Goal: Task Accomplishment & Management: Manage account settings

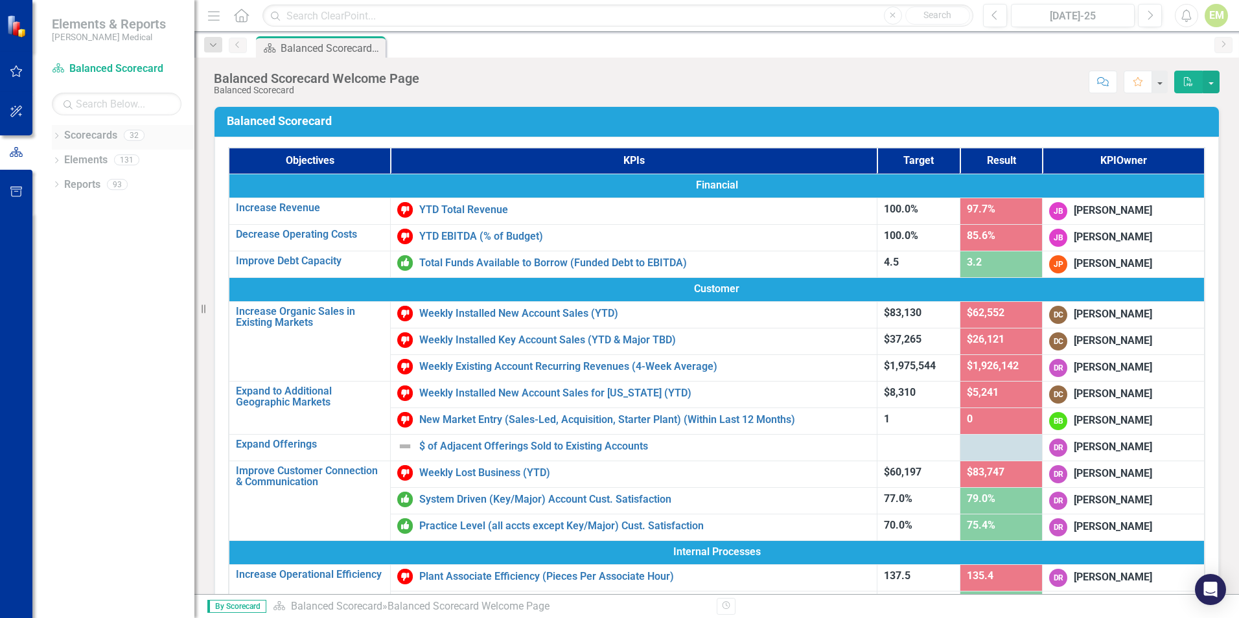
click at [59, 137] on icon "Dropdown" at bounding box center [56, 137] width 9 height 7
click at [62, 185] on icon "Dropdown" at bounding box center [63, 184] width 10 height 8
click at [80, 232] on icon "Dropdown" at bounding box center [76, 233] width 10 height 8
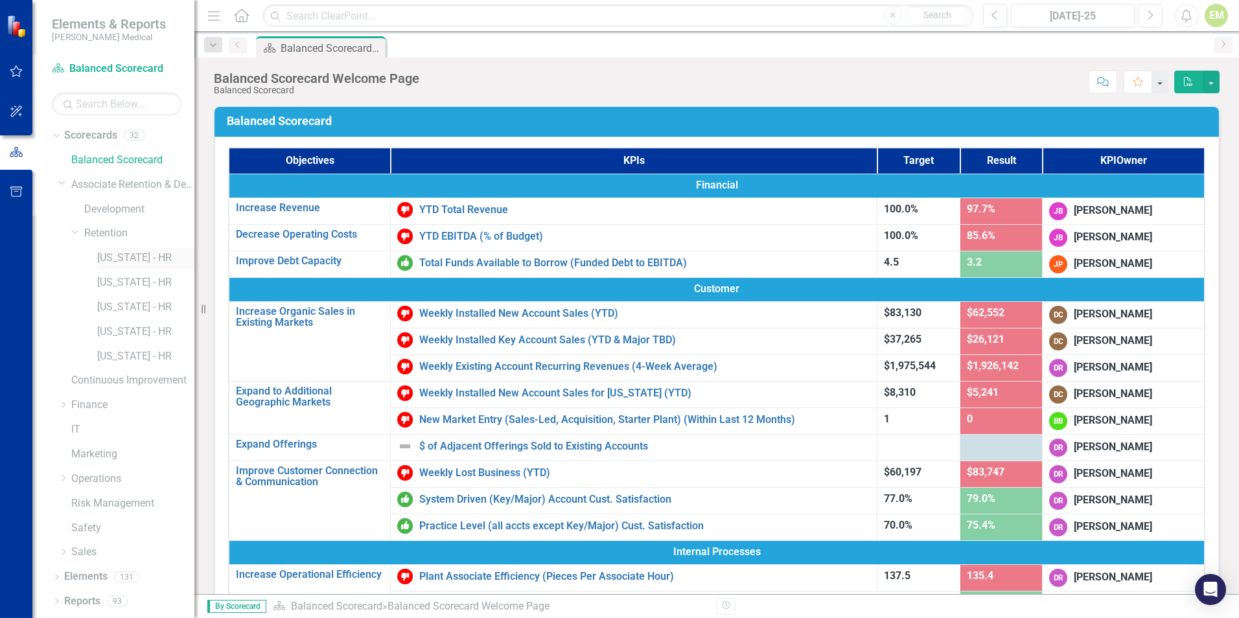
click at [124, 261] on link "[US_STATE] - HR" at bounding box center [145, 258] width 97 height 15
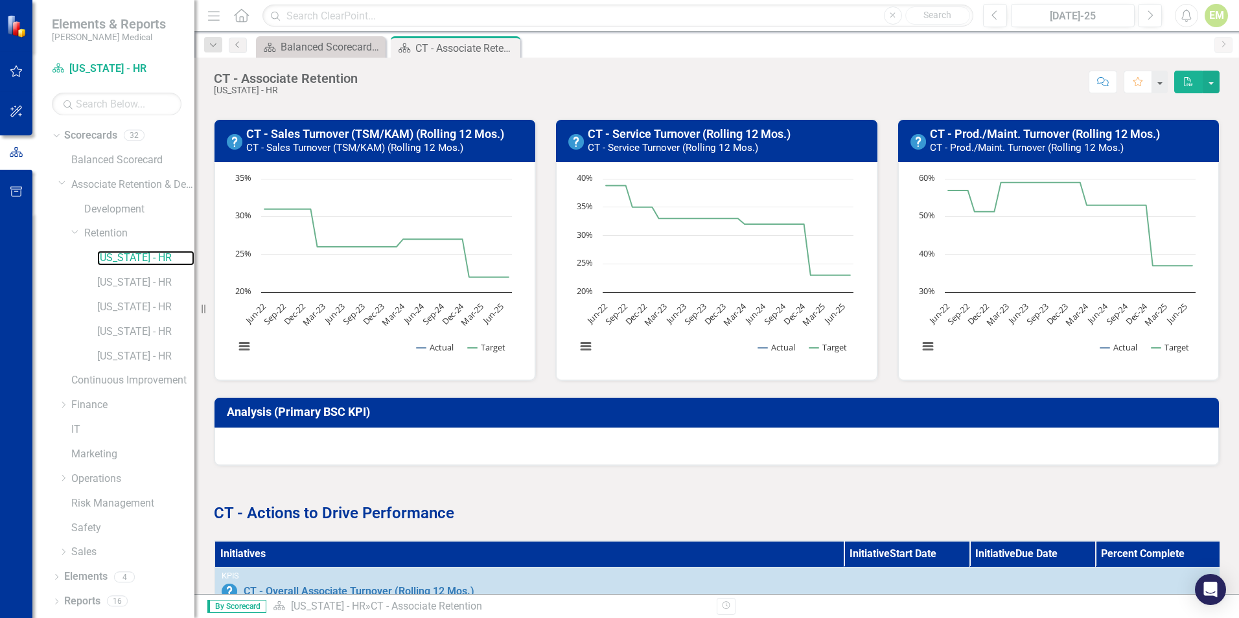
scroll to position [389, 0]
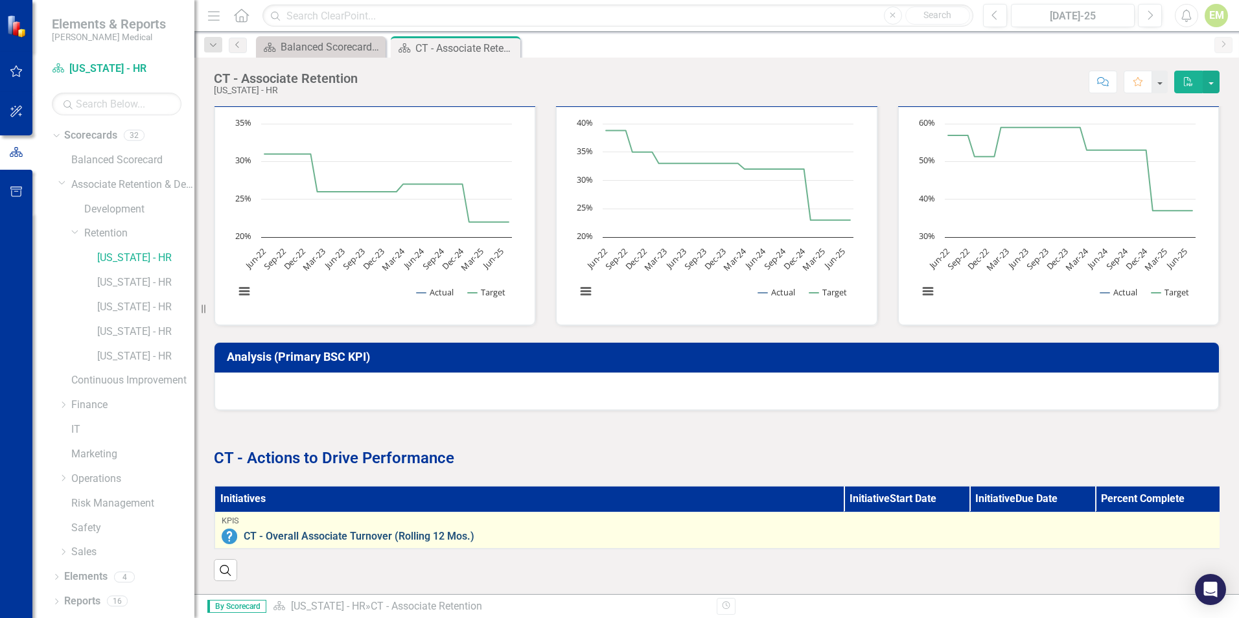
click at [399, 531] on link "CT - Overall Associate Turnover (Rolling 12 Mos.)" at bounding box center [729, 537] width 970 height 12
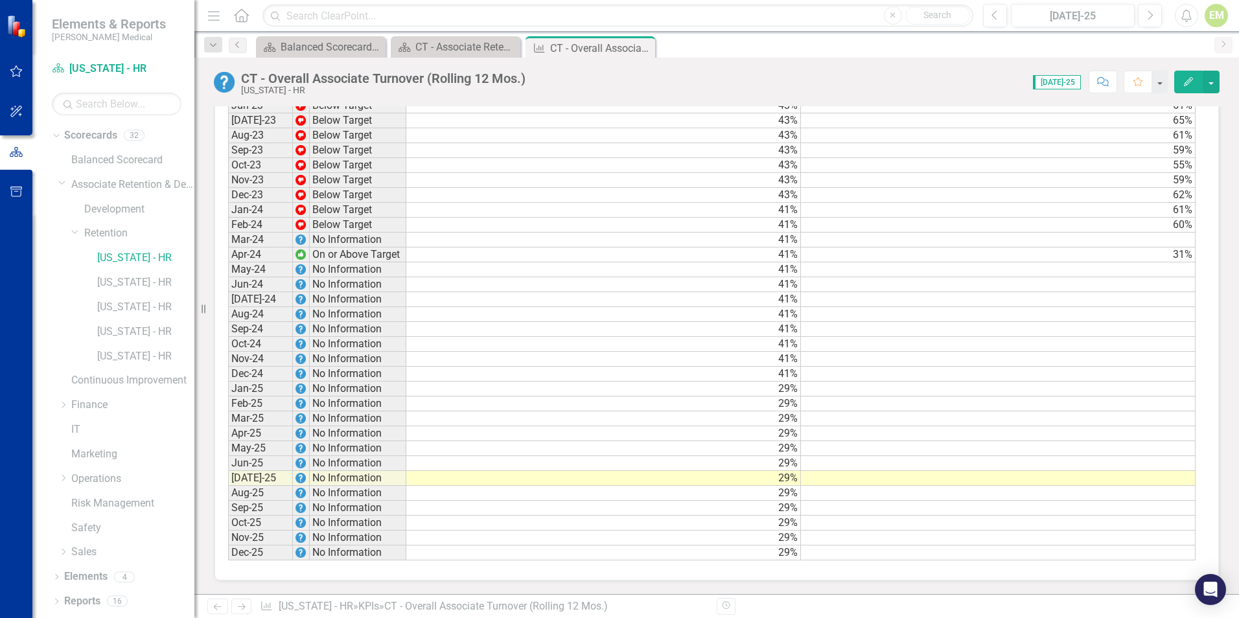
scroll to position [1448, 0]
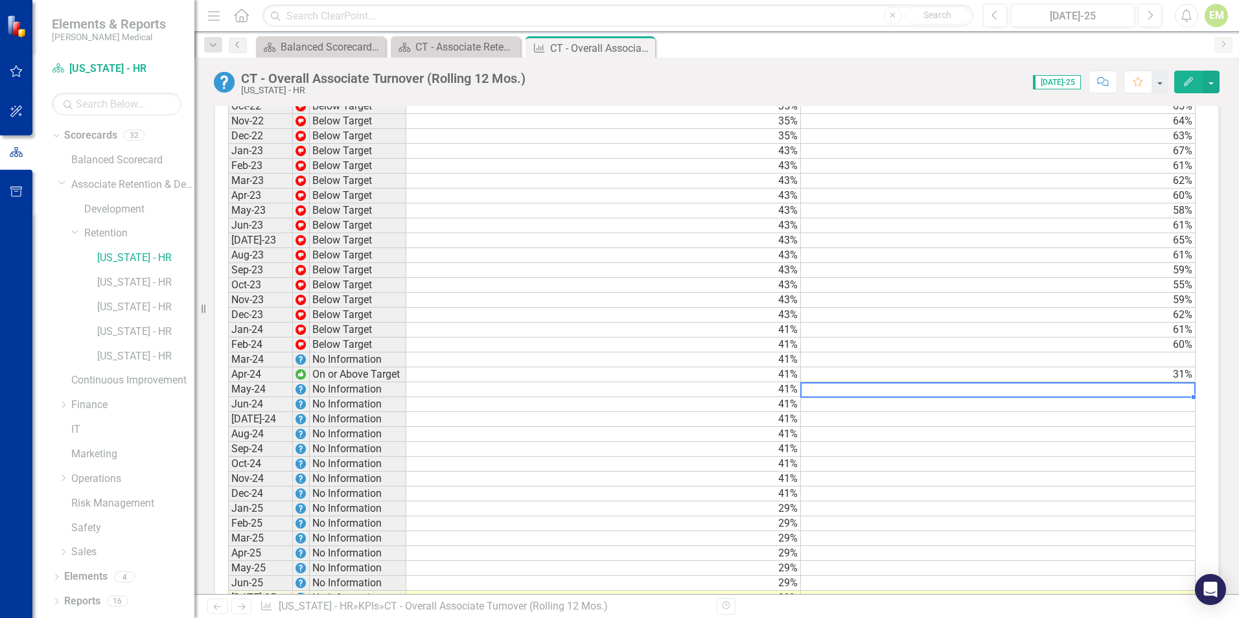
click at [1176, 397] on td at bounding box center [998, 389] width 395 height 15
click at [1182, 368] on td at bounding box center [998, 360] width 395 height 15
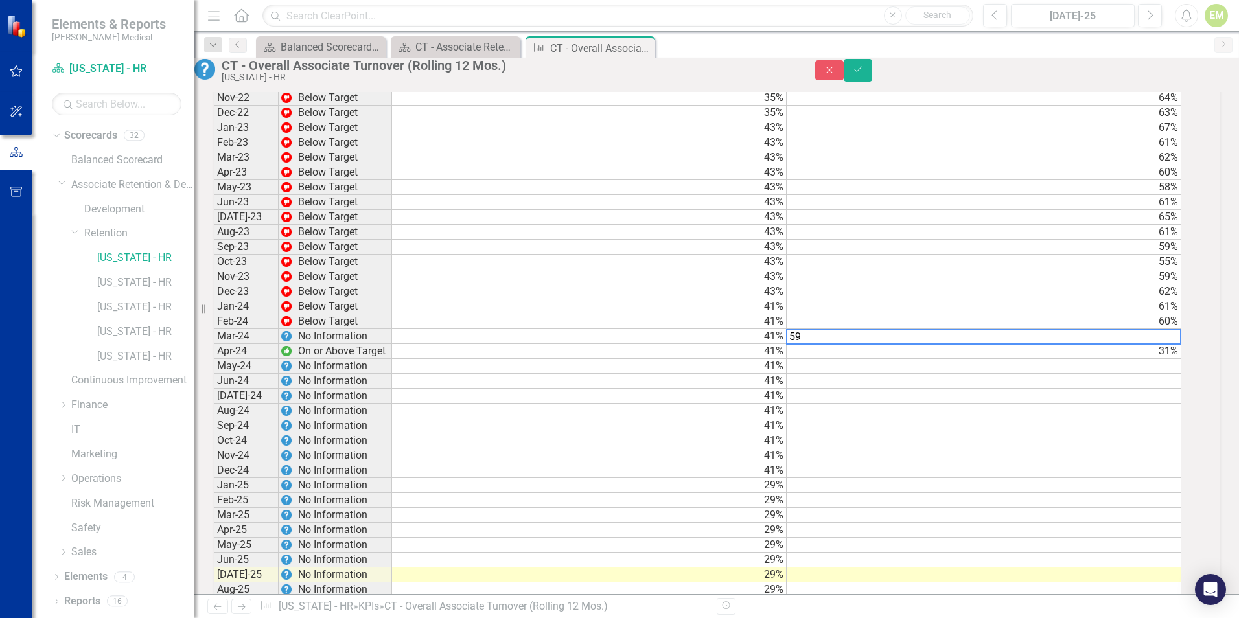
scroll to position [1448, 0]
click at [1108, 388] on td at bounding box center [986, 380] width 396 height 15
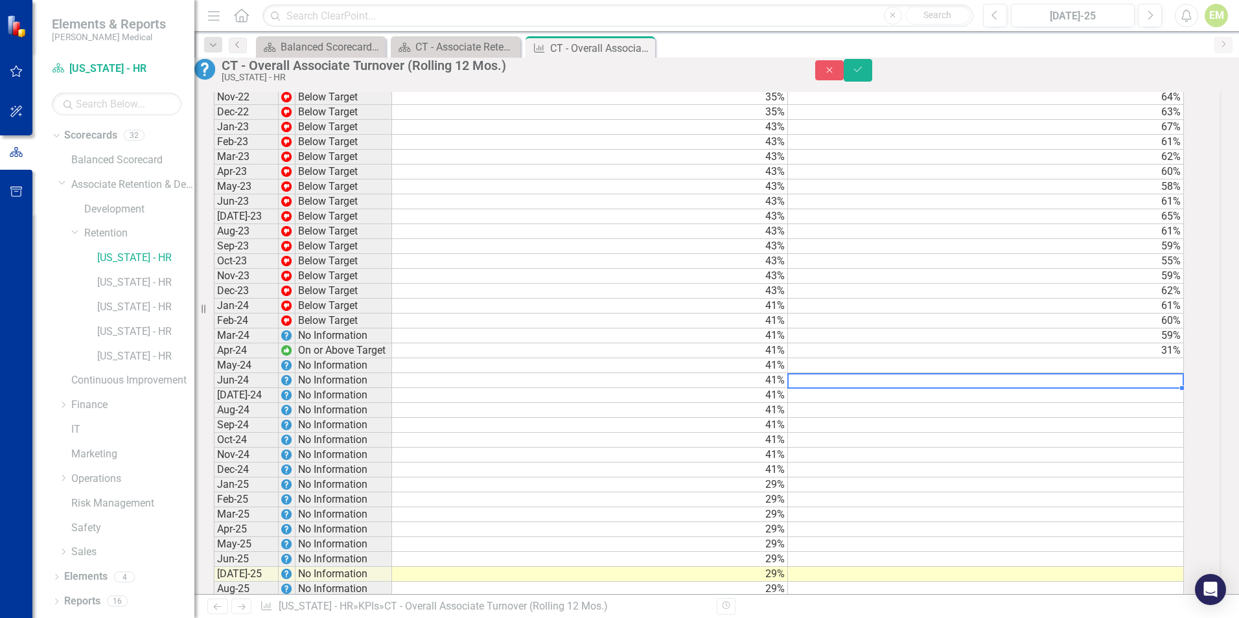
click at [1080, 373] on td at bounding box center [986, 365] width 396 height 15
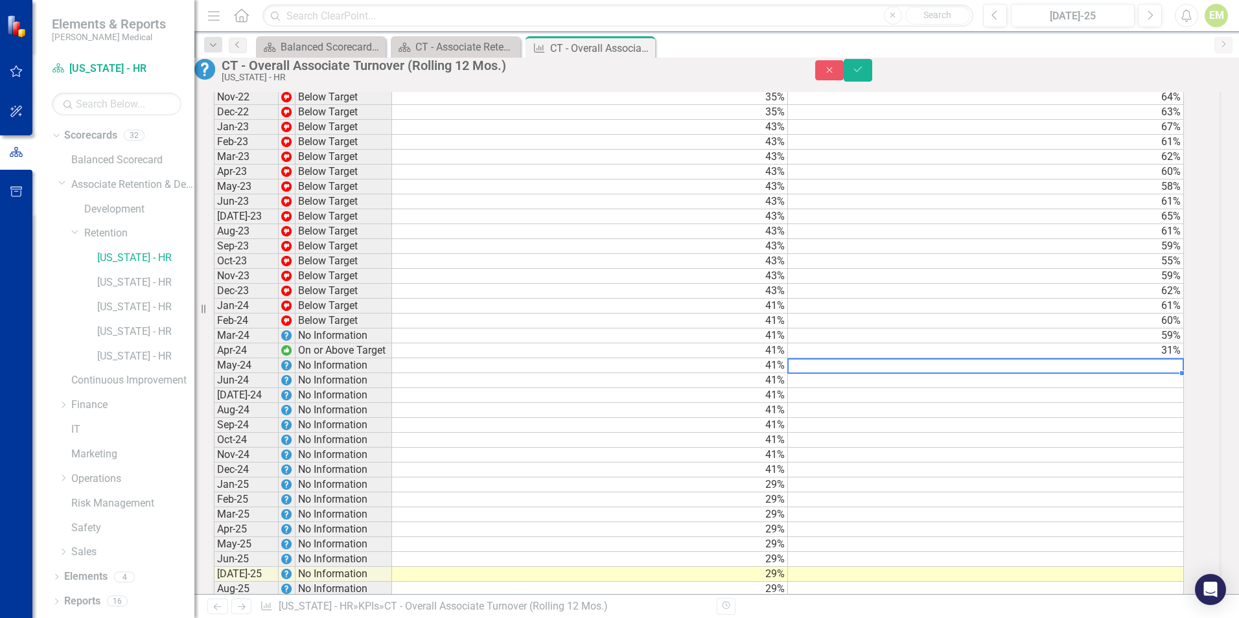
click at [1162, 373] on td at bounding box center [986, 365] width 396 height 15
click at [1172, 373] on td at bounding box center [986, 365] width 396 height 15
click at [843, 388] on td at bounding box center [986, 380] width 396 height 15
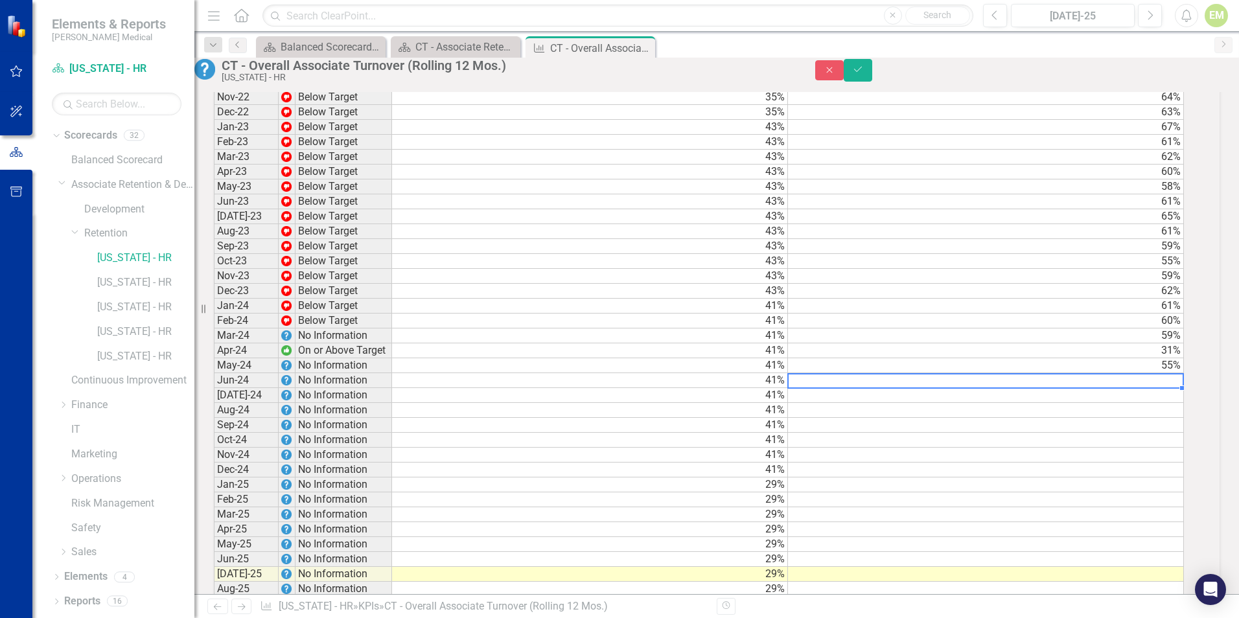
click at [1170, 344] on td "59%" at bounding box center [986, 336] width 396 height 15
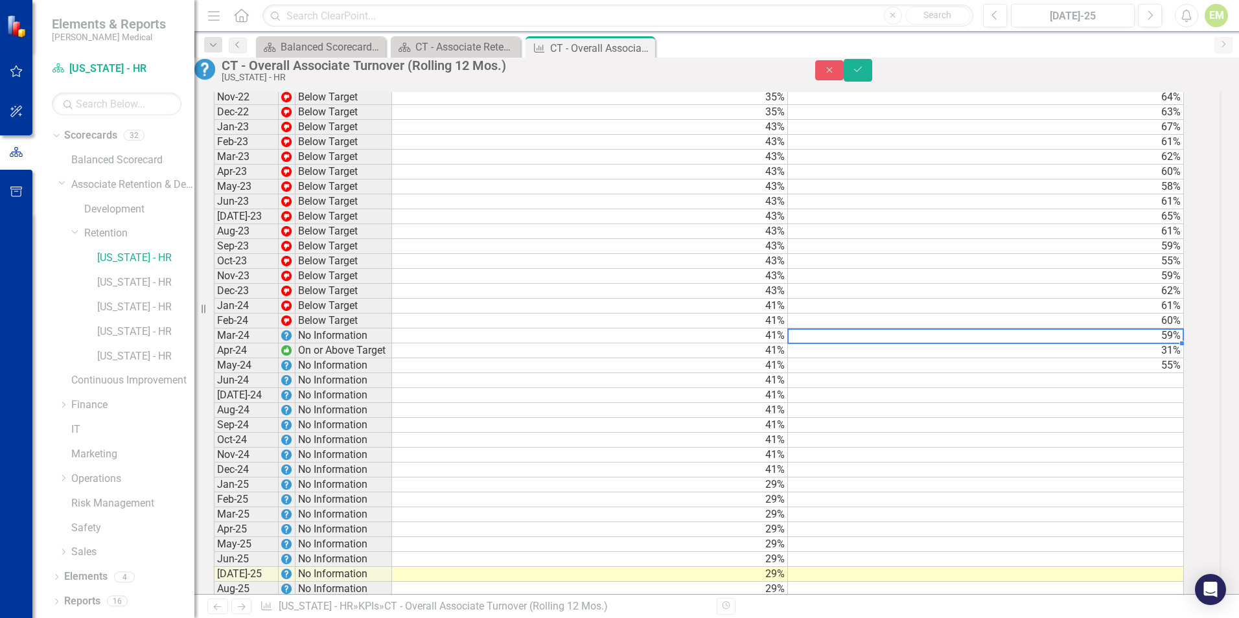
click at [1096, 388] on td at bounding box center [986, 380] width 396 height 15
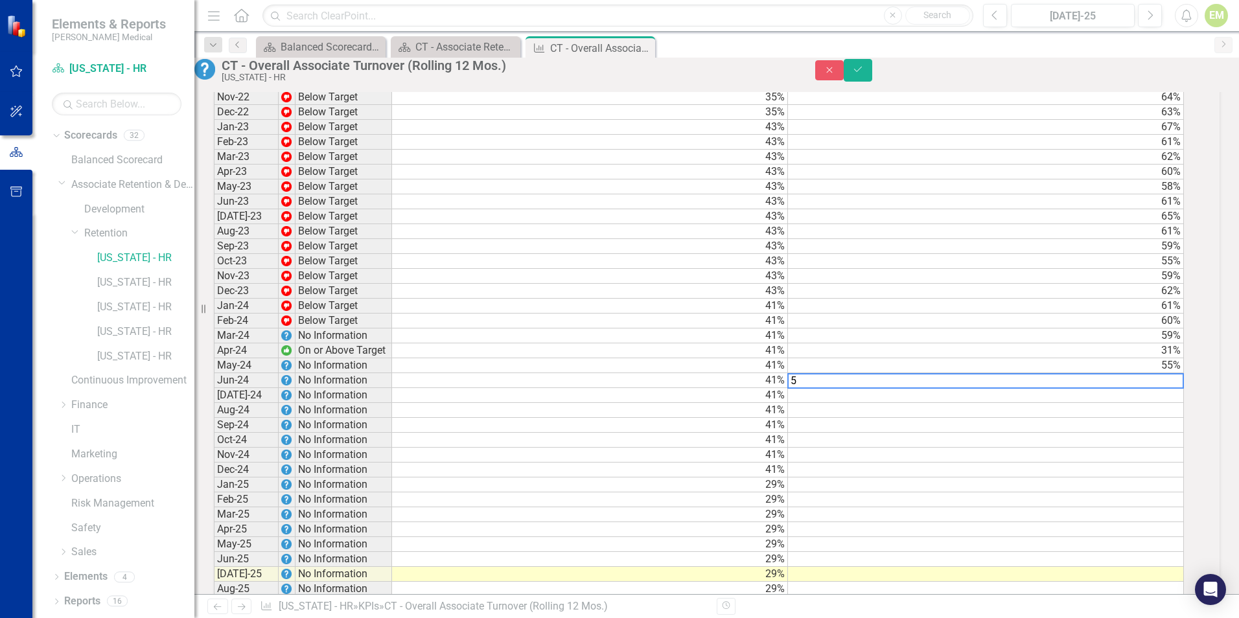
type textarea "55"
type textarea "50"
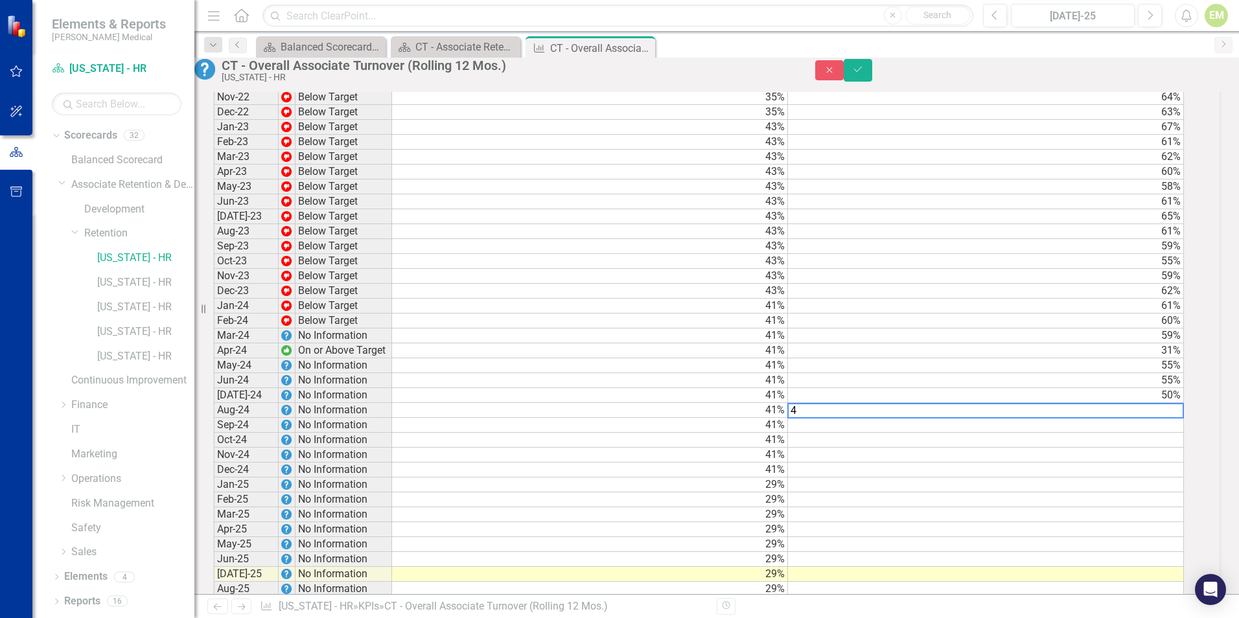
type textarea "49"
type textarea "46"
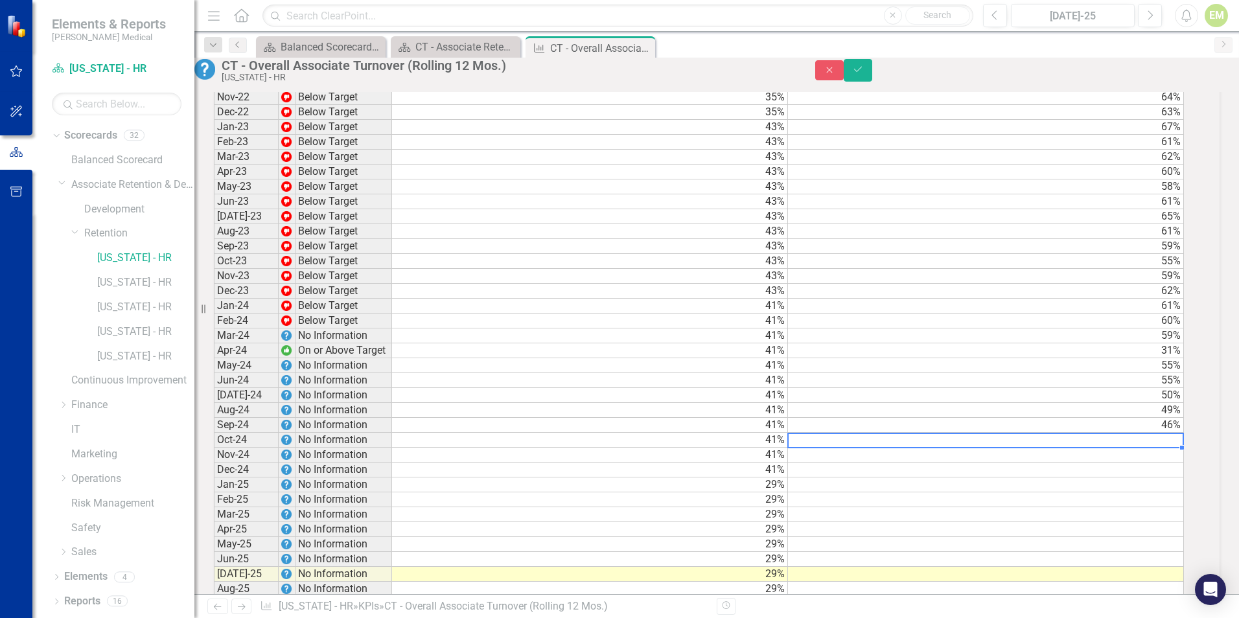
click at [1157, 448] on td at bounding box center [986, 440] width 396 height 15
type textarea "44"
type textarea "38"
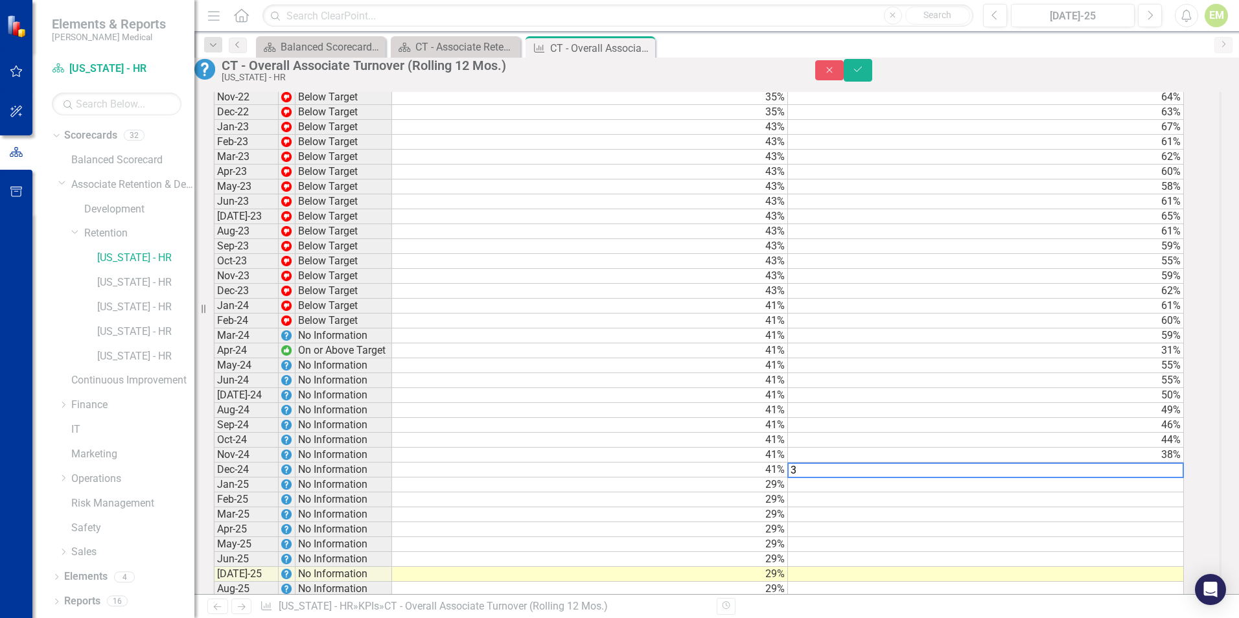
type textarea "34"
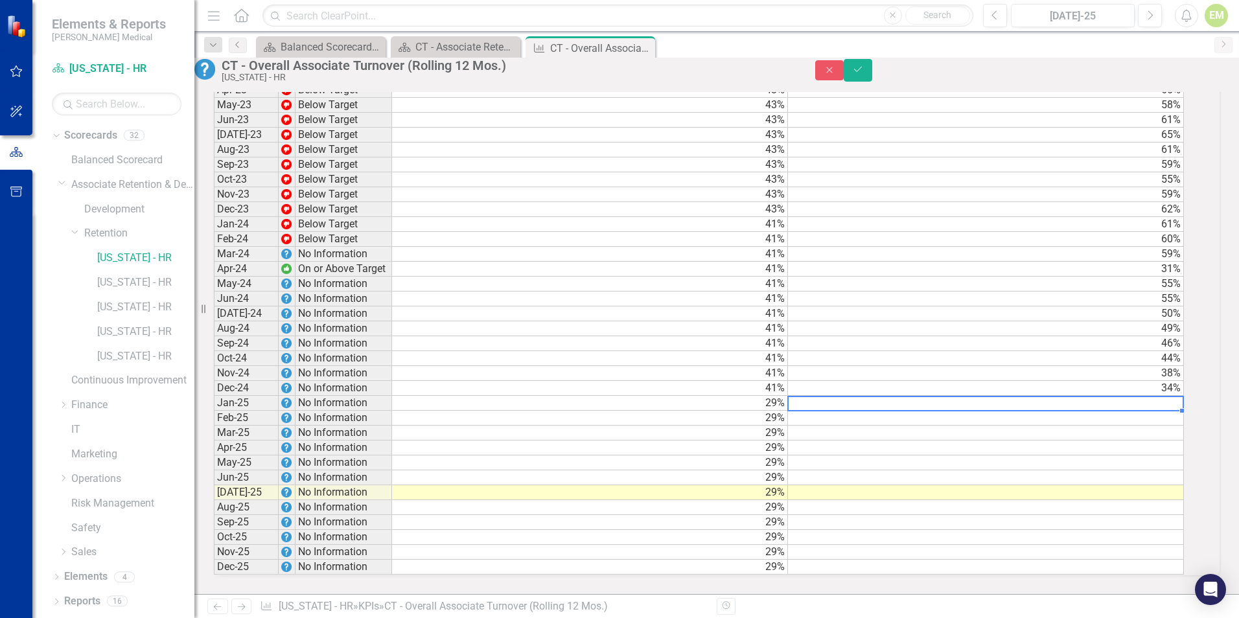
scroll to position [1577, 0]
click at [945, 396] on td at bounding box center [986, 403] width 396 height 15
drag, startPoint x: 854, startPoint y: 393, endPoint x: 755, endPoint y: 371, distance: 102.1
click at [755, 371] on div "Period Status Target Actual Jan-20 Below Target 25% 43% Feb-20 Below Target 25%…" at bounding box center [699, 31] width 970 height 1090
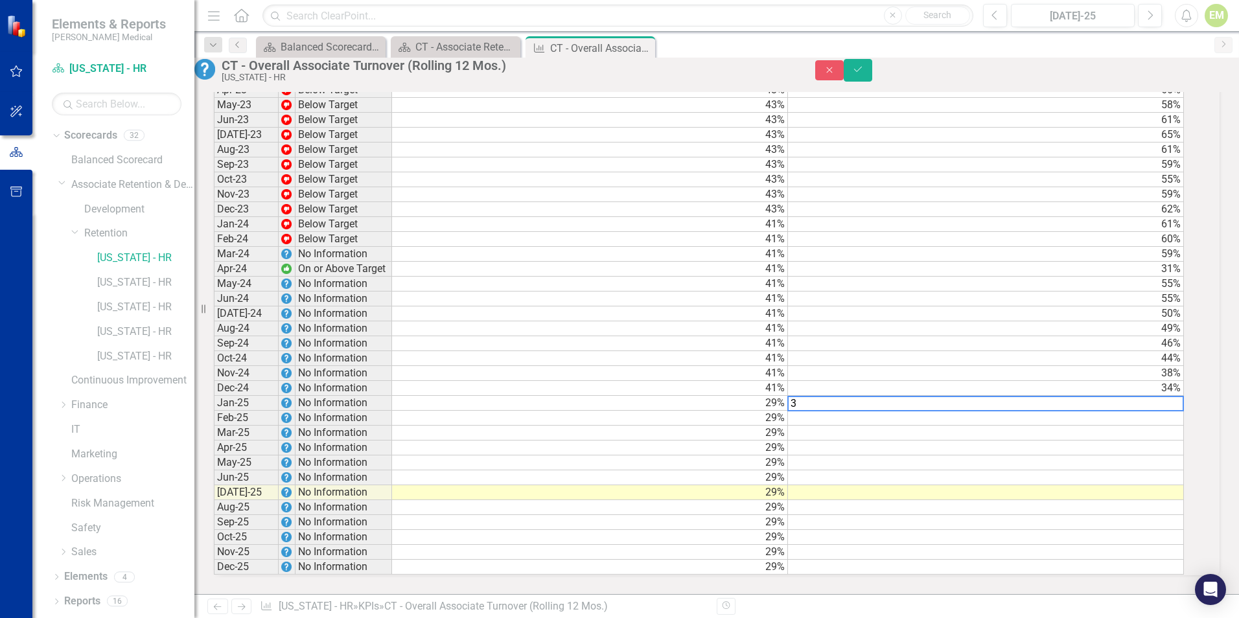
type textarea "32"
type textarea "34"
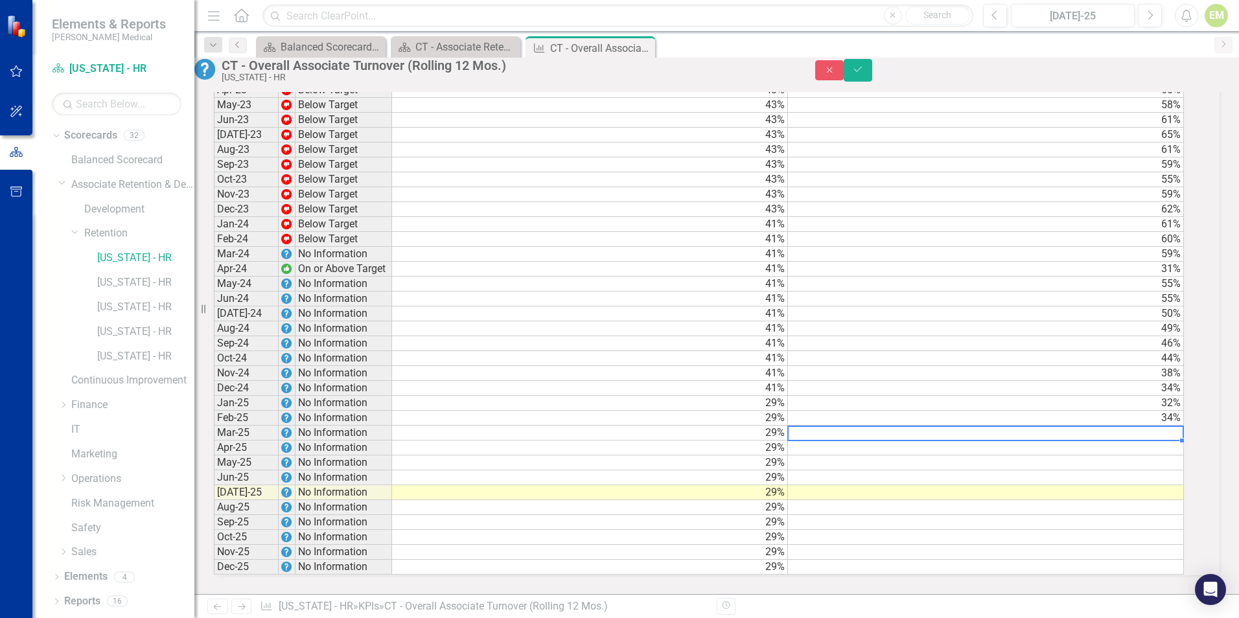
type textarea "31"
click at [1074, 441] on td at bounding box center [986, 448] width 396 height 15
type textarea "31"
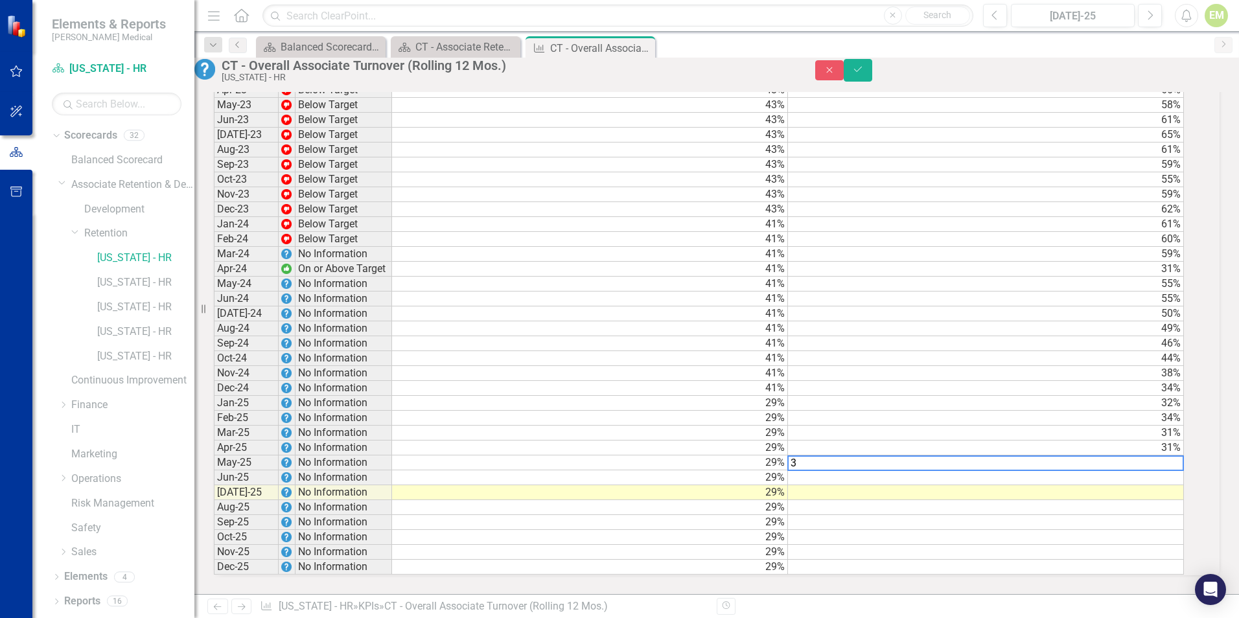
type textarea "30"
type textarea "38"
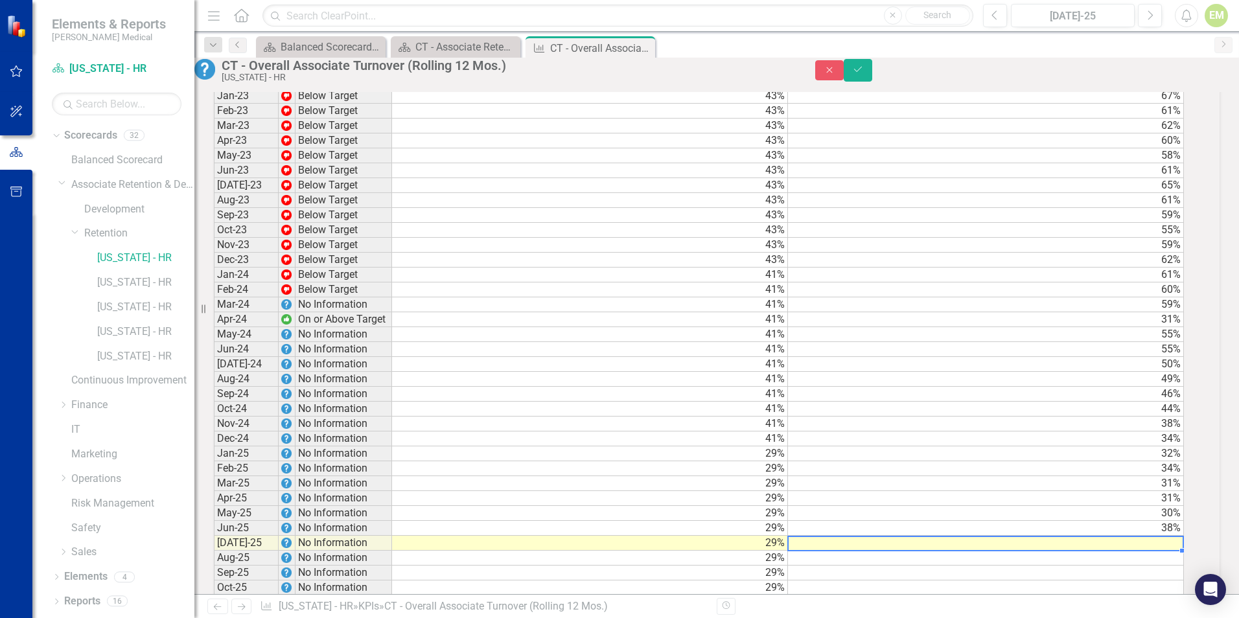
scroll to position [1253, 0]
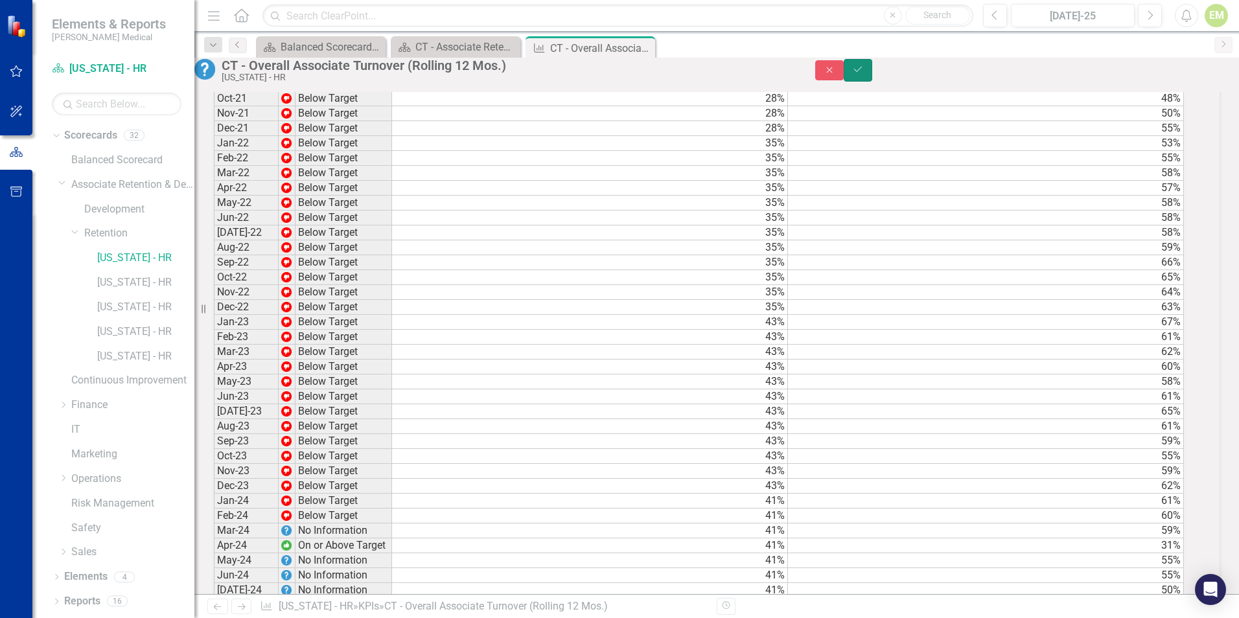
click at [864, 74] on icon "Save" at bounding box center [858, 69] width 12 height 9
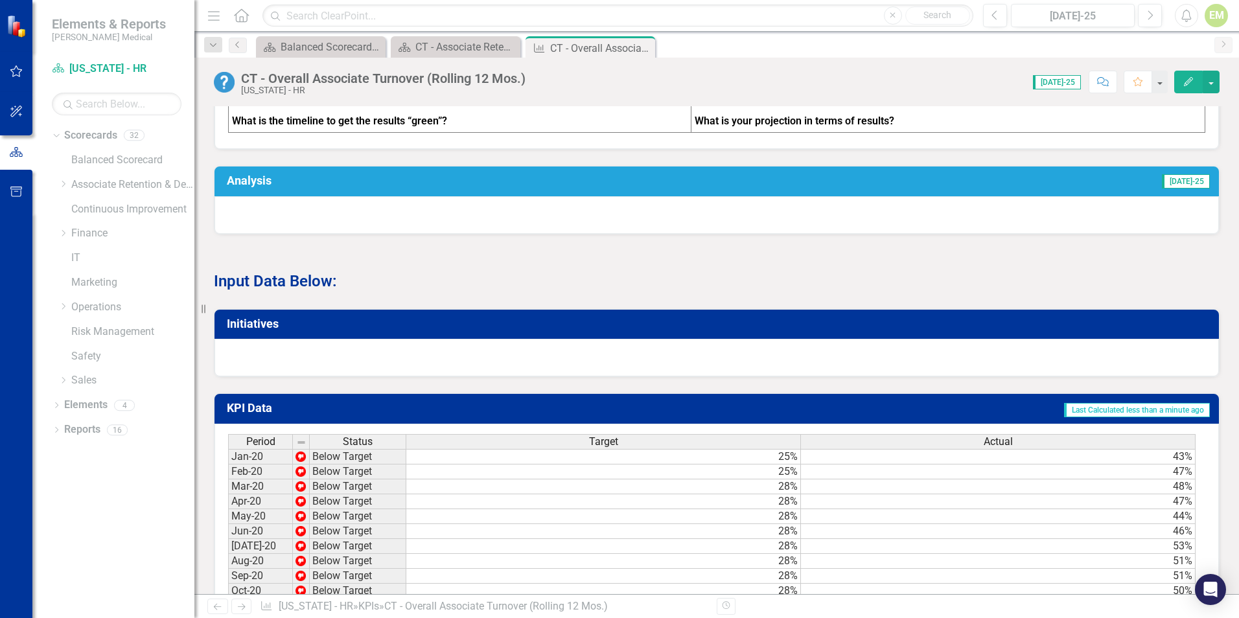
scroll to position [346, 0]
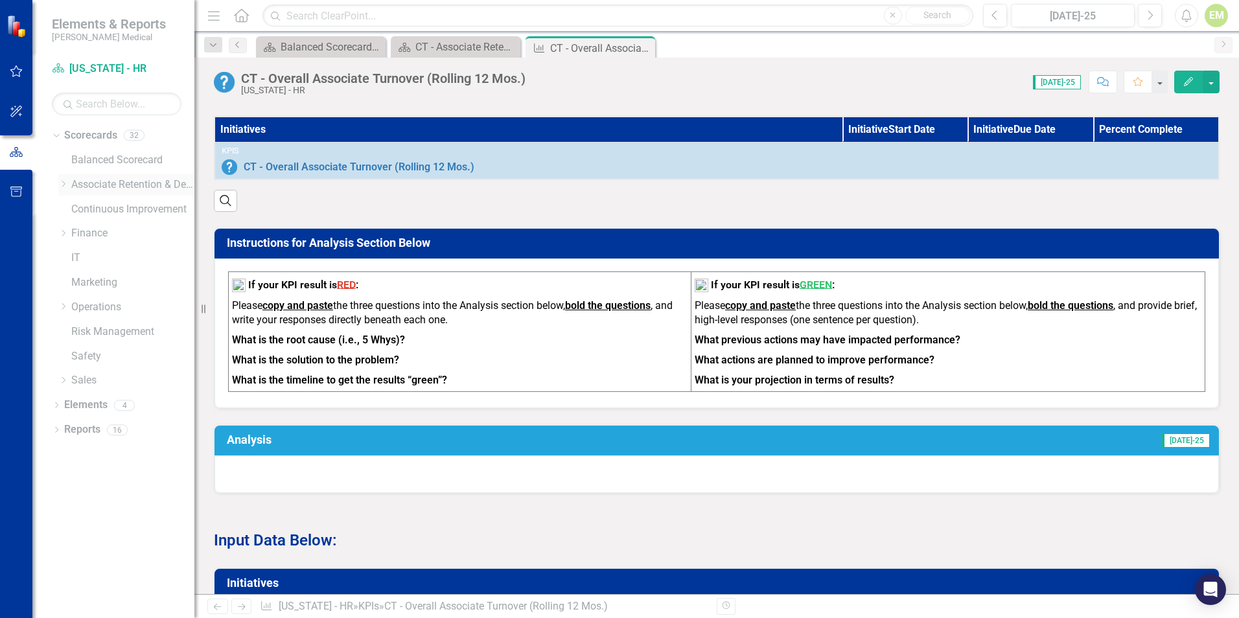
click at [67, 183] on icon "Dropdown" at bounding box center [63, 184] width 10 height 8
click at [74, 231] on icon "Dropdown" at bounding box center [76, 233] width 10 height 8
click at [121, 287] on link "[US_STATE] - HR" at bounding box center [145, 283] width 97 height 15
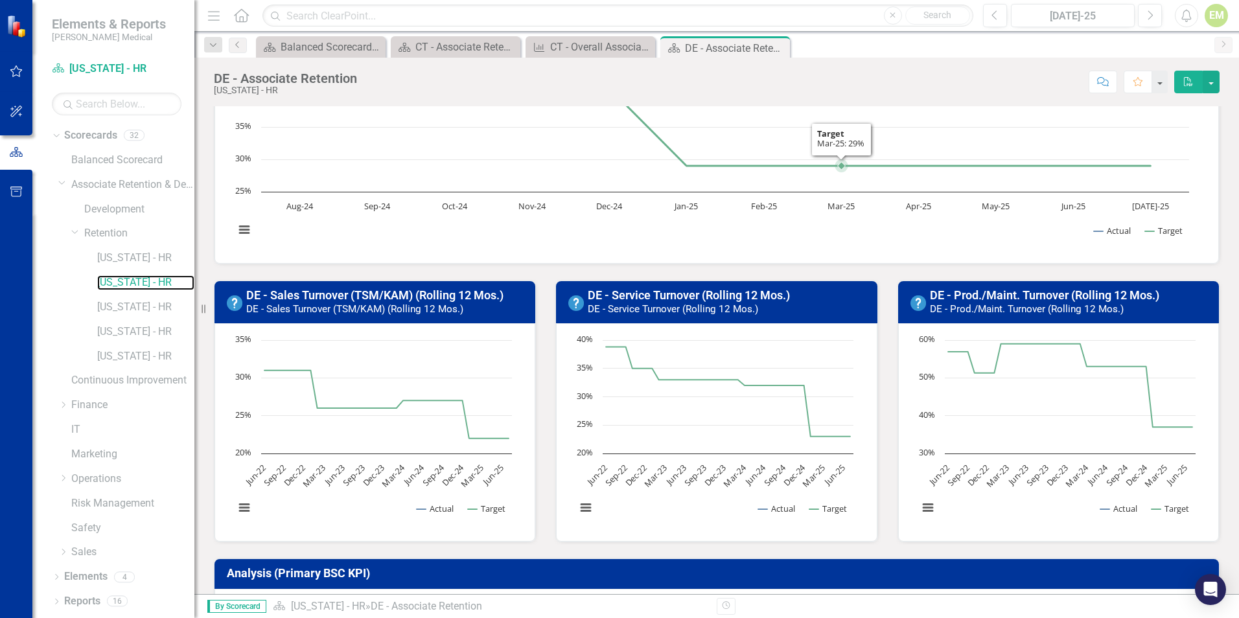
scroll to position [389, 0]
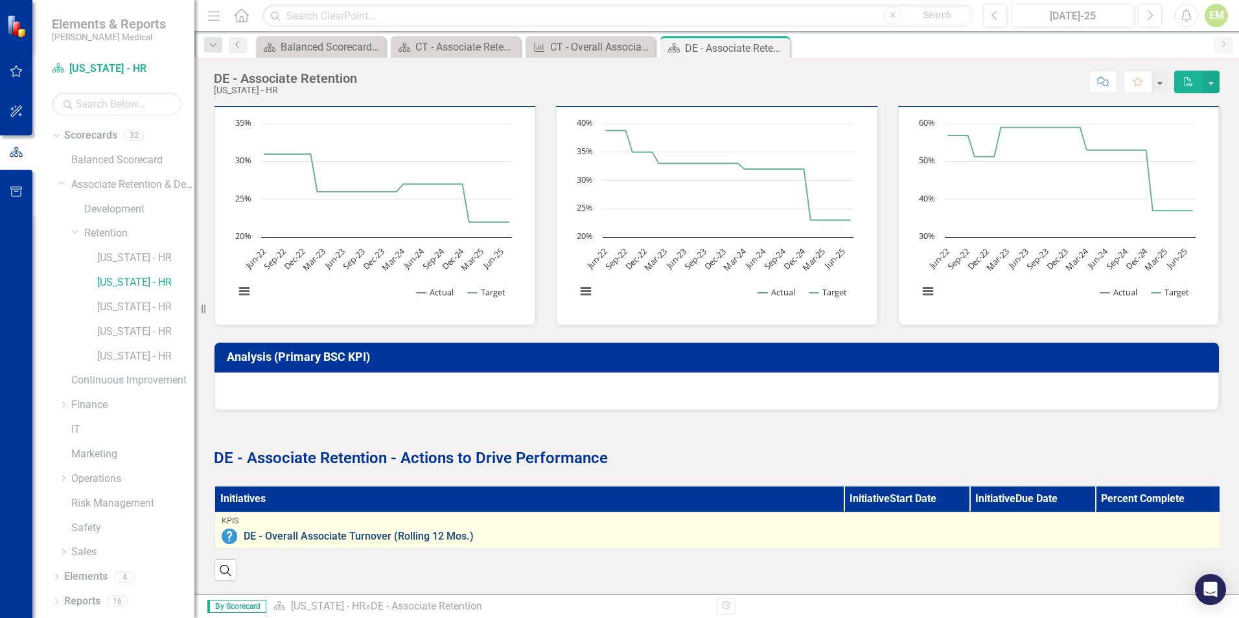
click at [375, 531] on link "DE - Overall Associate Turnover (Rolling 12 Mos.)" at bounding box center [729, 537] width 970 height 12
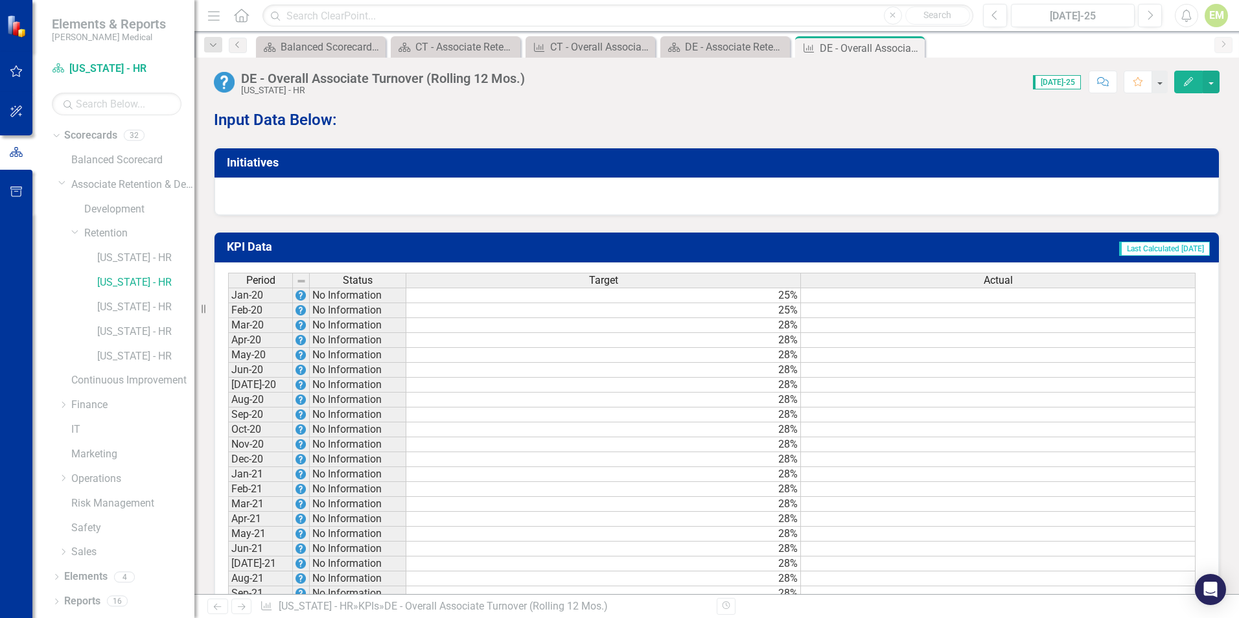
scroll to position [713, 0]
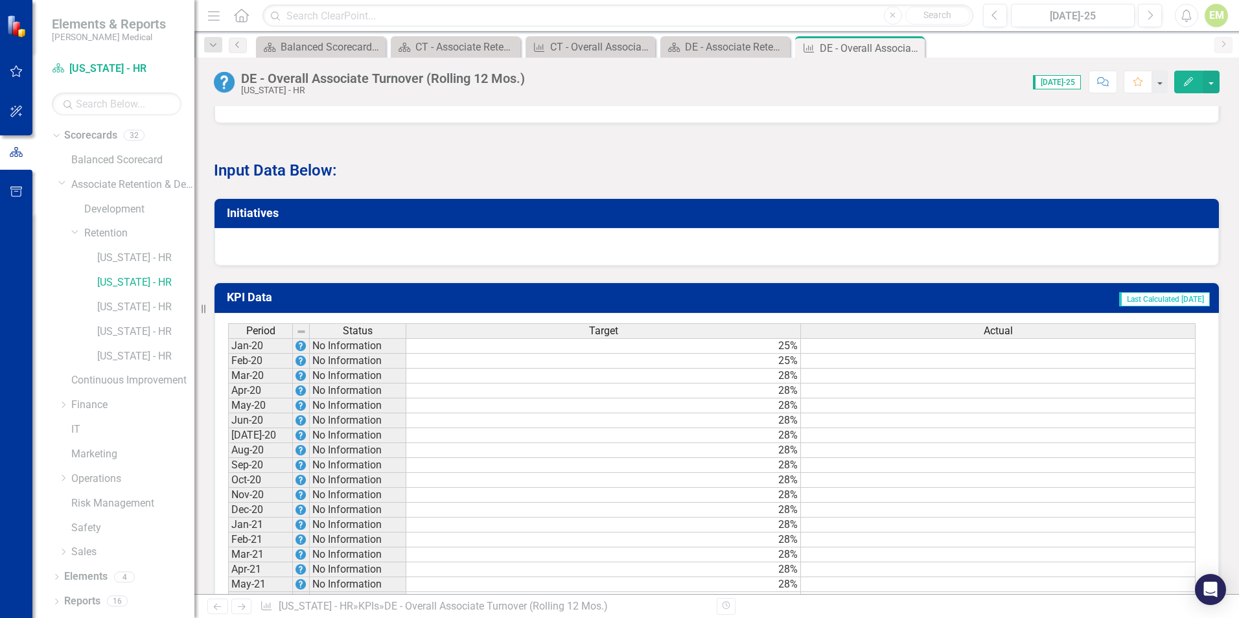
click at [1124, 341] on div "Period Status Target Actual" at bounding box center [712, 332] width 968 height 18
click at [1099, 354] on td at bounding box center [998, 346] width 395 height 16
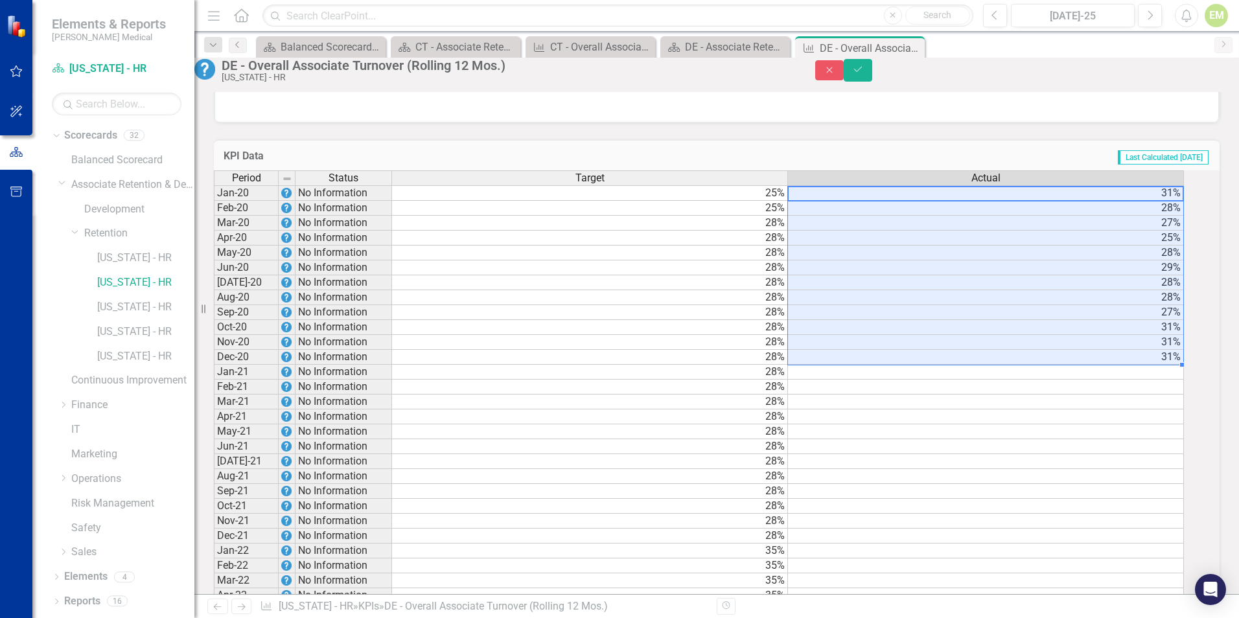
scroll to position [972, 0]
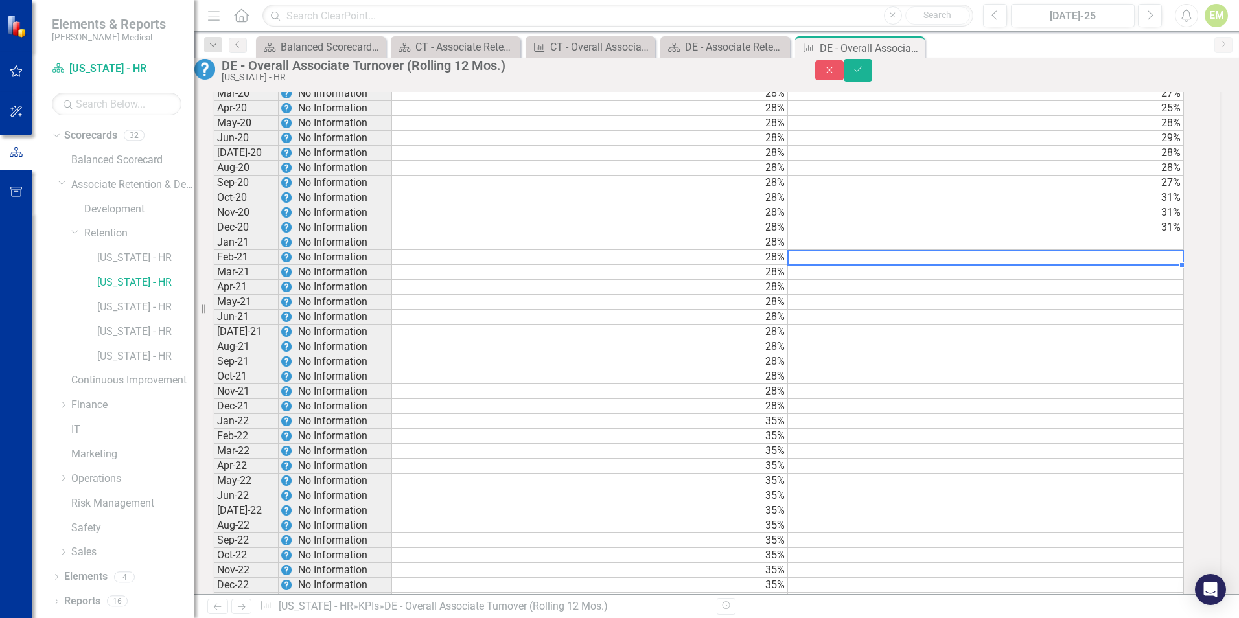
click at [976, 265] on td at bounding box center [986, 257] width 396 height 15
click at [961, 250] on td at bounding box center [986, 242] width 396 height 15
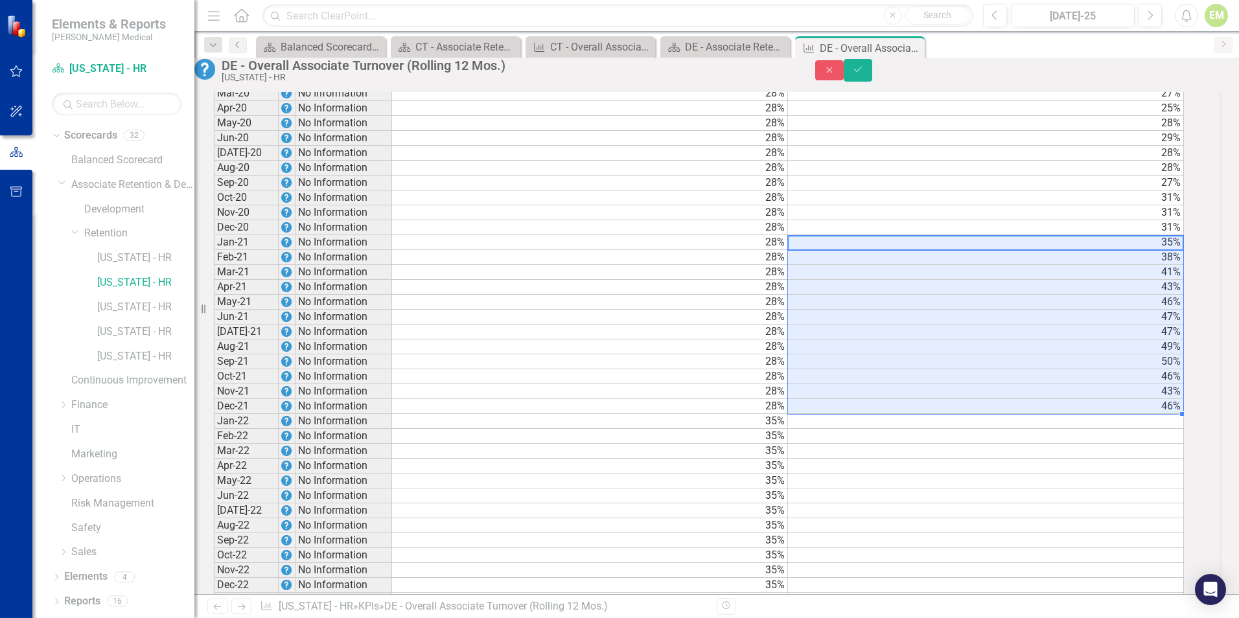
click at [214, 466] on div "Period Status Target Actual Jan-20 No Information 25% 31% Feb-20 No Information…" at bounding box center [214, 585] width 0 height 1089
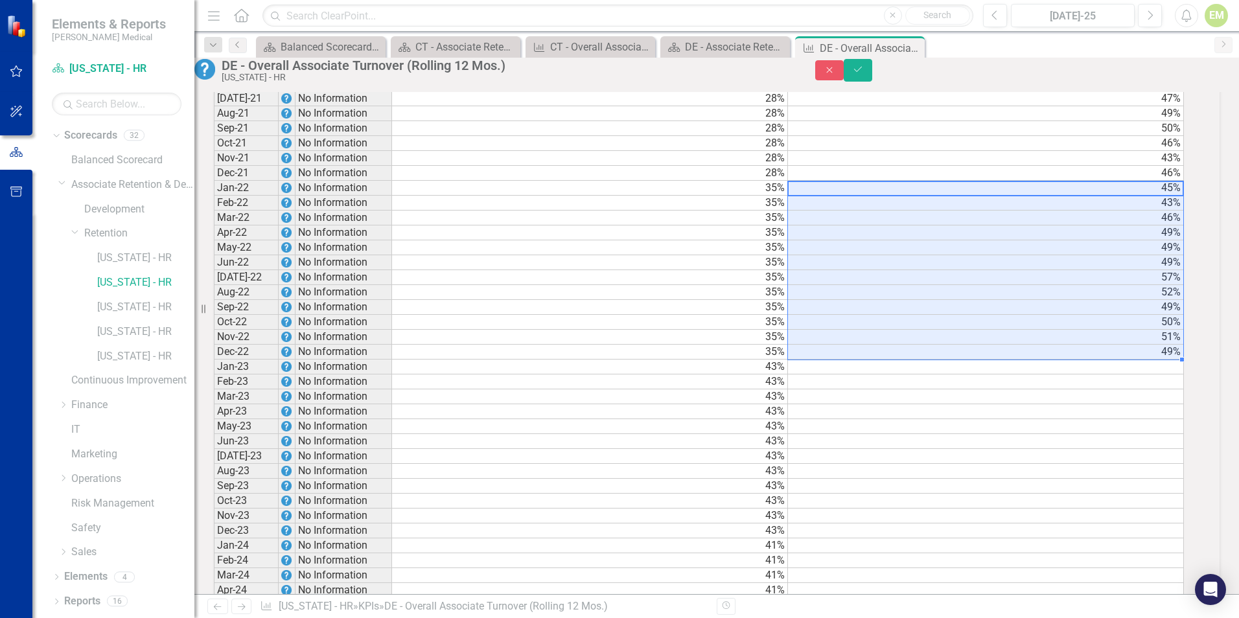
scroll to position [1232, 0]
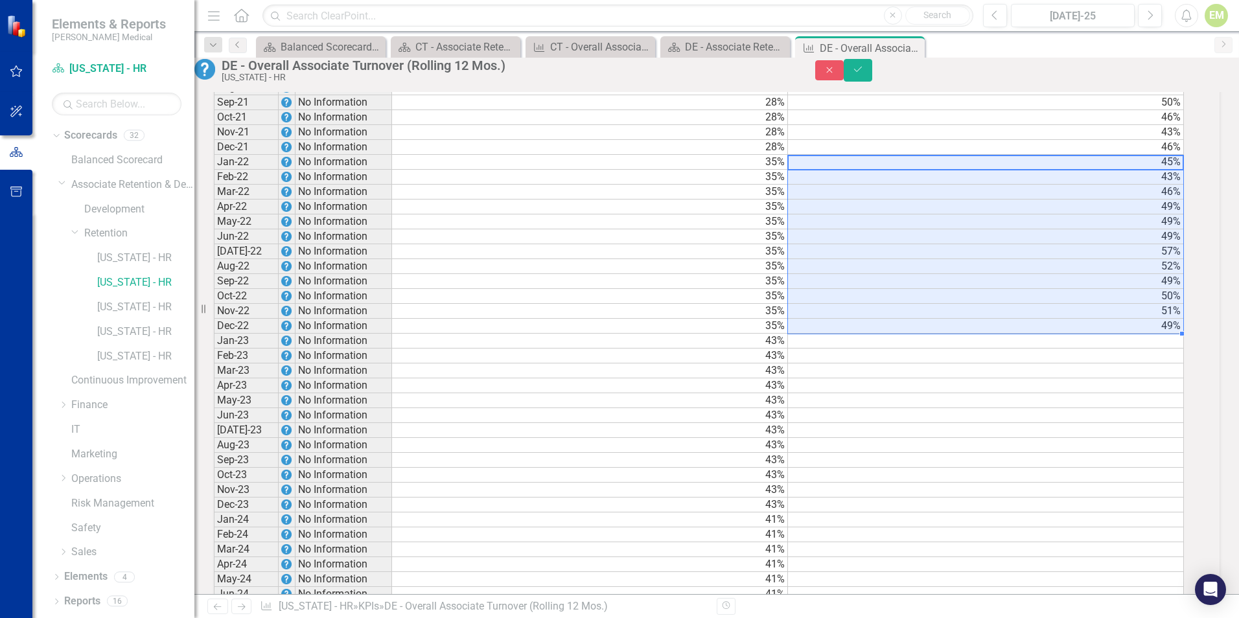
click at [1058, 349] on td at bounding box center [986, 341] width 396 height 15
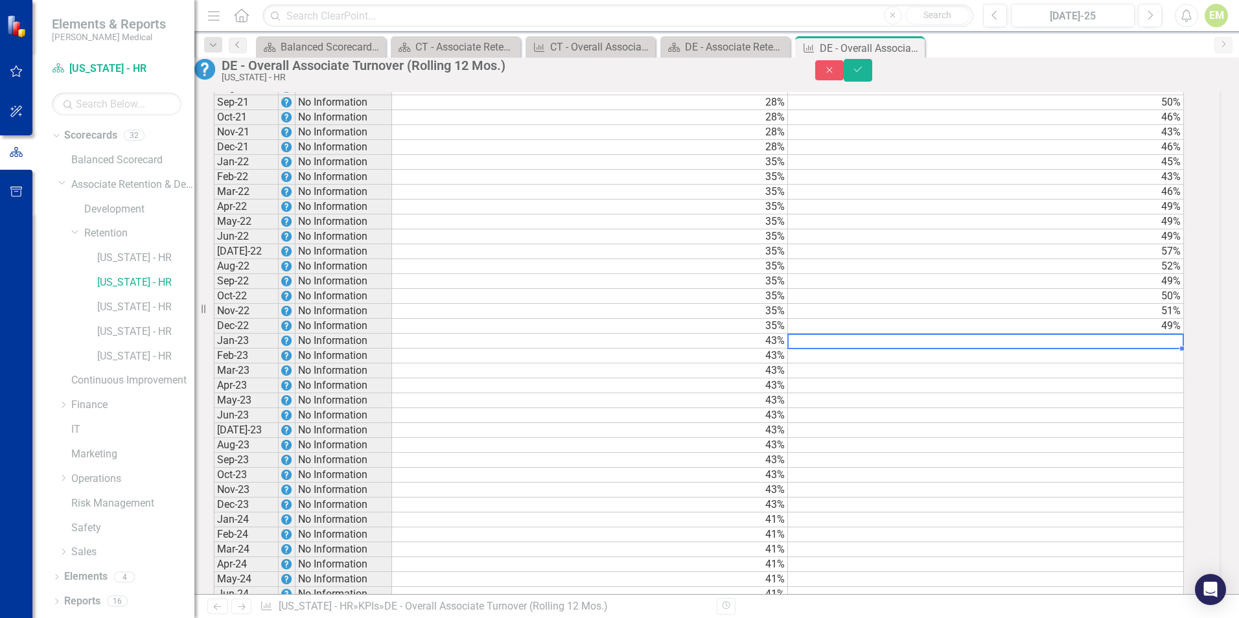
click at [1057, 349] on td at bounding box center [986, 341] width 396 height 15
click at [1053, 349] on td at bounding box center [986, 341] width 396 height 15
click at [1074, 349] on td at bounding box center [986, 341] width 396 height 15
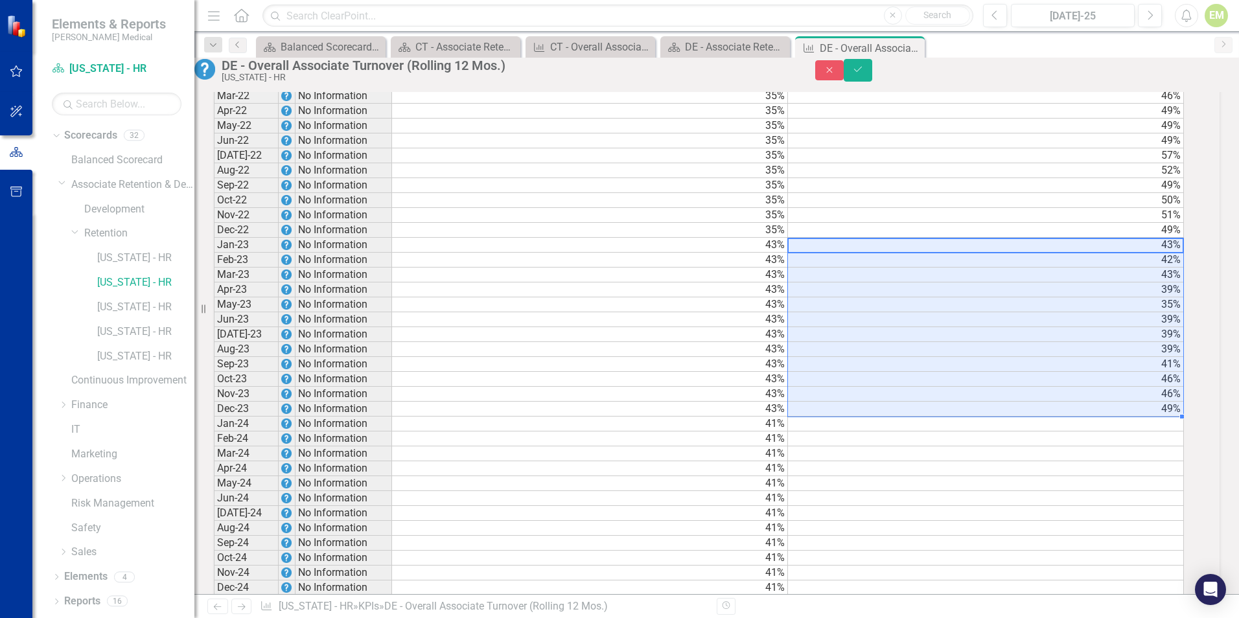
scroll to position [1361, 0]
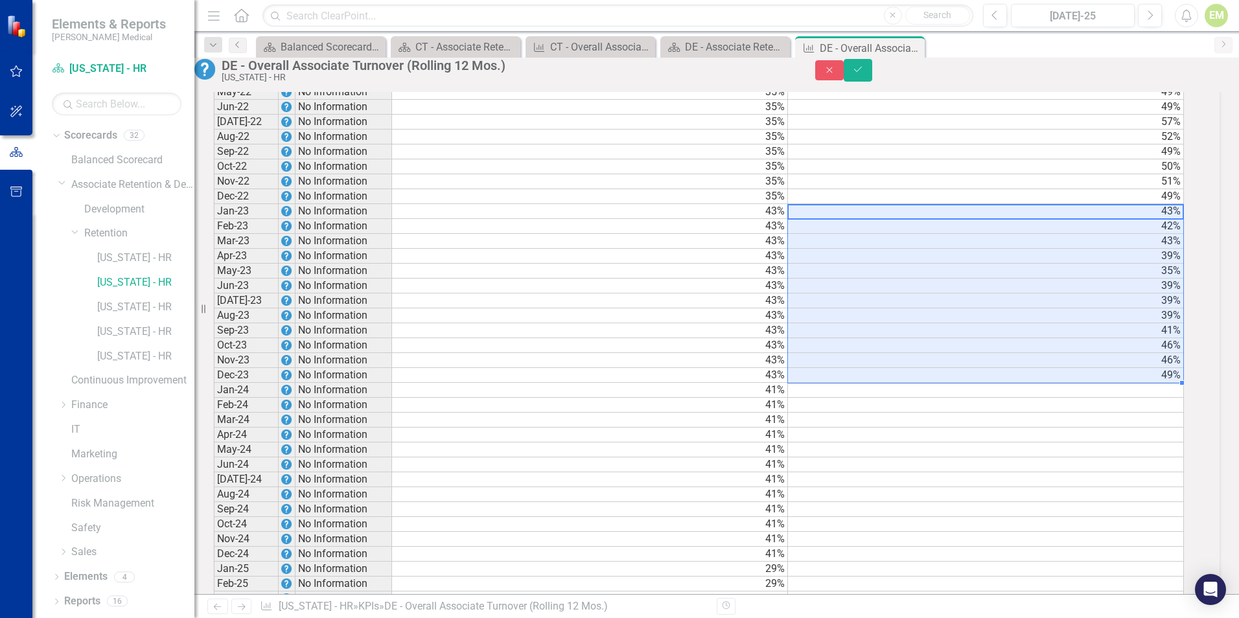
click at [1163, 398] on td at bounding box center [986, 390] width 396 height 15
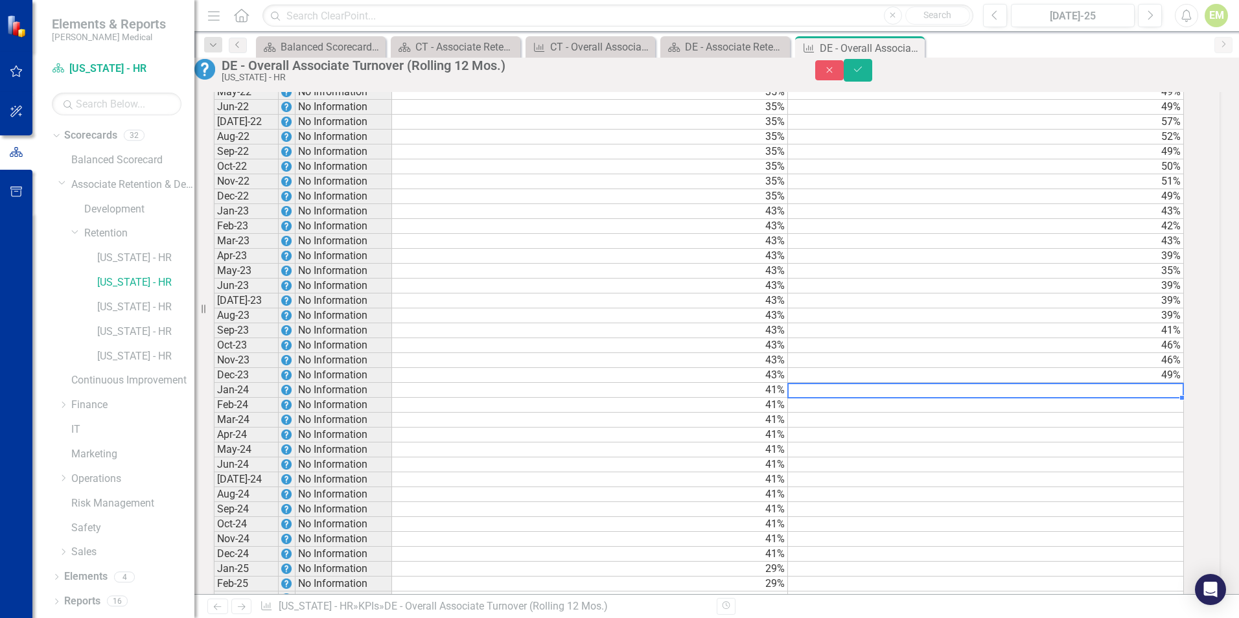
click at [1013, 398] on td at bounding box center [986, 390] width 396 height 15
click at [974, 413] on td at bounding box center [986, 405] width 396 height 15
click at [972, 443] on td at bounding box center [986, 435] width 396 height 15
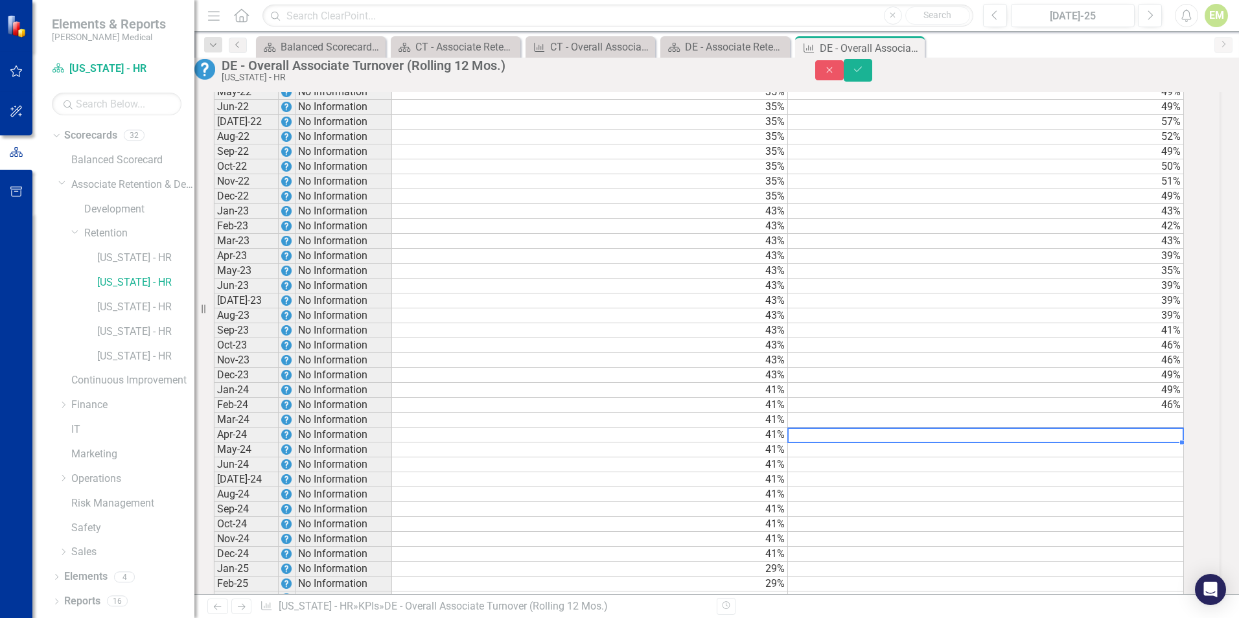
click at [910, 428] on td at bounding box center [986, 420] width 396 height 15
click at [1156, 428] on td at bounding box center [986, 420] width 396 height 15
type textarea "43"
type textarea "40"
type textarea "43"
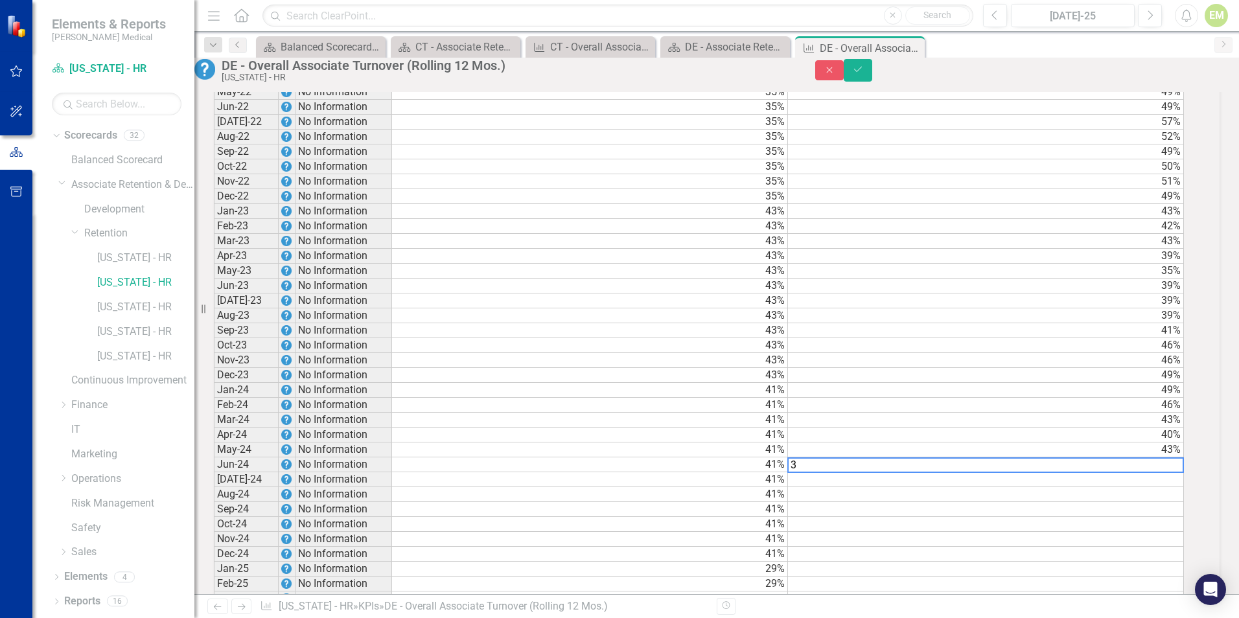
type textarea "38"
type textarea "36"
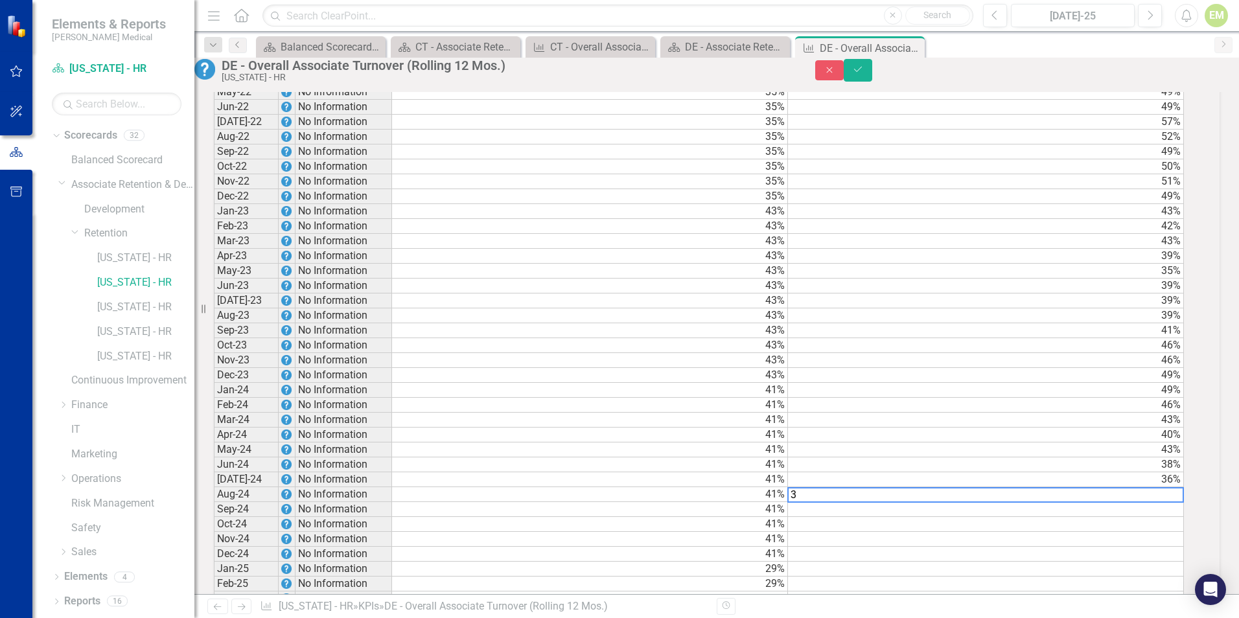
type textarea "34"
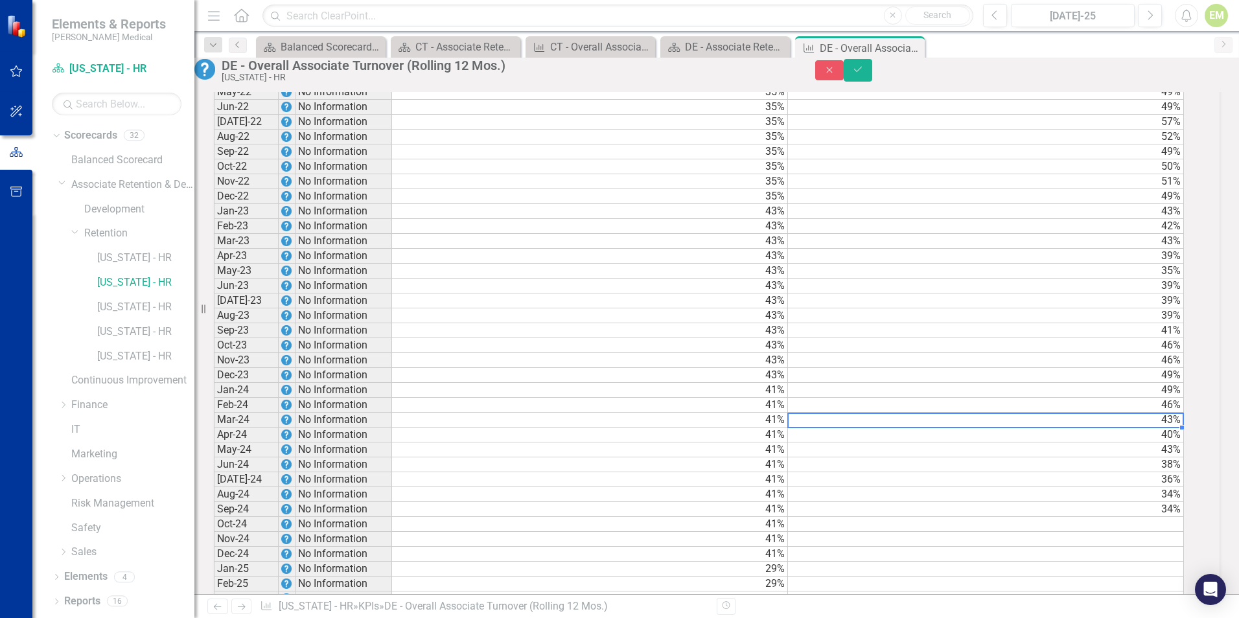
click at [1160, 428] on td "43%" at bounding box center [986, 420] width 396 height 15
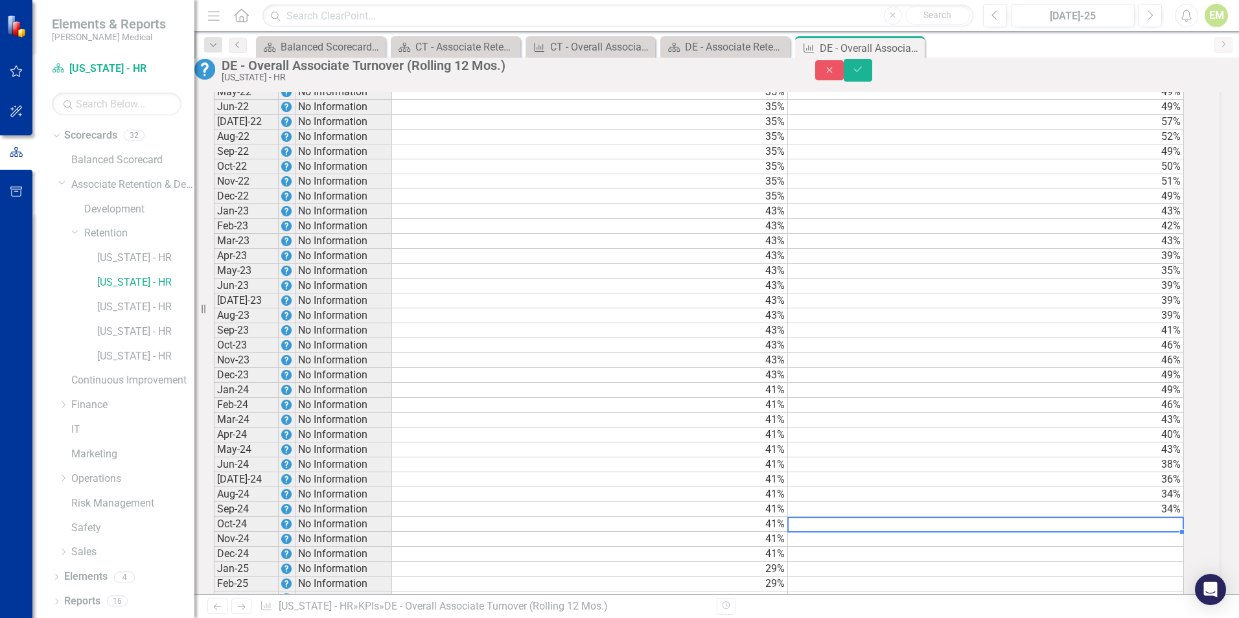
click at [1155, 532] on td at bounding box center [986, 524] width 396 height 15
type textarea "32"
type textarea "29"
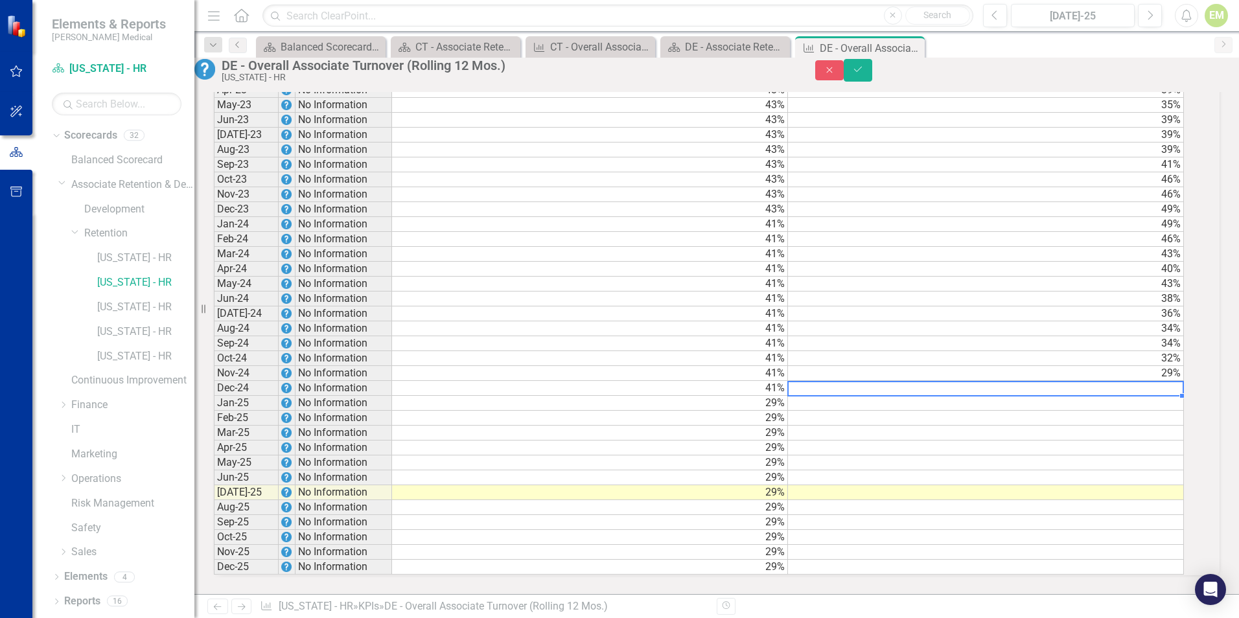
scroll to position [1556, 0]
type textarea "24"
click at [991, 411] on td at bounding box center [986, 403] width 396 height 15
click at [1132, 411] on td at bounding box center [986, 403] width 396 height 15
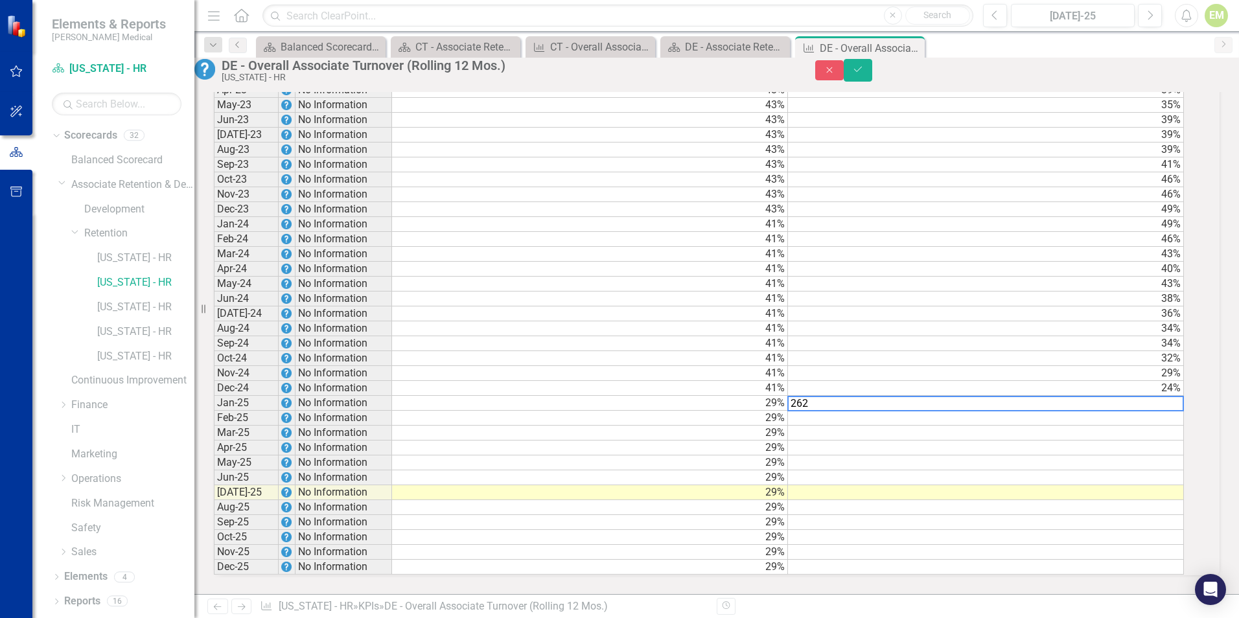
type textarea "26"
type textarea "25"
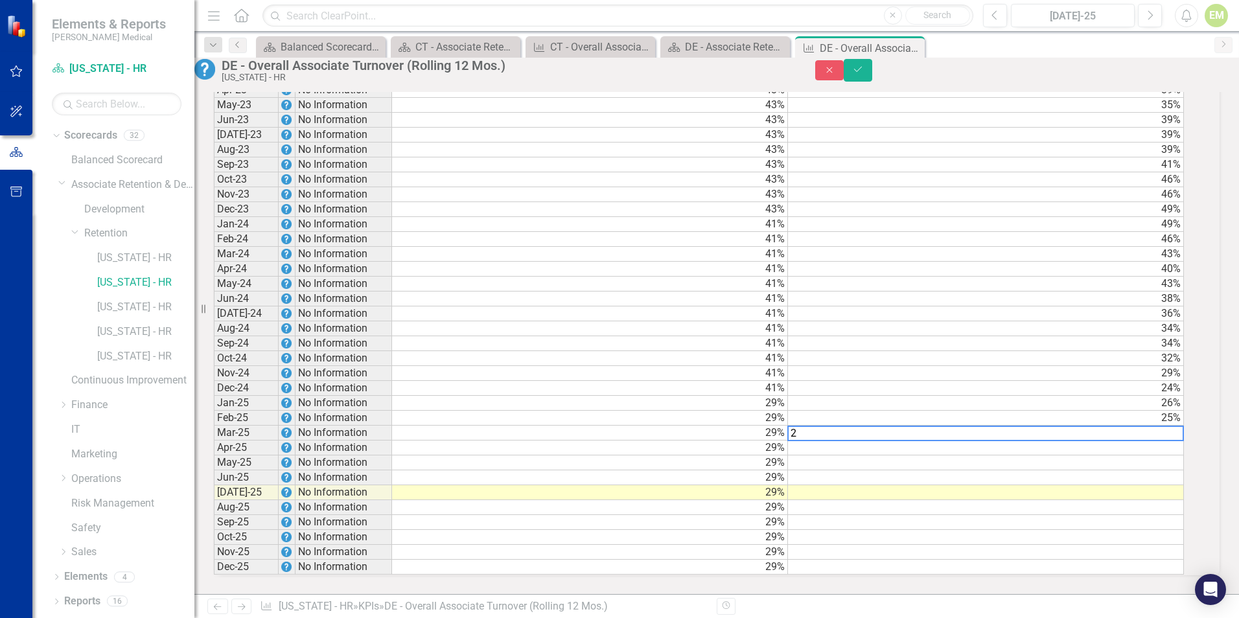
type textarea "26"
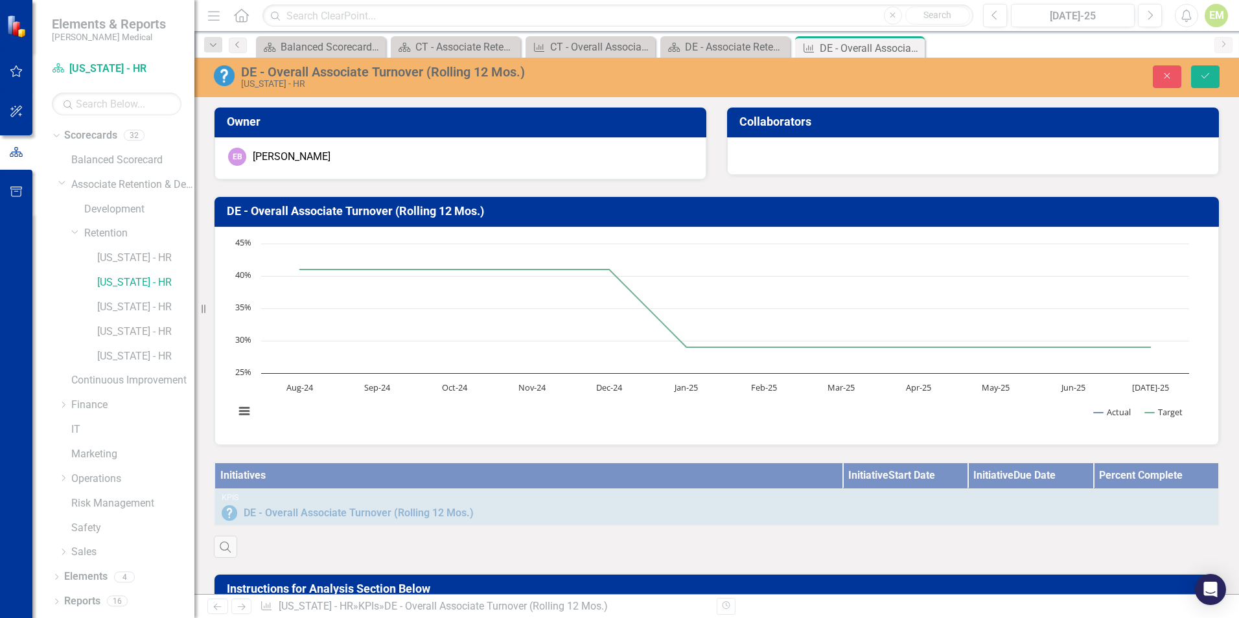
scroll to position [1556, 0]
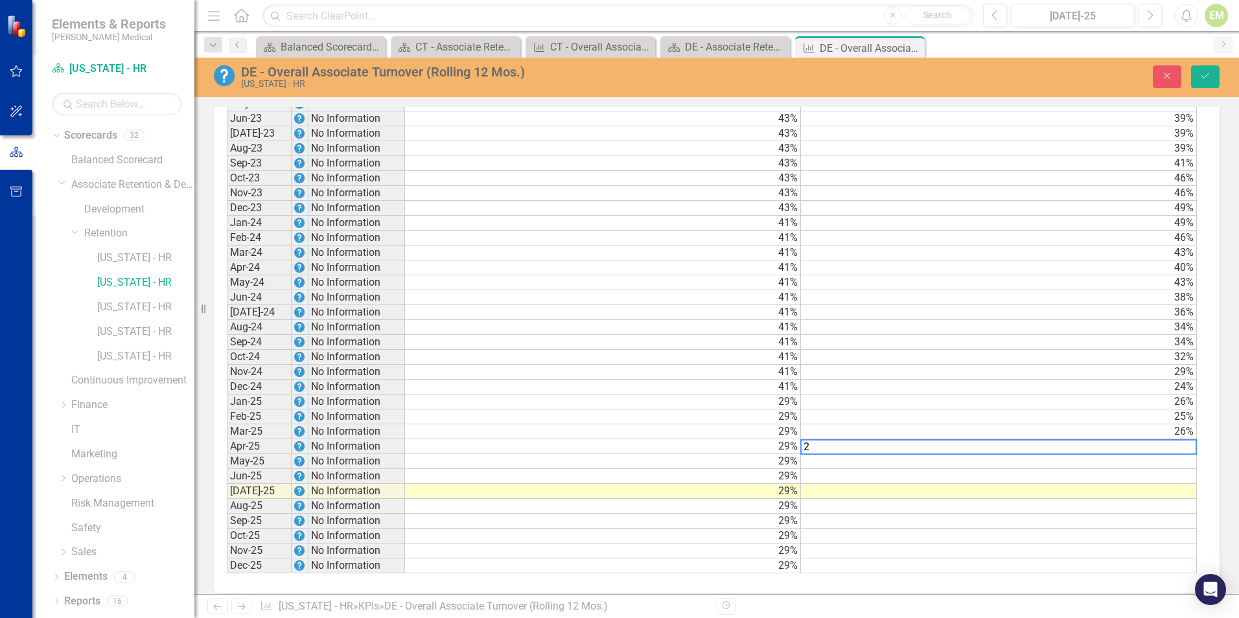
type textarea "28"
type textarea "26"
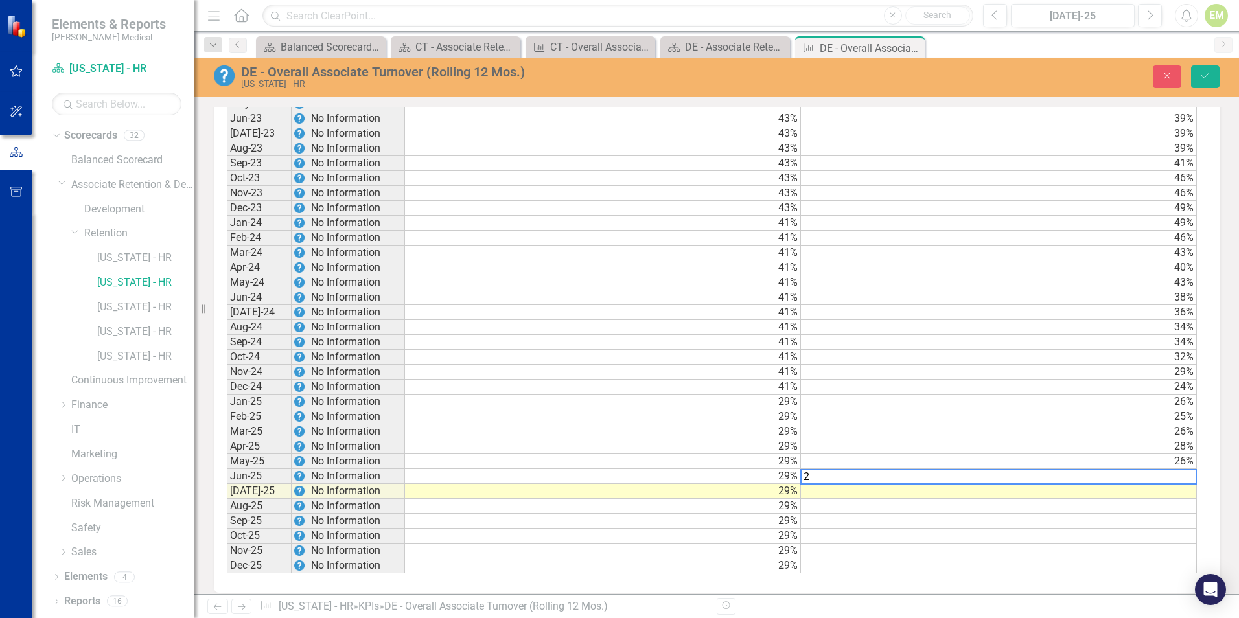
type textarea "27"
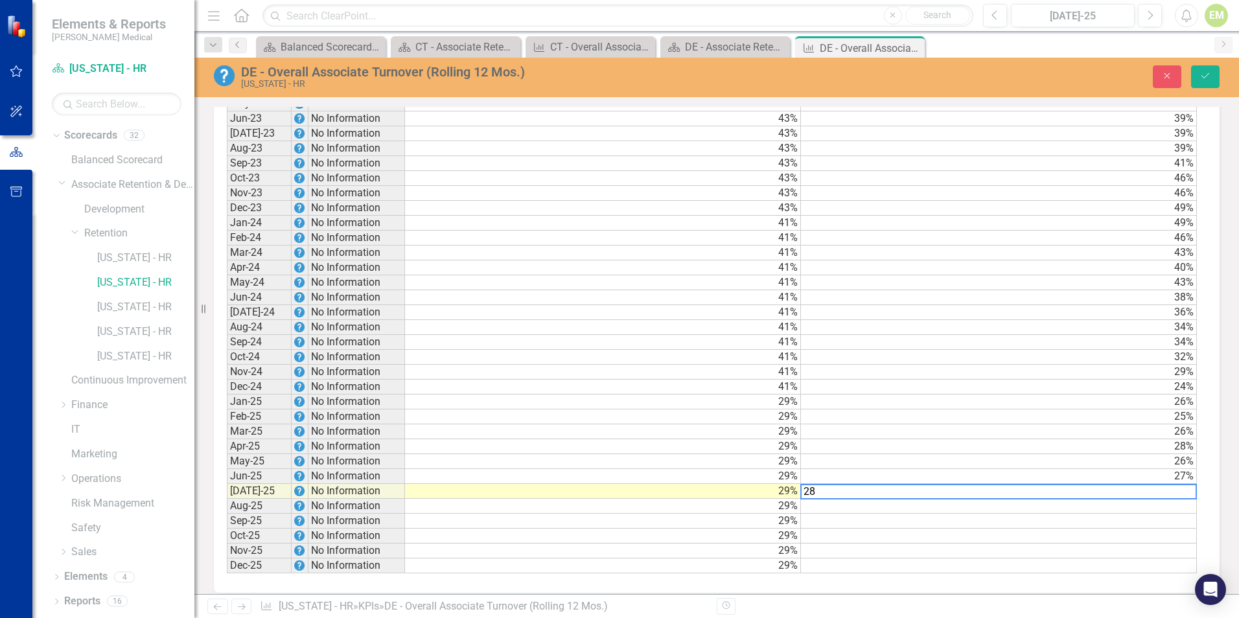
type textarea "28"
click at [1074, 527] on td at bounding box center [999, 521] width 396 height 15
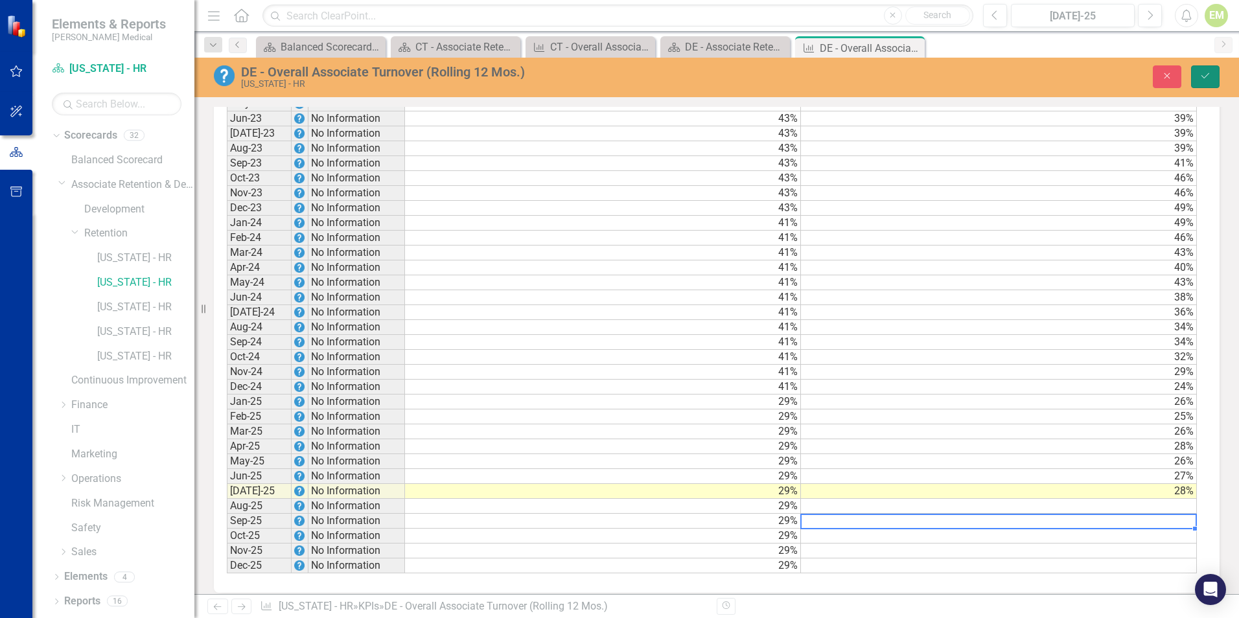
click at [1211, 79] on icon "Save" at bounding box center [1206, 75] width 12 height 9
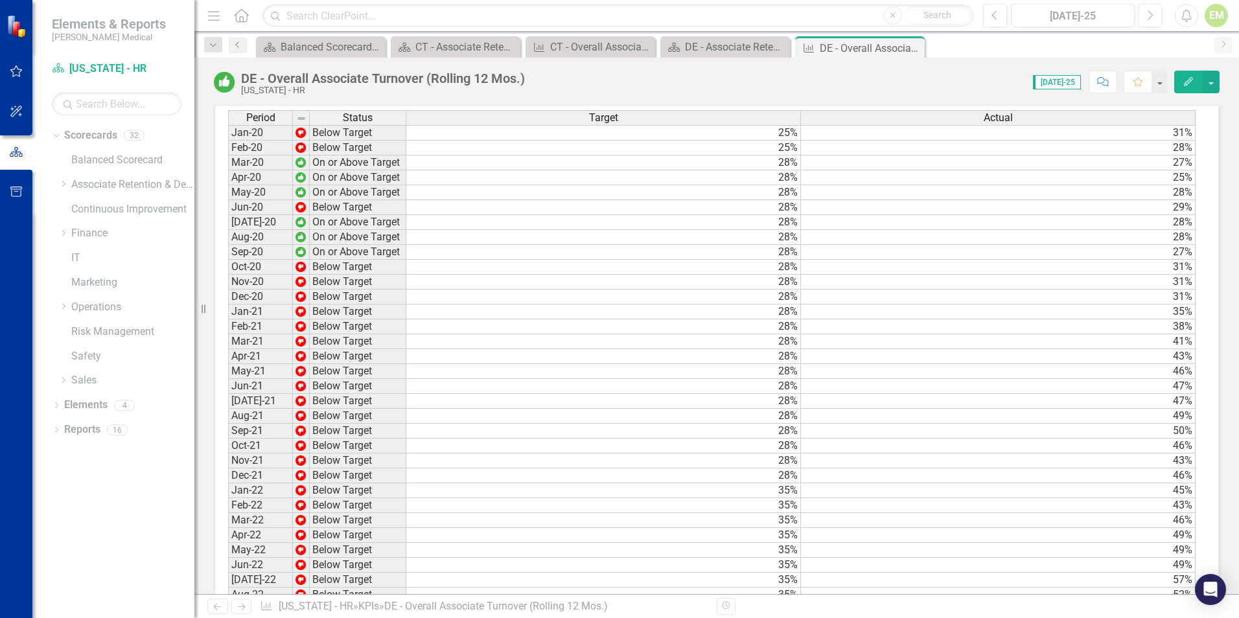
scroll to position [605, 0]
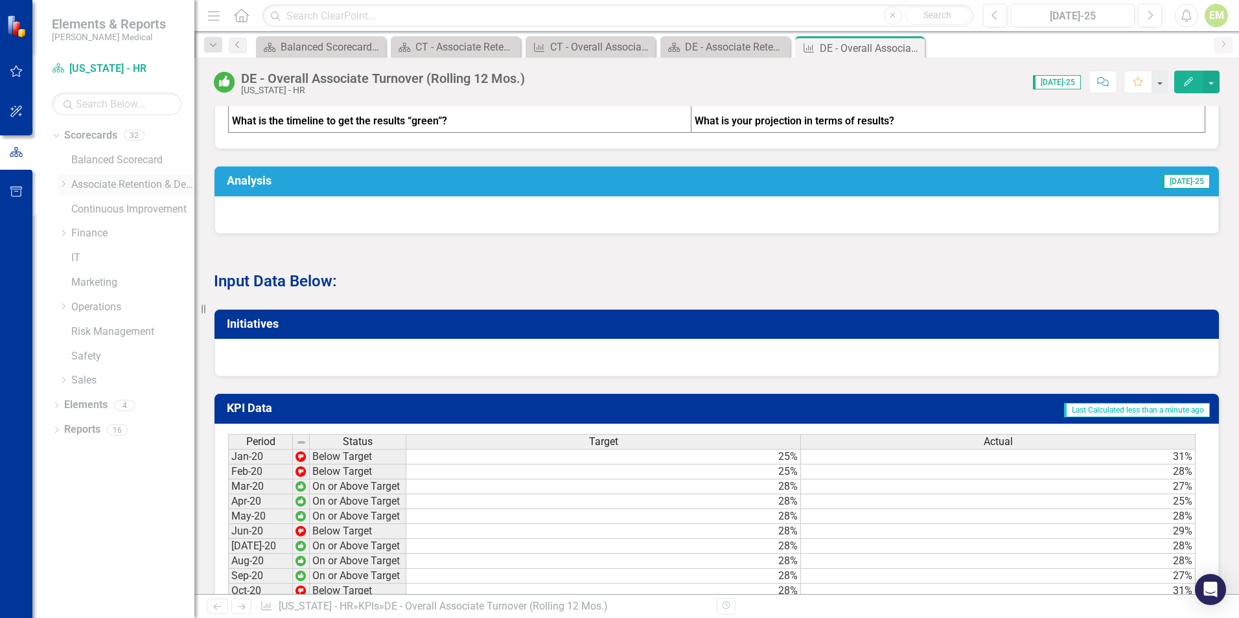
click at [69, 185] on div "Dropdown" at bounding box center [64, 185] width 13 height 11
click at [76, 235] on icon at bounding box center [76, 233] width 3 height 6
click at [115, 333] on link "[US_STATE] - HR" at bounding box center [145, 332] width 97 height 15
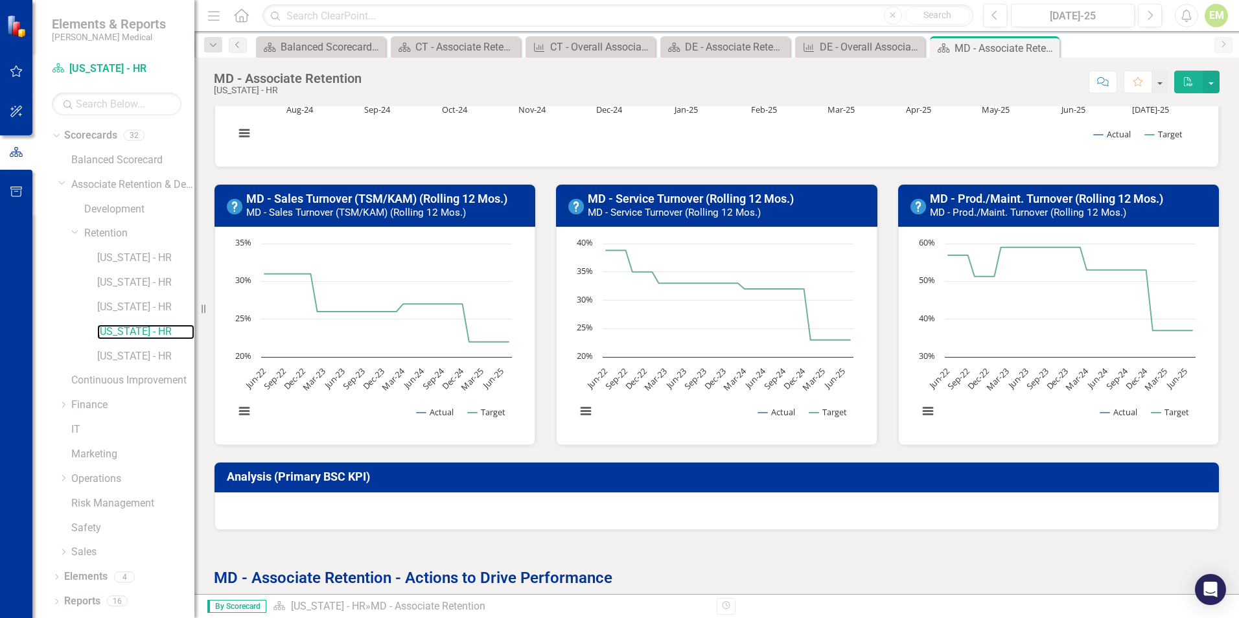
scroll to position [389, 0]
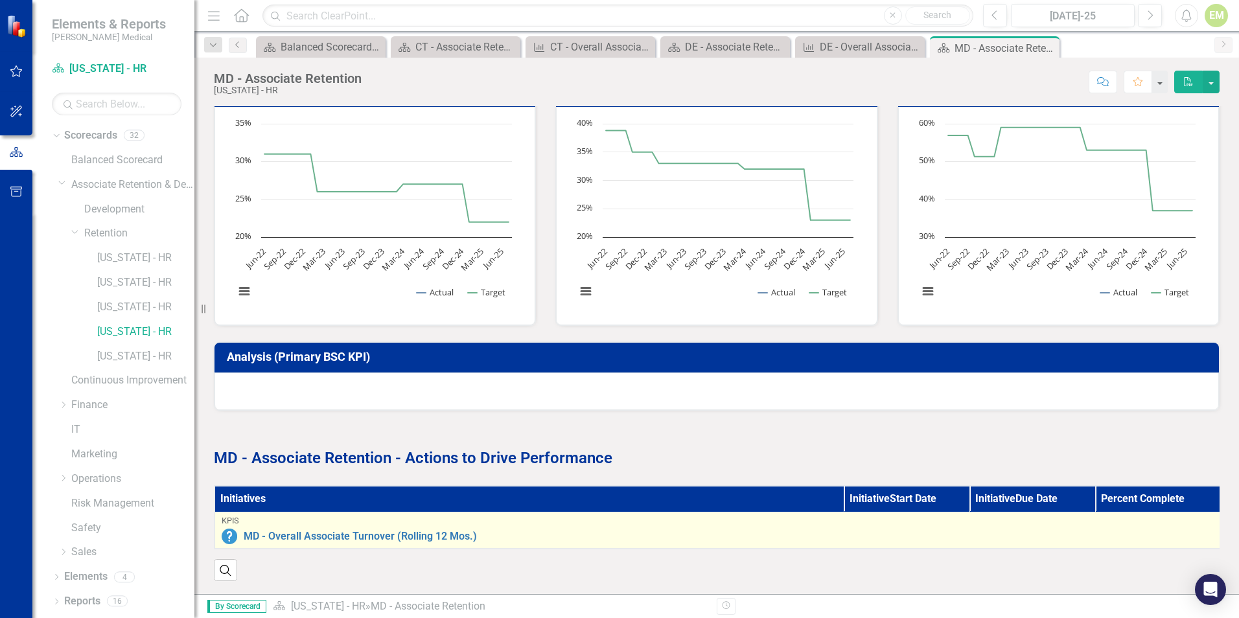
click at [352, 529] on div "MD - Overall Associate Turnover (Rolling 12 Mos.)" at bounding box center [718, 537] width 992 height 16
click at [467, 531] on link "MD - Overall Associate Turnover (Rolling 12 Mos.)" at bounding box center [729, 537] width 970 height 12
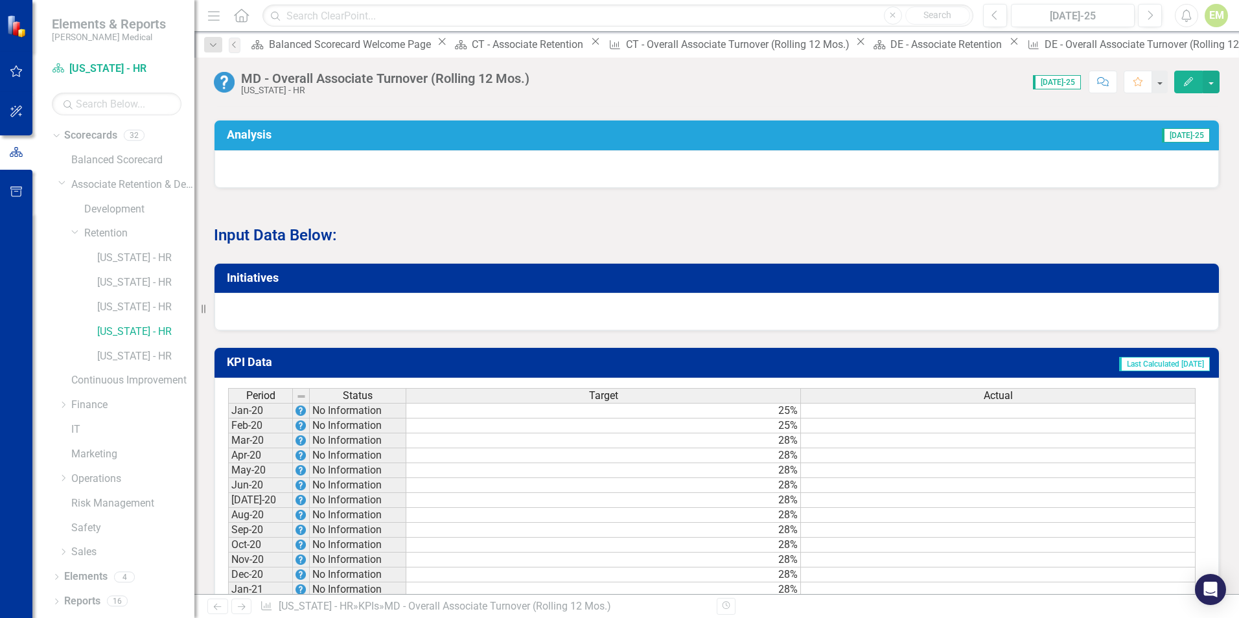
scroll to position [843, 0]
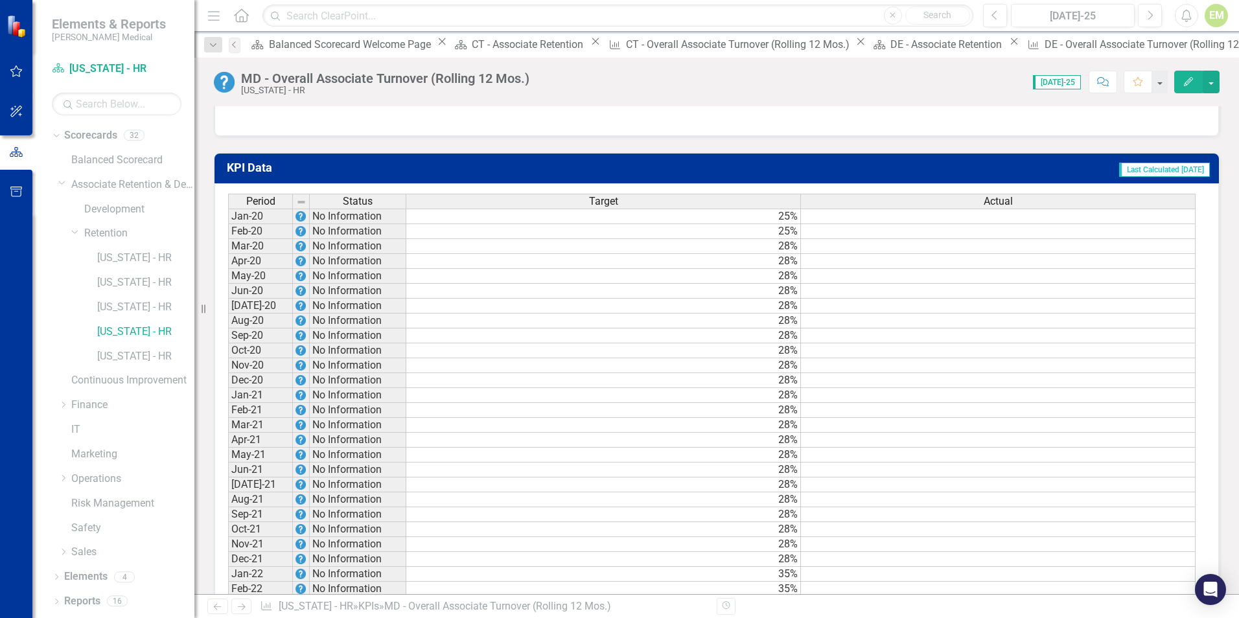
click at [1153, 224] on td at bounding box center [998, 217] width 395 height 16
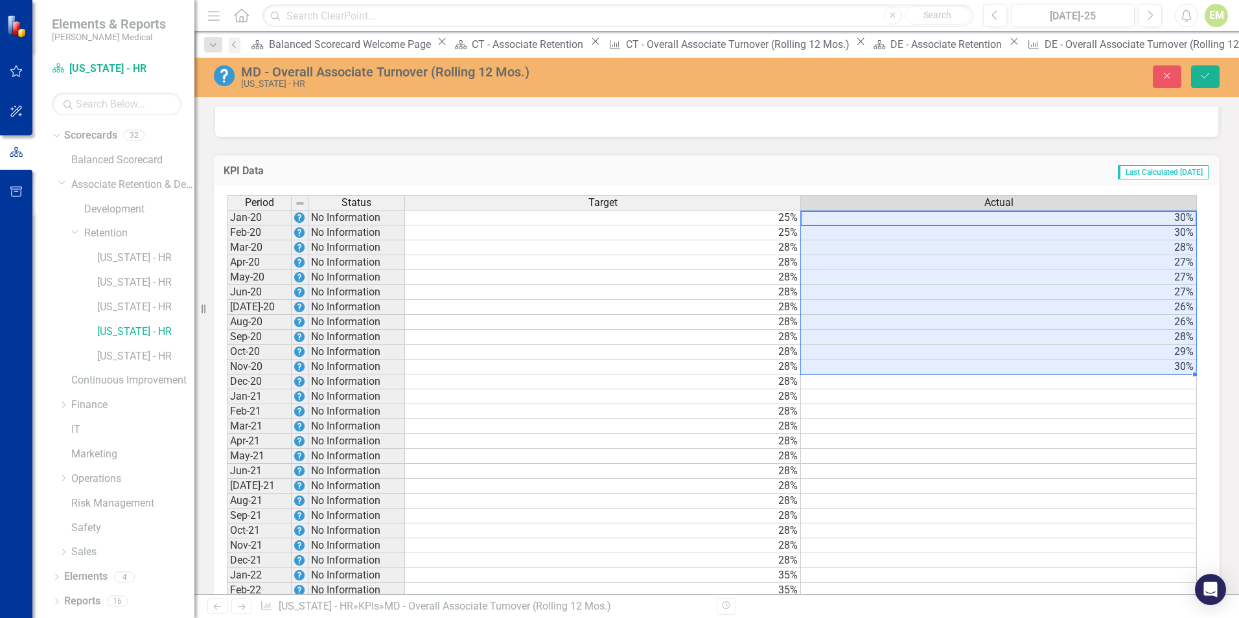
click at [901, 390] on td at bounding box center [999, 382] width 396 height 15
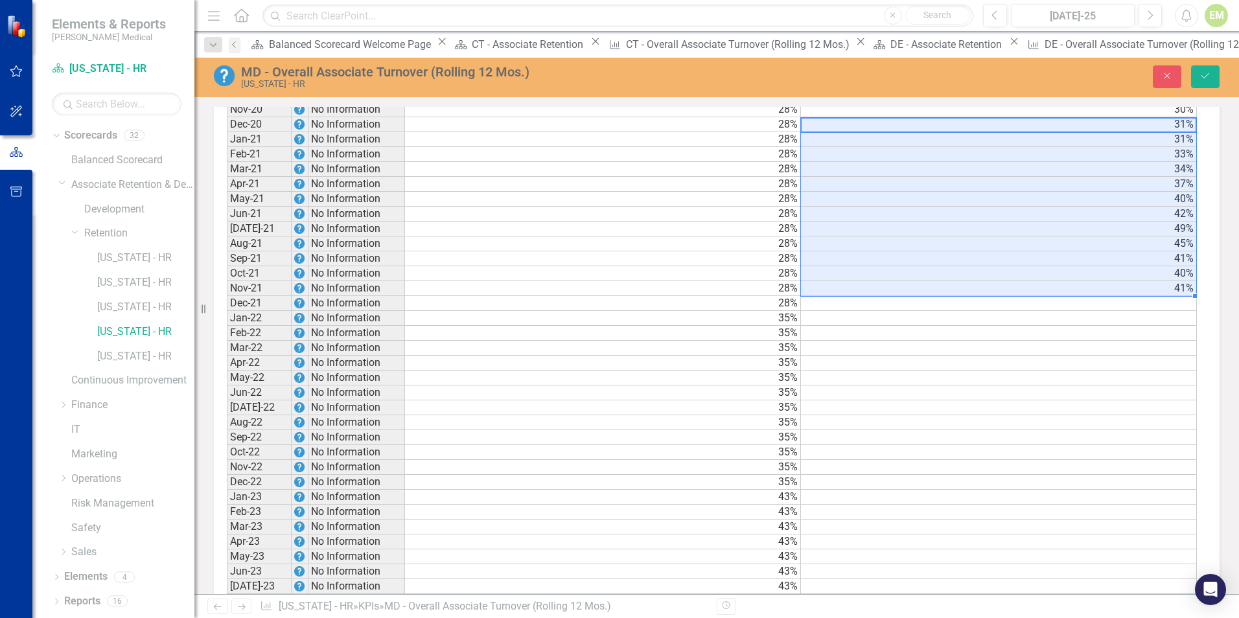
scroll to position [1102, 0]
click at [1109, 309] on td at bounding box center [999, 301] width 396 height 15
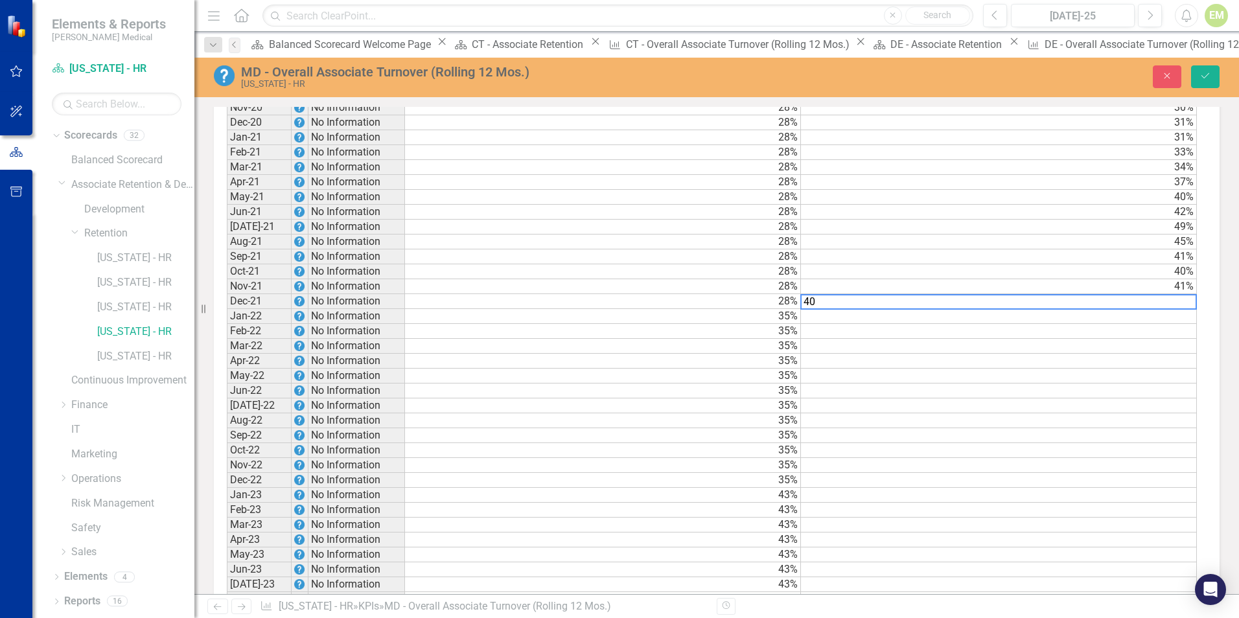
type textarea "40"
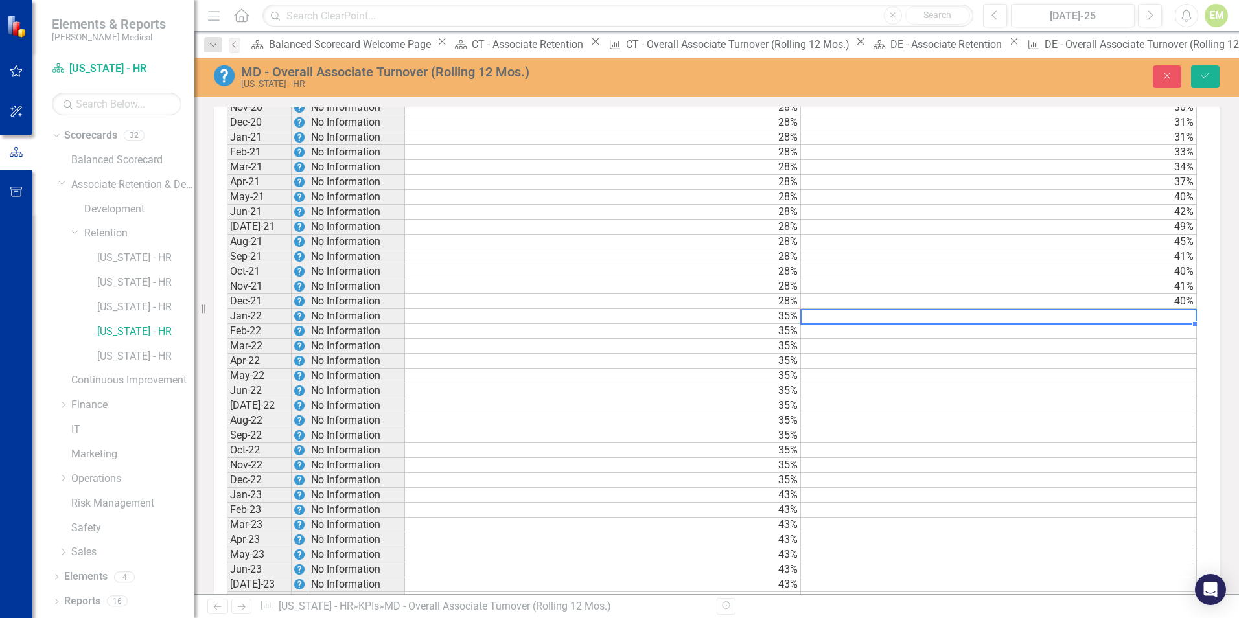
click at [1101, 324] on td at bounding box center [999, 316] width 396 height 15
click at [1149, 324] on td at bounding box center [999, 316] width 396 height 15
click at [1139, 324] on td at bounding box center [999, 316] width 396 height 15
click at [897, 325] on textarea at bounding box center [999, 317] width 397 height 16
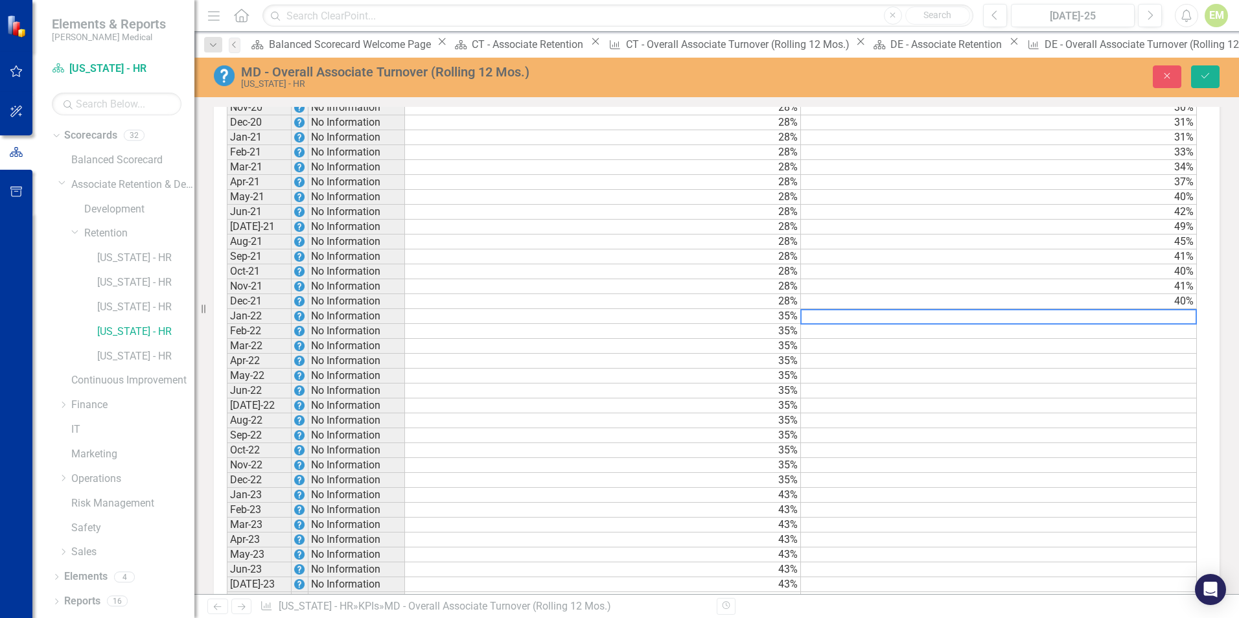
paste textarea "41 37 45 52 44 44 40 44 45 52 51"
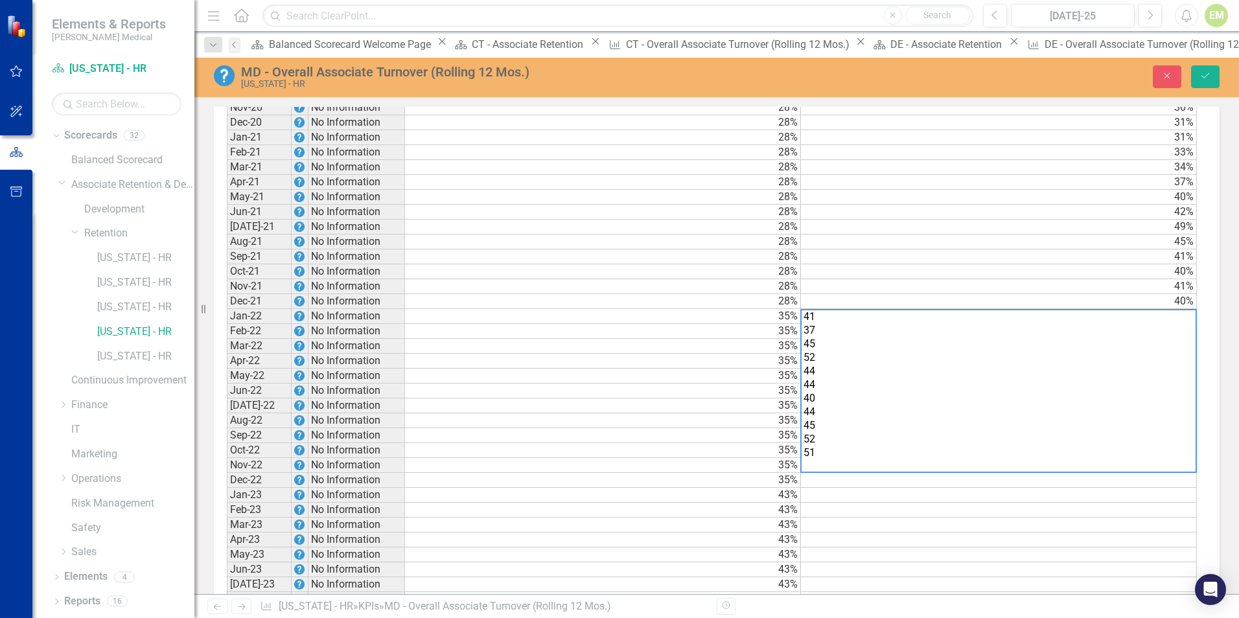
type textarea "41 37 45 52 44 44 40 44 45 52 51"
click at [928, 518] on td at bounding box center [999, 510] width 396 height 15
click at [896, 503] on td at bounding box center [999, 495] width 396 height 15
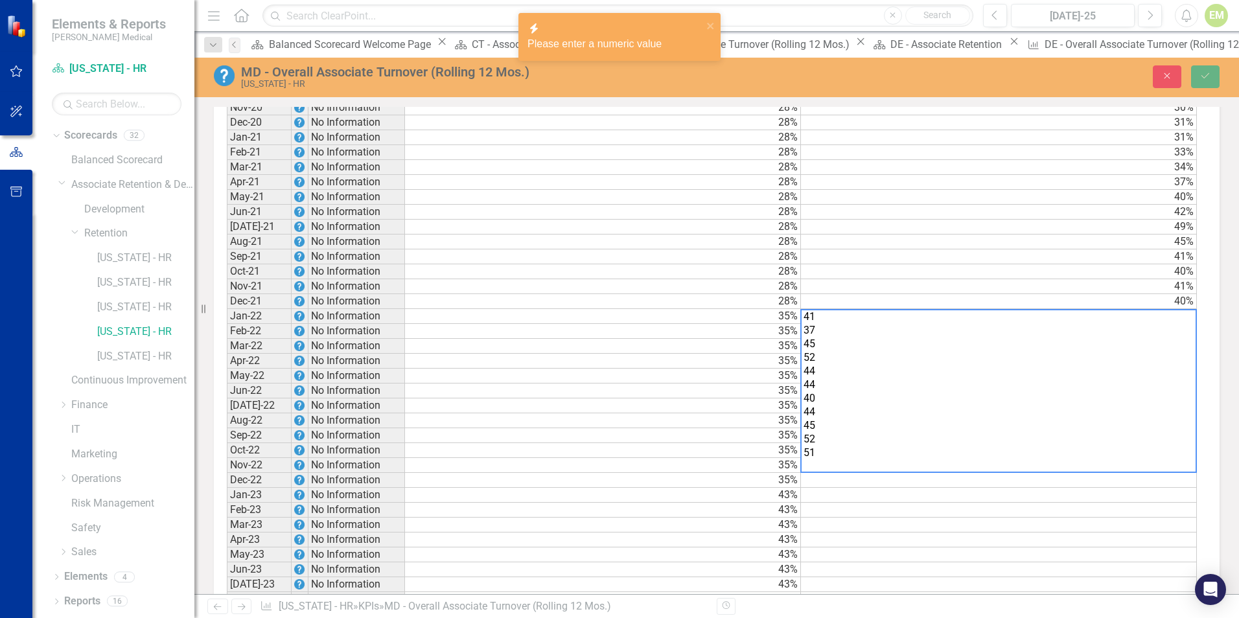
drag, startPoint x: 806, startPoint y: 333, endPoint x: 854, endPoint y: 480, distance: 154.6
click at [854, 473] on textarea "41 37 45 52 44 44 40 44 45 52 51" at bounding box center [999, 391] width 397 height 164
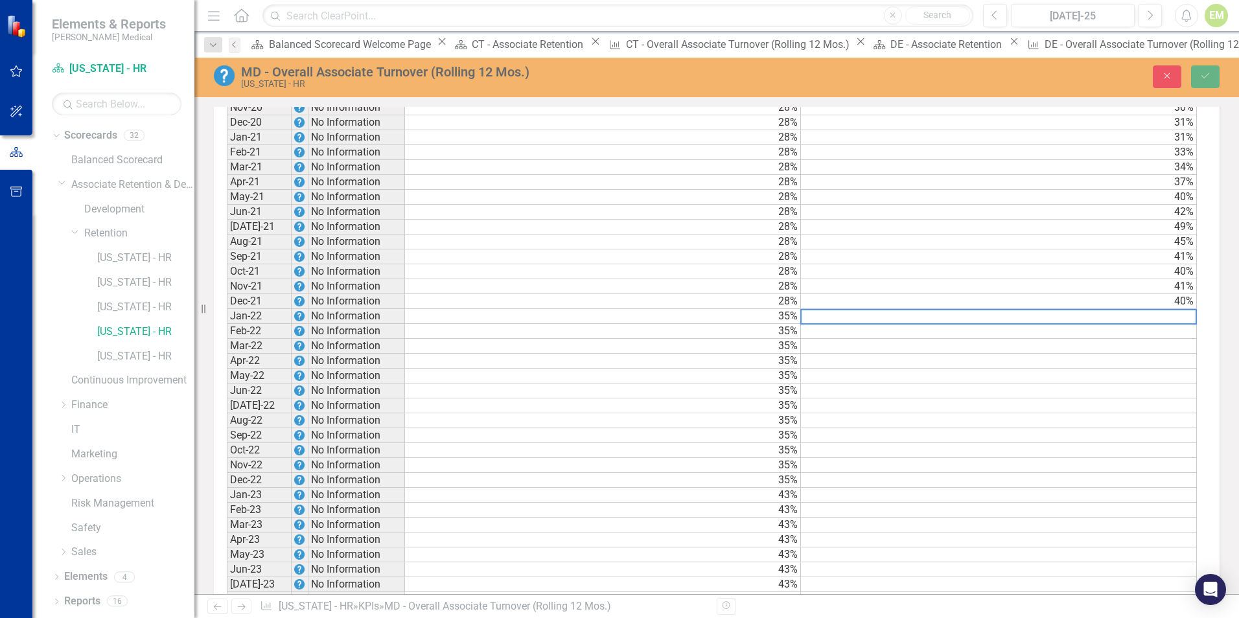
paste textarea "41 37 45 52 44 44 40 44 45 52 51"
type textarea "41 37 45 52 44 44 40 44 45 52 51"
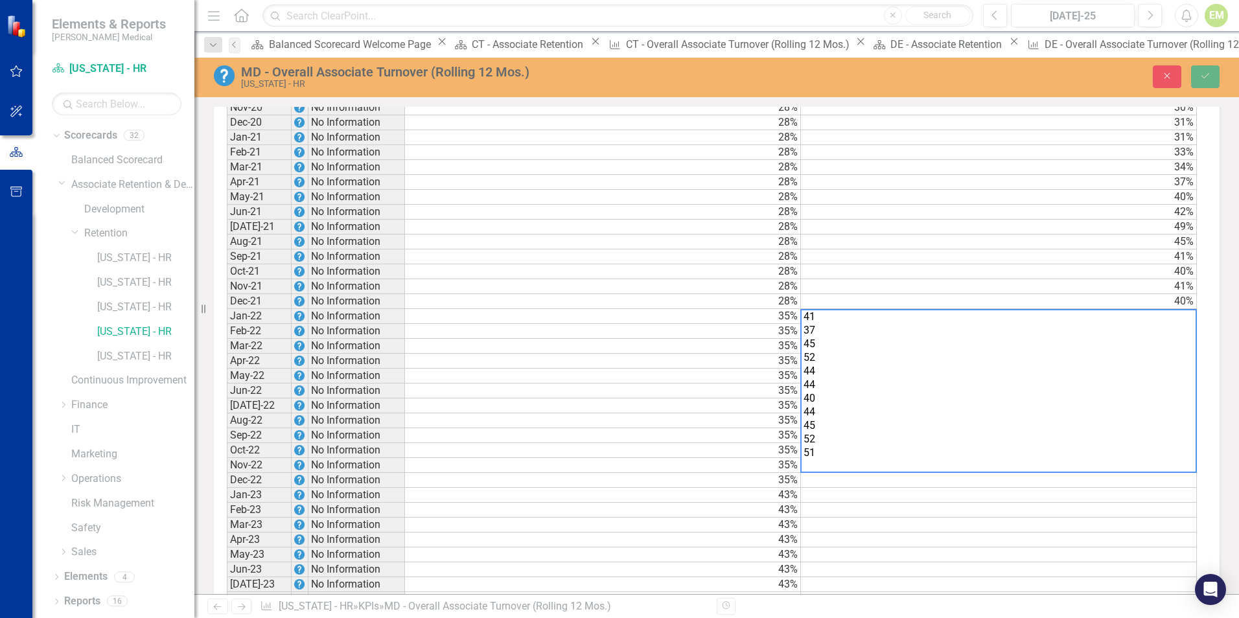
click at [902, 516] on td at bounding box center [999, 510] width 396 height 15
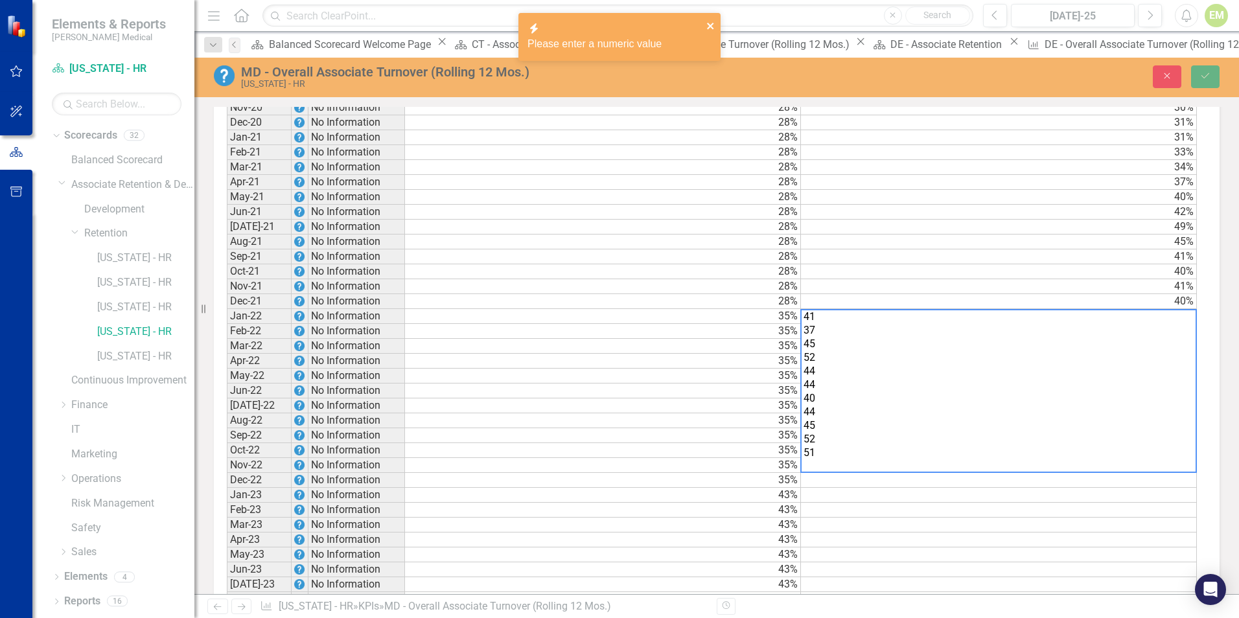
click at [707, 22] on icon "close" at bounding box center [711, 26] width 9 height 10
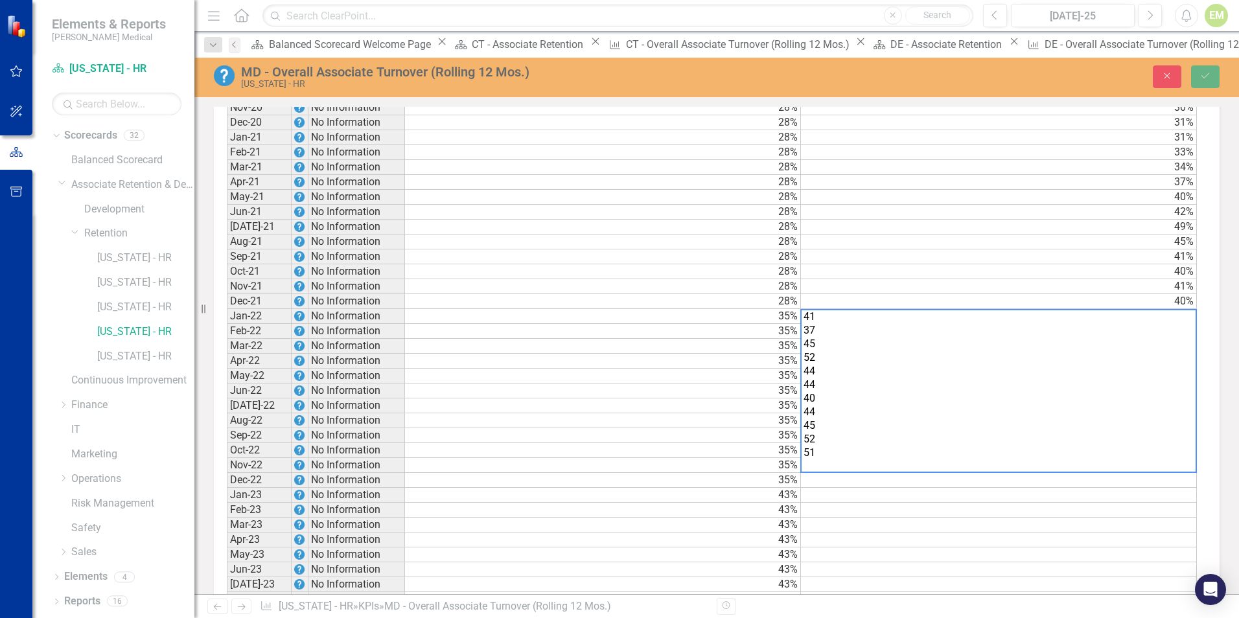
click at [819, 327] on textarea "41 37 45 52 44 44 40 44 45 52 51" at bounding box center [999, 391] width 397 height 164
drag, startPoint x: 803, startPoint y: 332, endPoint x: 849, endPoint y: 478, distance: 153.4
click at [849, 473] on textarea "41 37 45 52 44 44 40 44 45 52 51" at bounding box center [999, 391] width 397 height 164
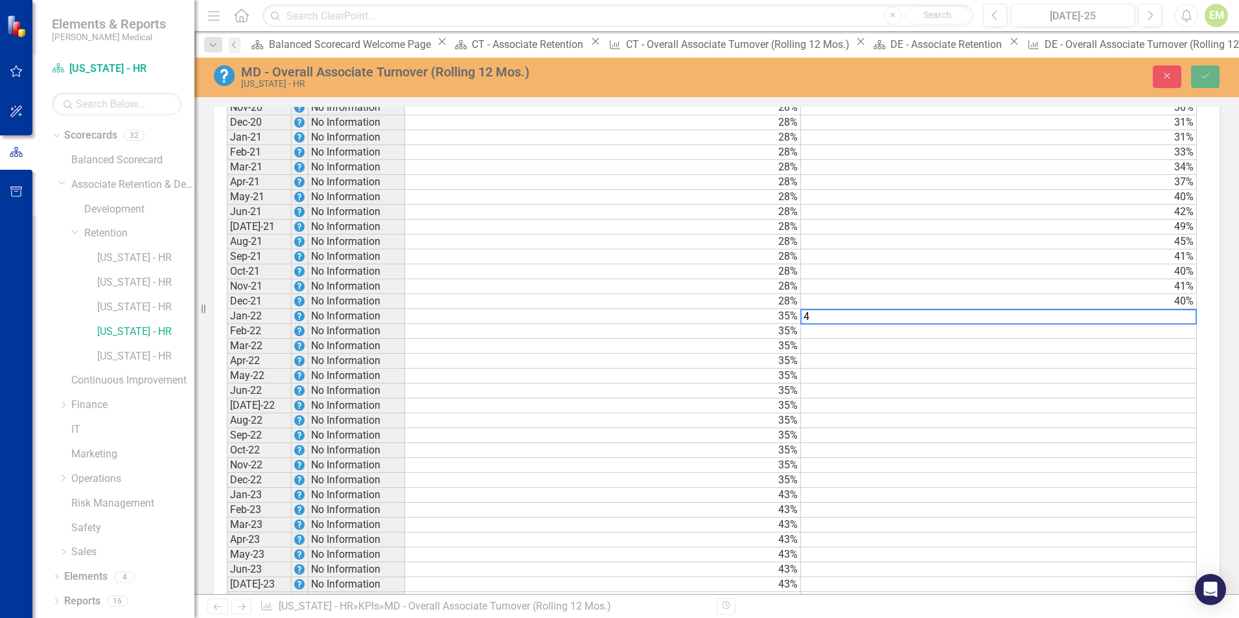
type textarea "41"
type textarea "37"
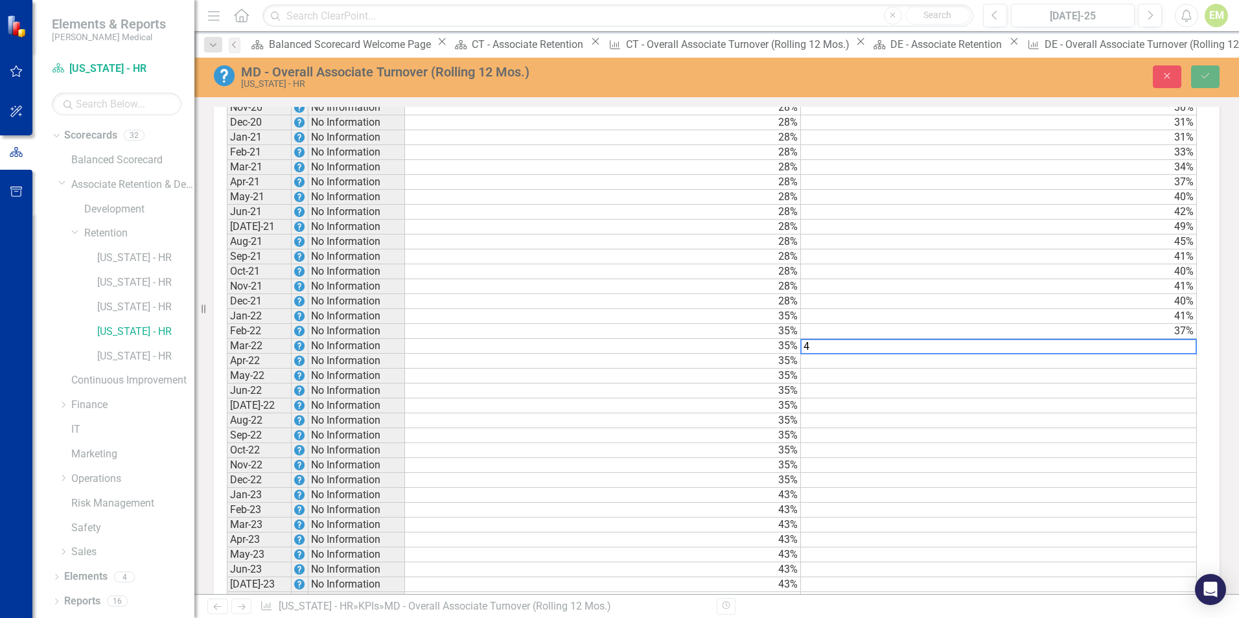
type textarea "45"
type textarea "52"
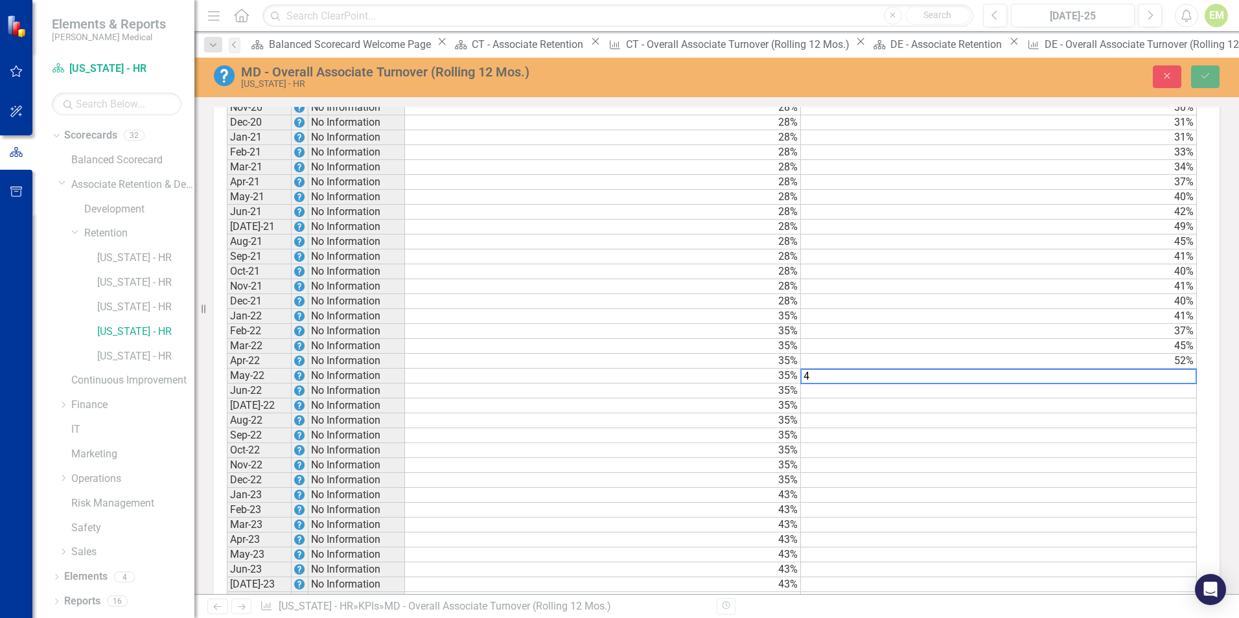
type textarea "44"
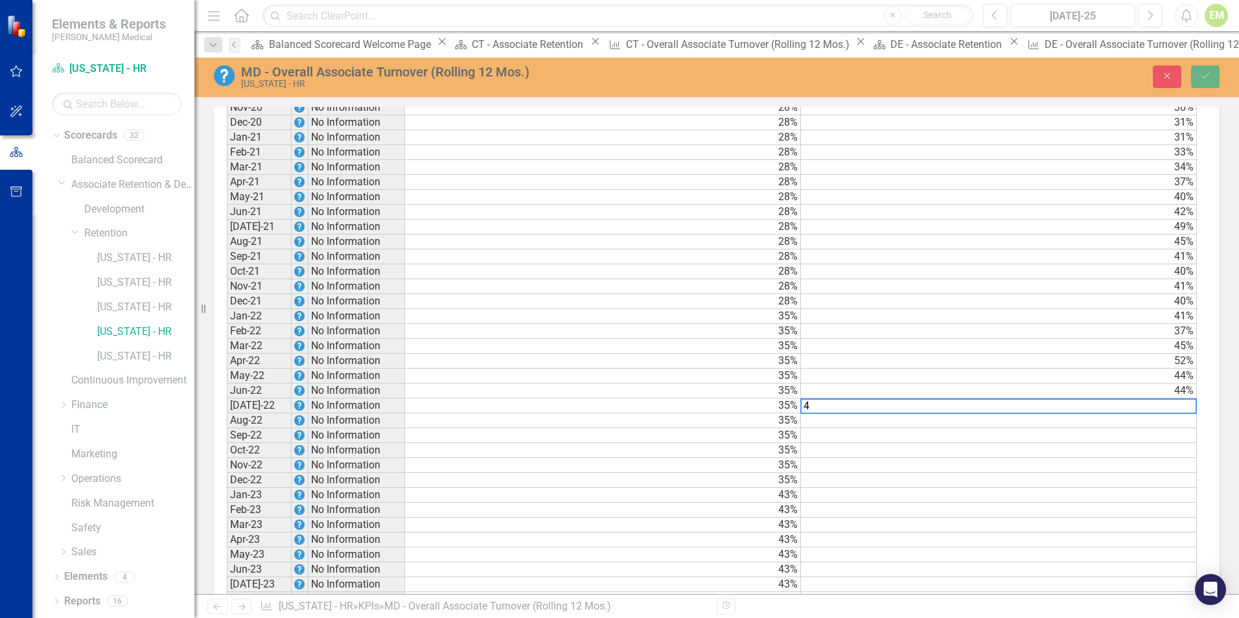
type textarea "40"
click at [1177, 399] on td "44%" at bounding box center [999, 391] width 396 height 15
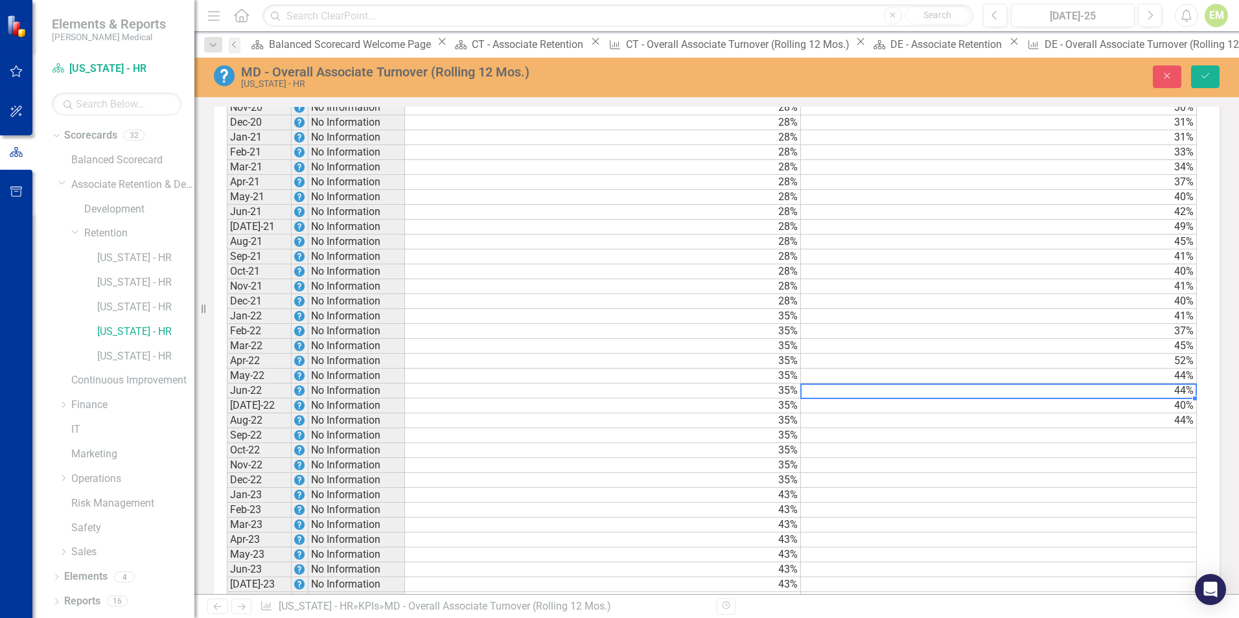
click at [1114, 324] on td "41%" at bounding box center [999, 316] width 396 height 15
type textarea "40"
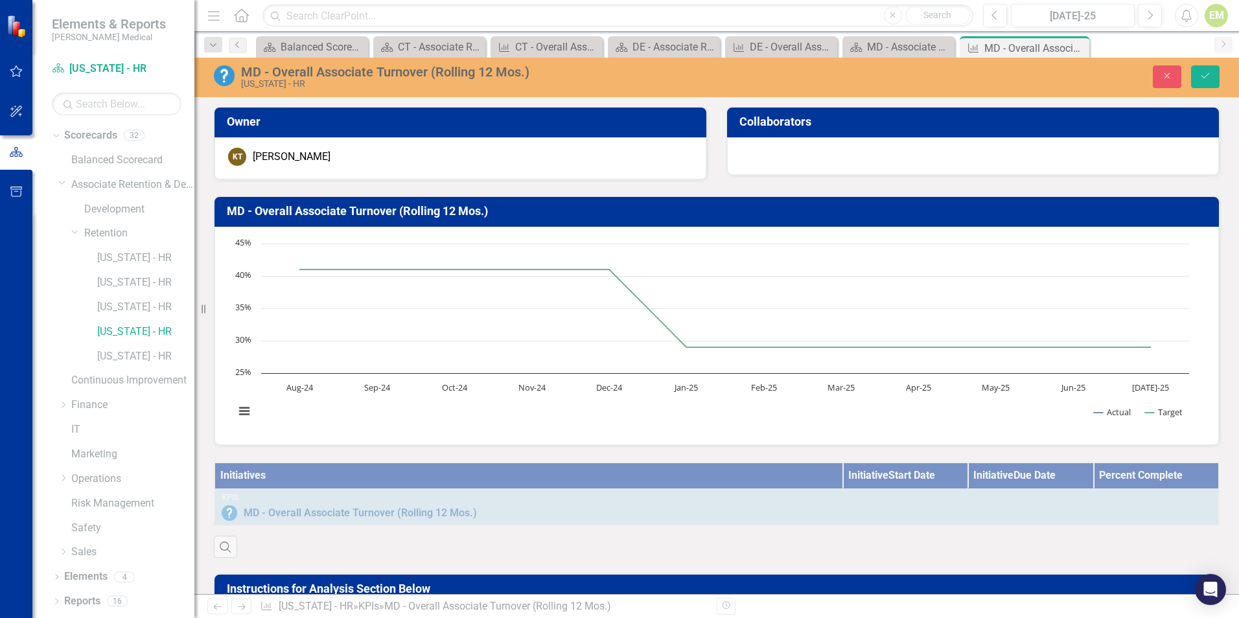
type textarea "45"
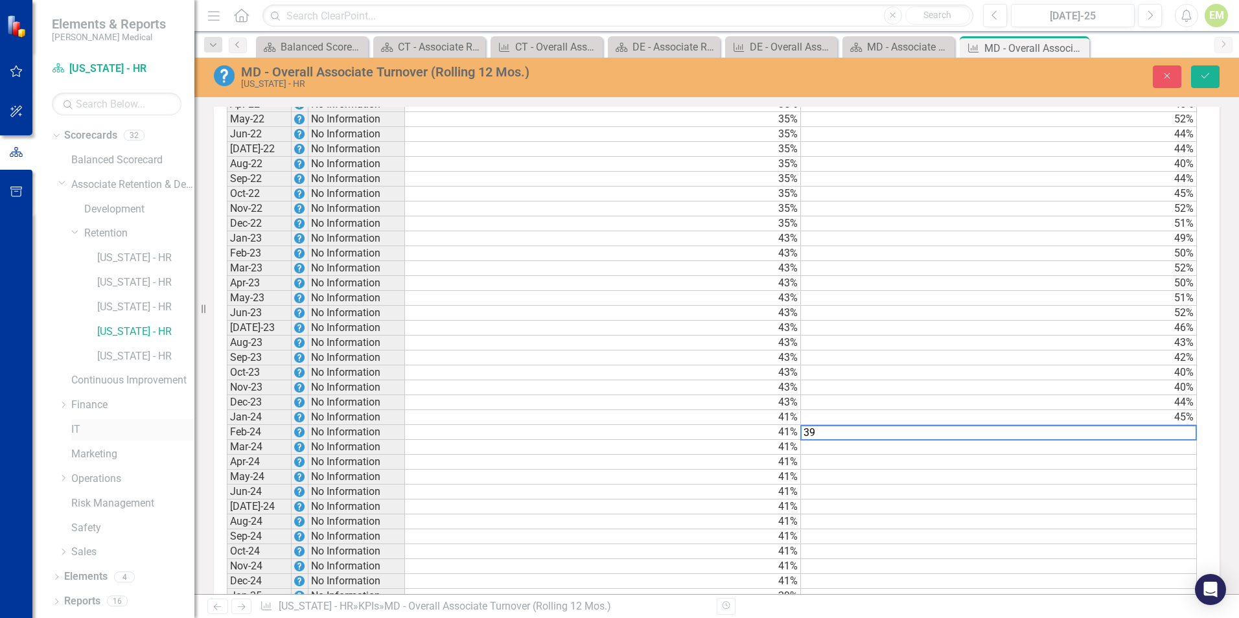
type textarea "39"
click at [1110, 470] on td at bounding box center [999, 462] width 396 height 15
click at [1118, 453] on td at bounding box center [999, 447] width 396 height 15
type textarea "37"
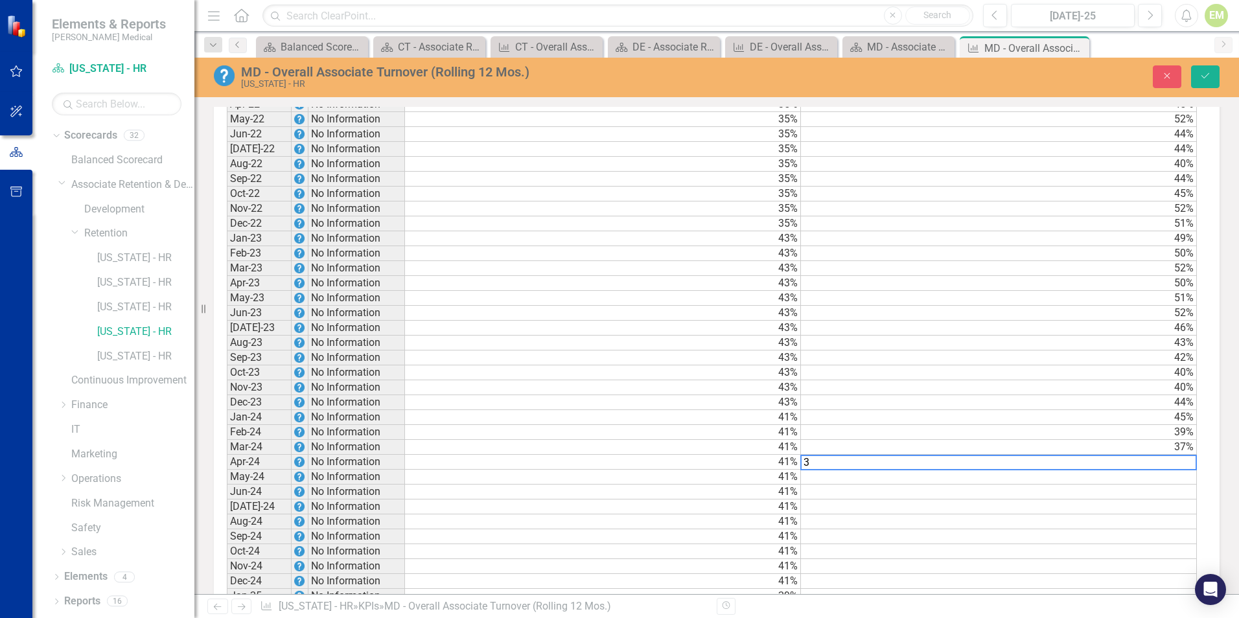
type textarea "37"
type textarea "38"
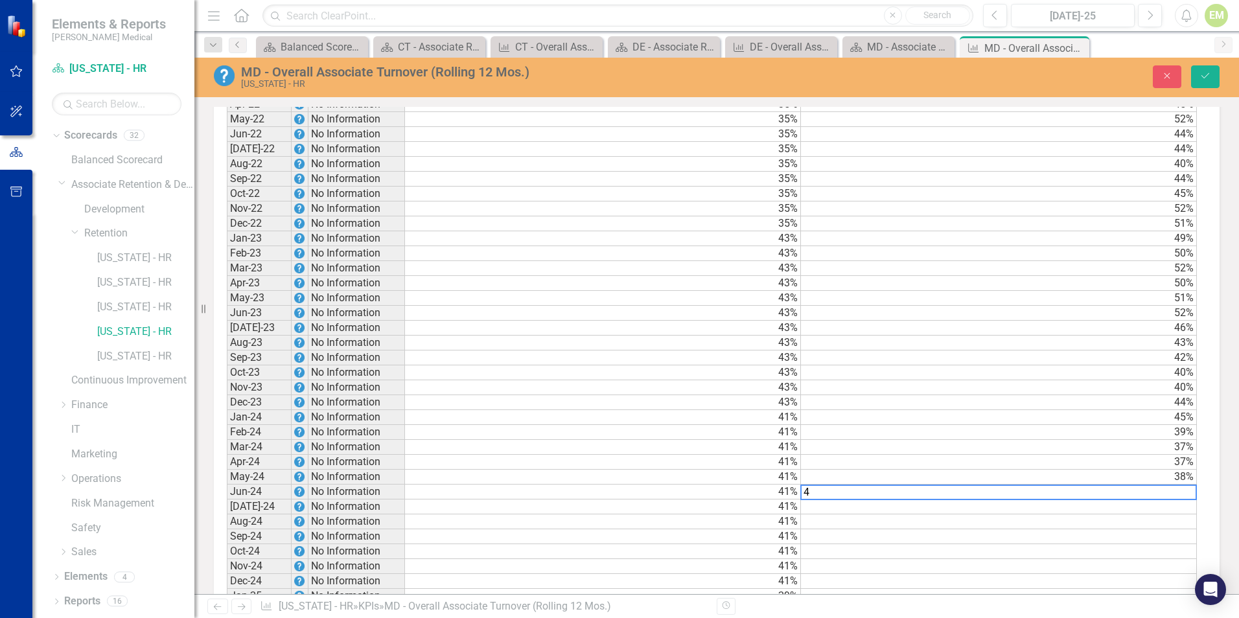
type textarea "41"
type textarea "40"
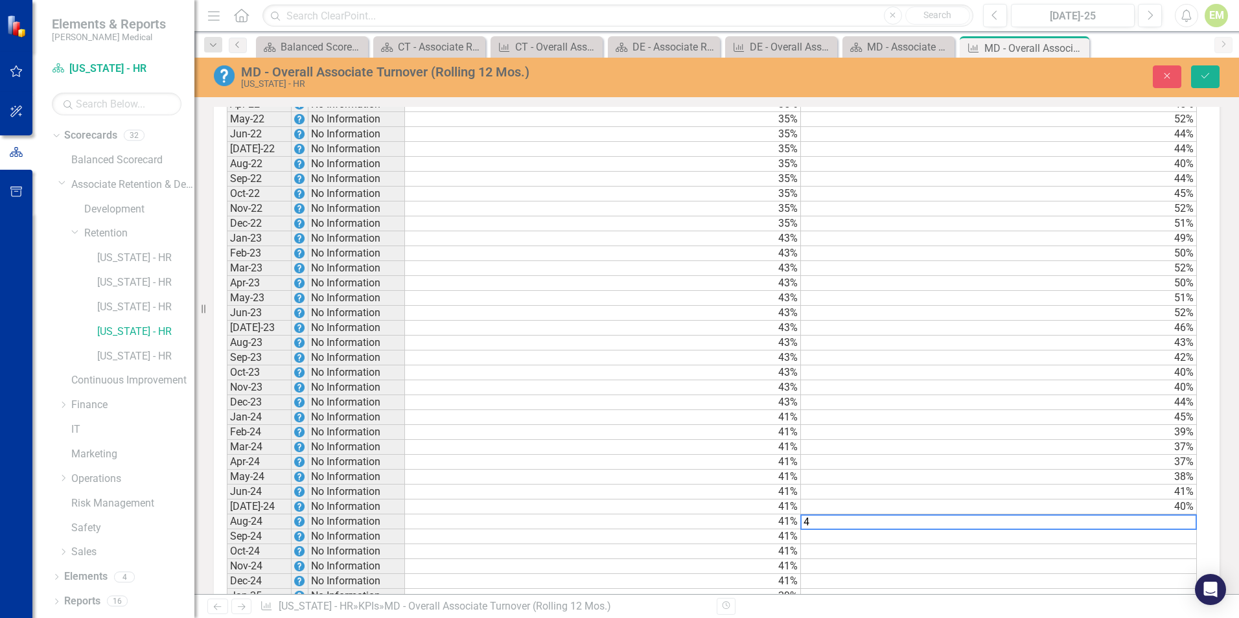
type textarea "44"
type textarea "46"
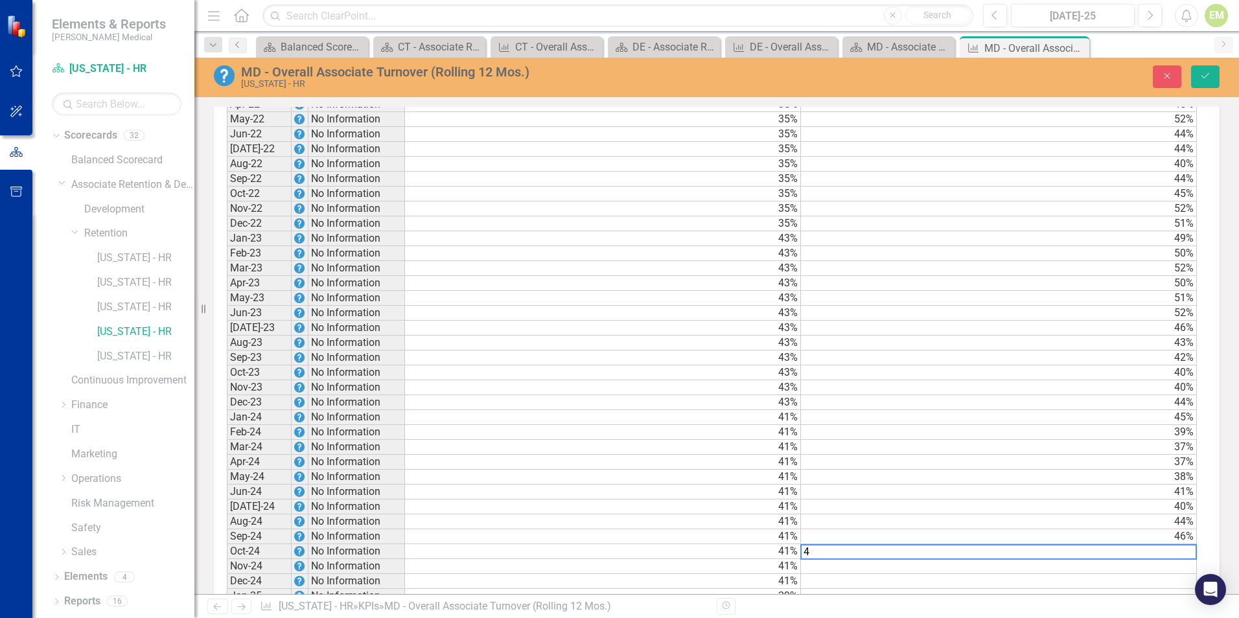
type textarea "47"
type textarea "45"
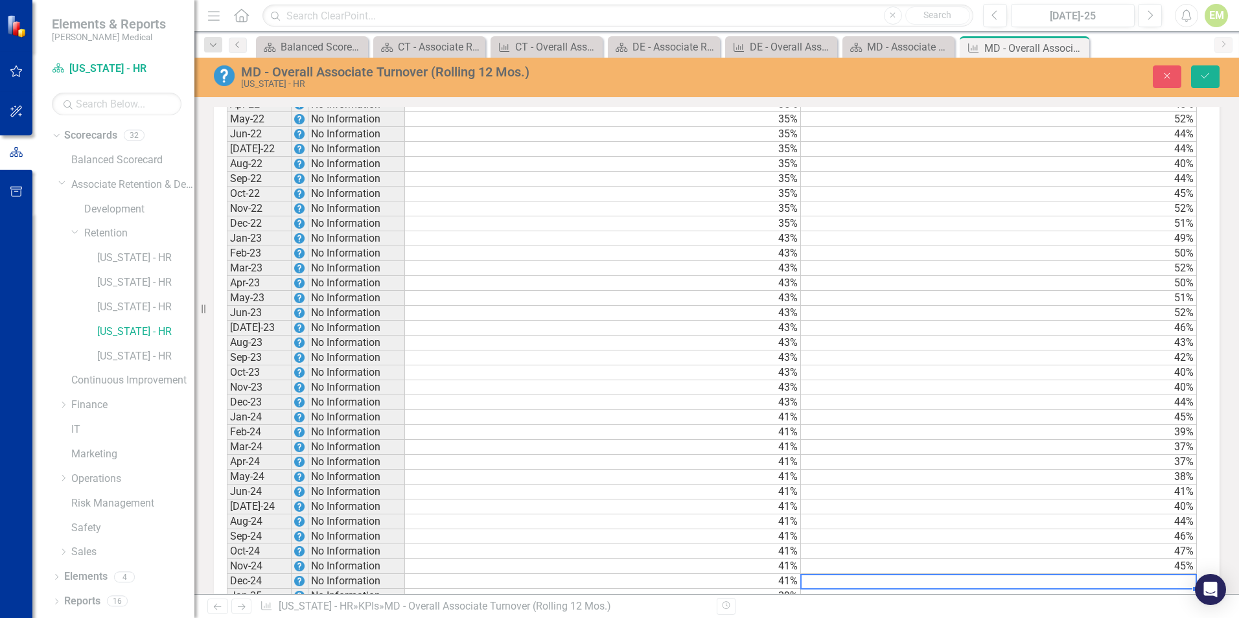
scroll to position [1366, 0]
type textarea "44"
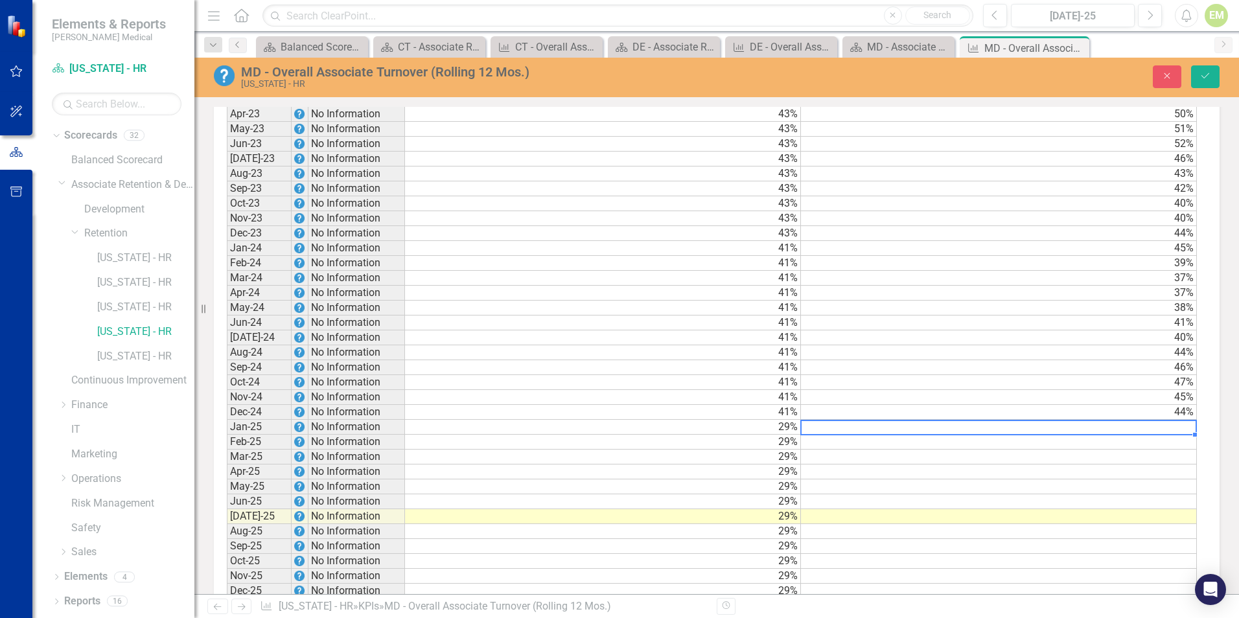
scroll to position [1560, 0]
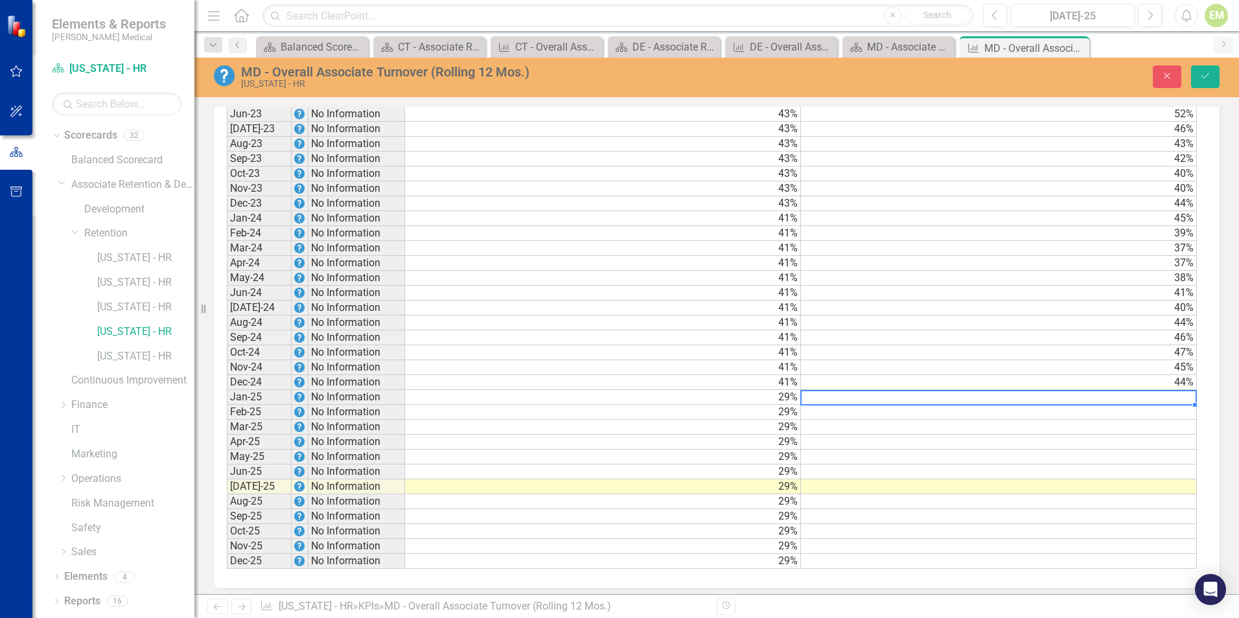
click at [1118, 405] on td at bounding box center [999, 397] width 396 height 15
click at [1114, 405] on td at bounding box center [999, 397] width 396 height 15
type textarea "45"
type textarea "43"
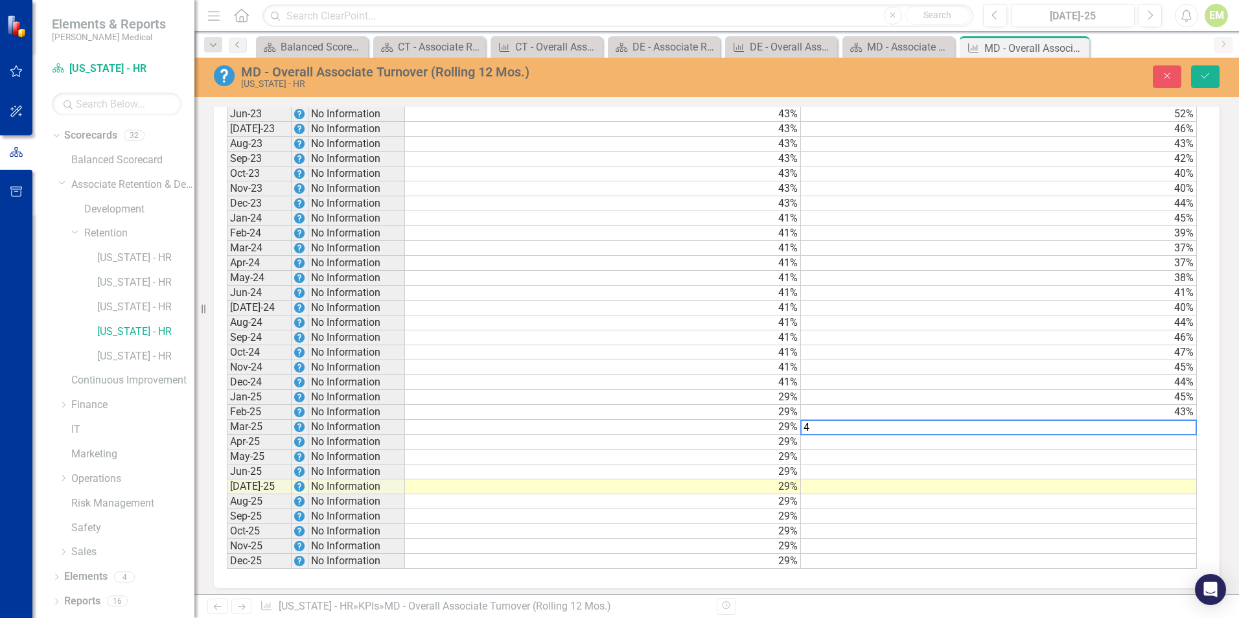
type textarea "41"
type textarea "37"
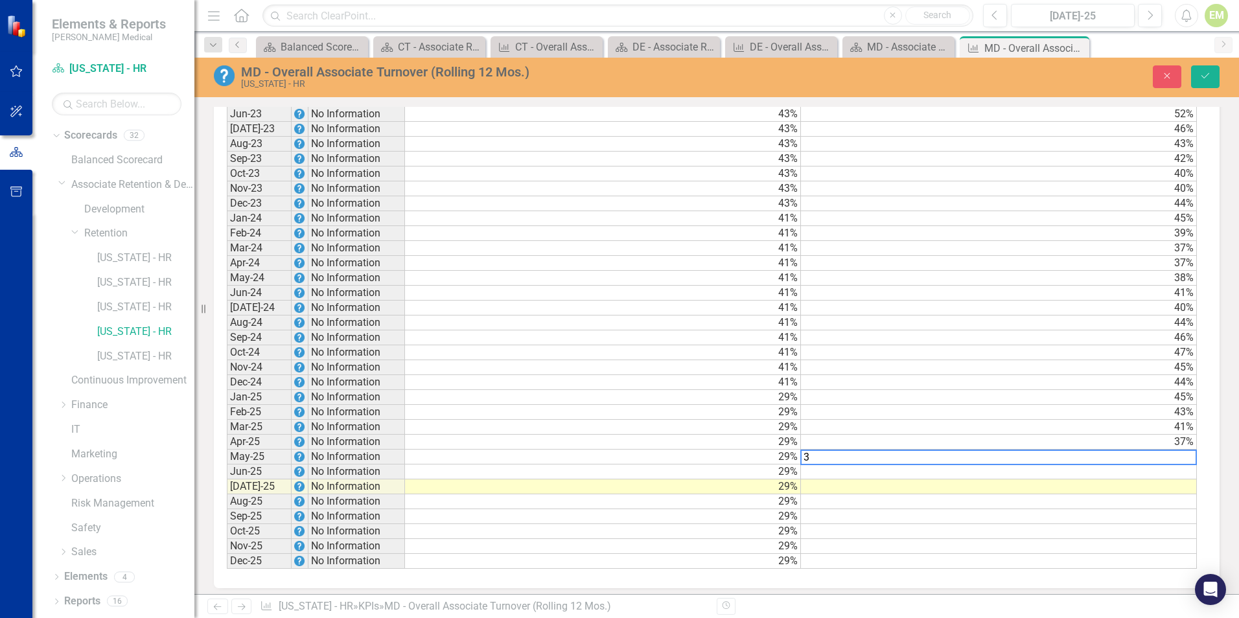
type textarea "34"
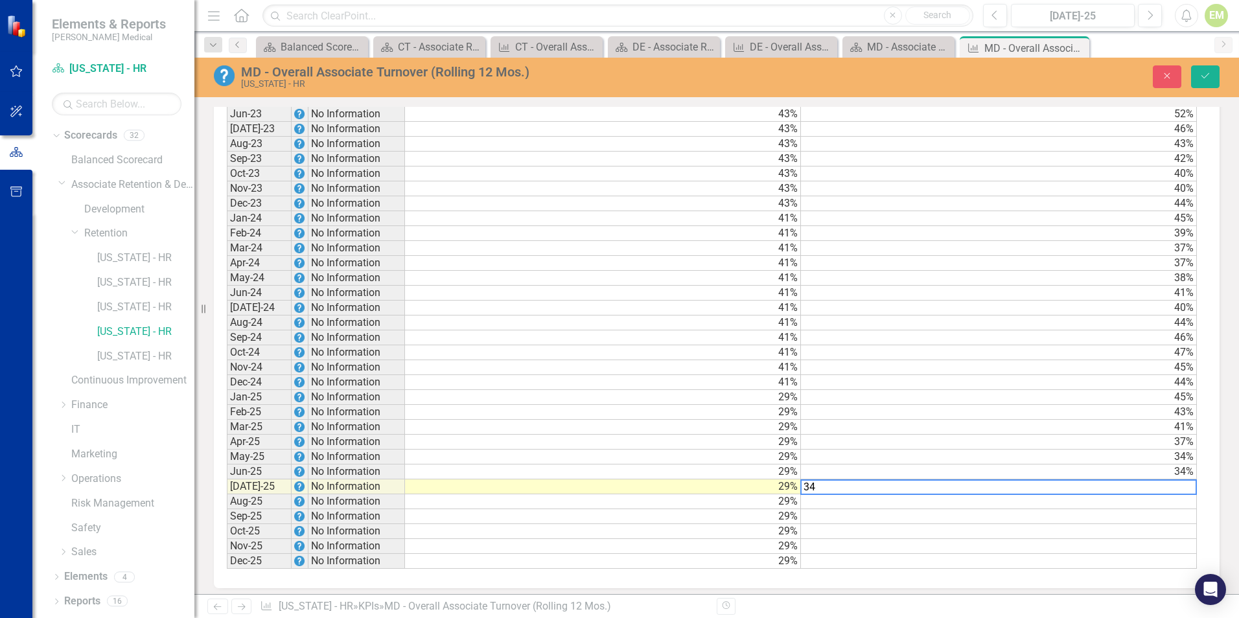
type textarea "34"
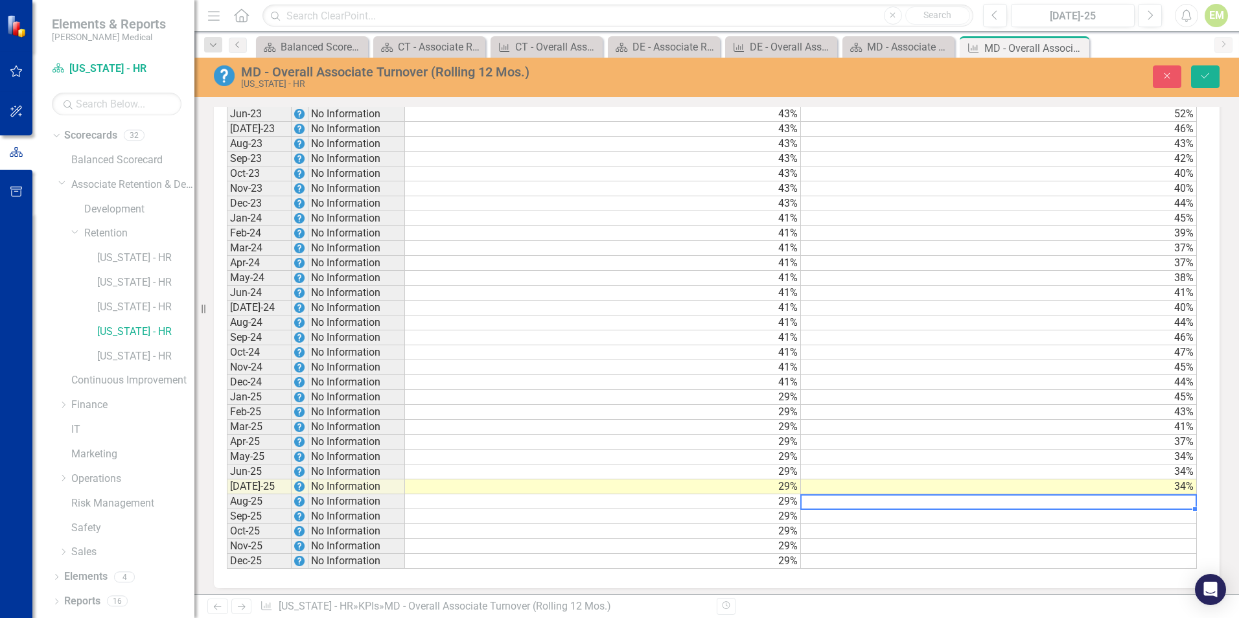
click at [1050, 510] on td at bounding box center [999, 502] width 396 height 15
click at [1211, 76] on icon "Save" at bounding box center [1206, 75] width 12 height 9
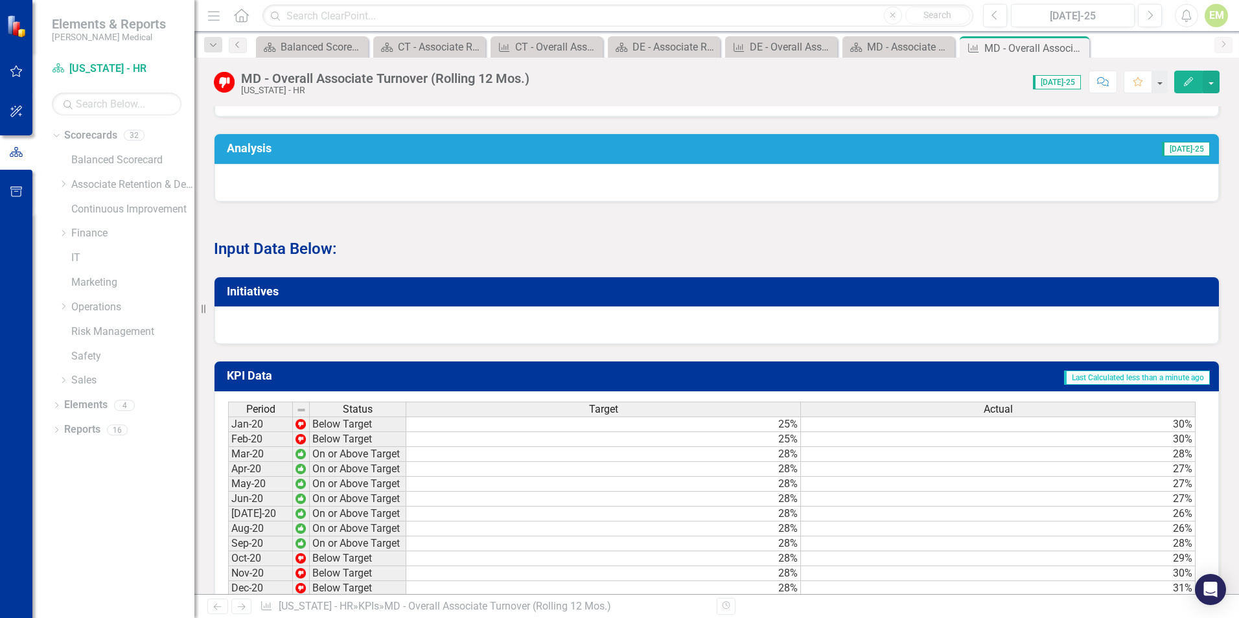
scroll to position [605, 0]
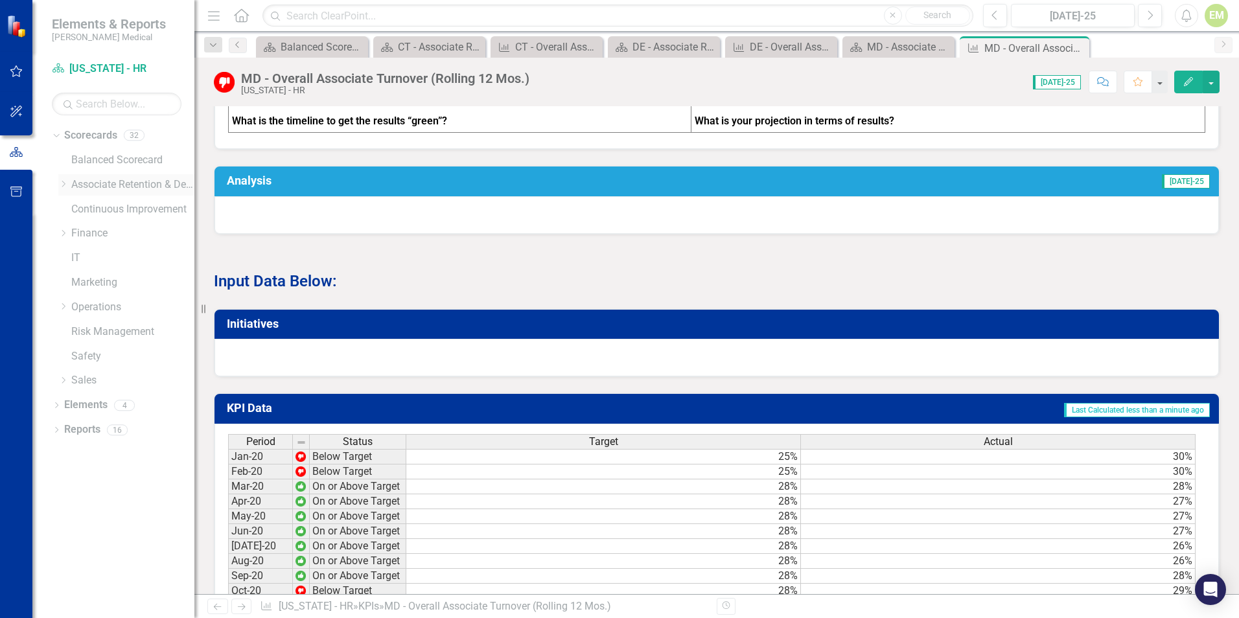
click at [62, 183] on icon "Dropdown" at bounding box center [63, 184] width 10 height 8
click at [77, 231] on icon "Dropdown" at bounding box center [76, 233] width 10 height 8
click at [120, 354] on link "[US_STATE] - HR" at bounding box center [145, 356] width 97 height 15
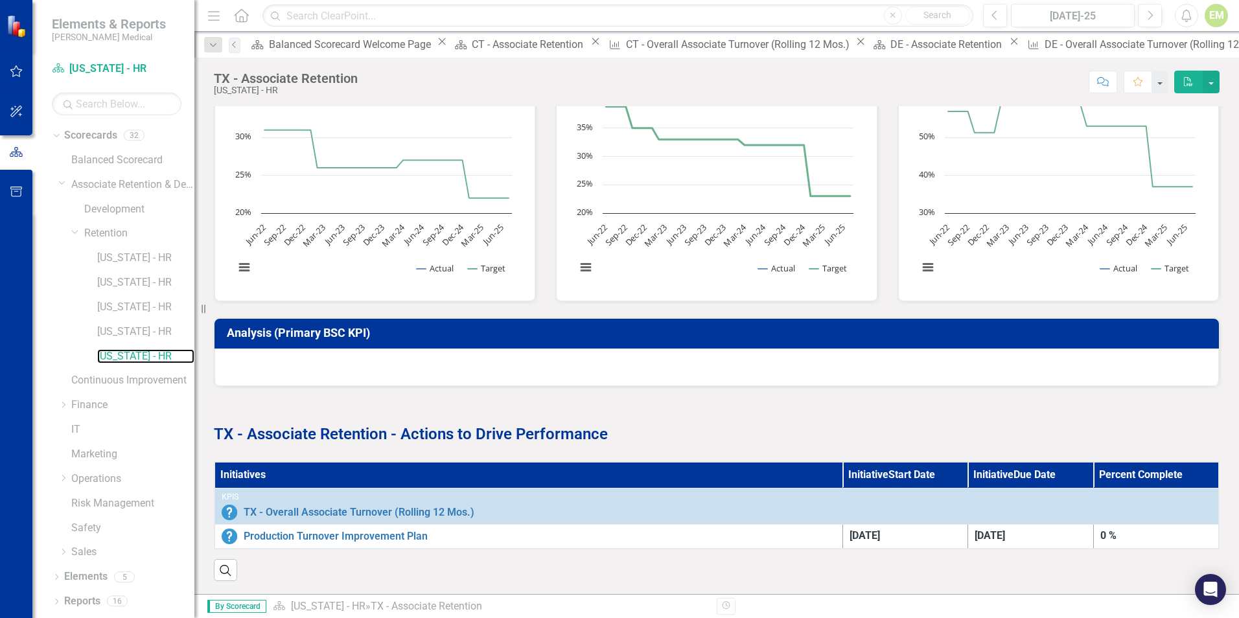
scroll to position [413, 0]
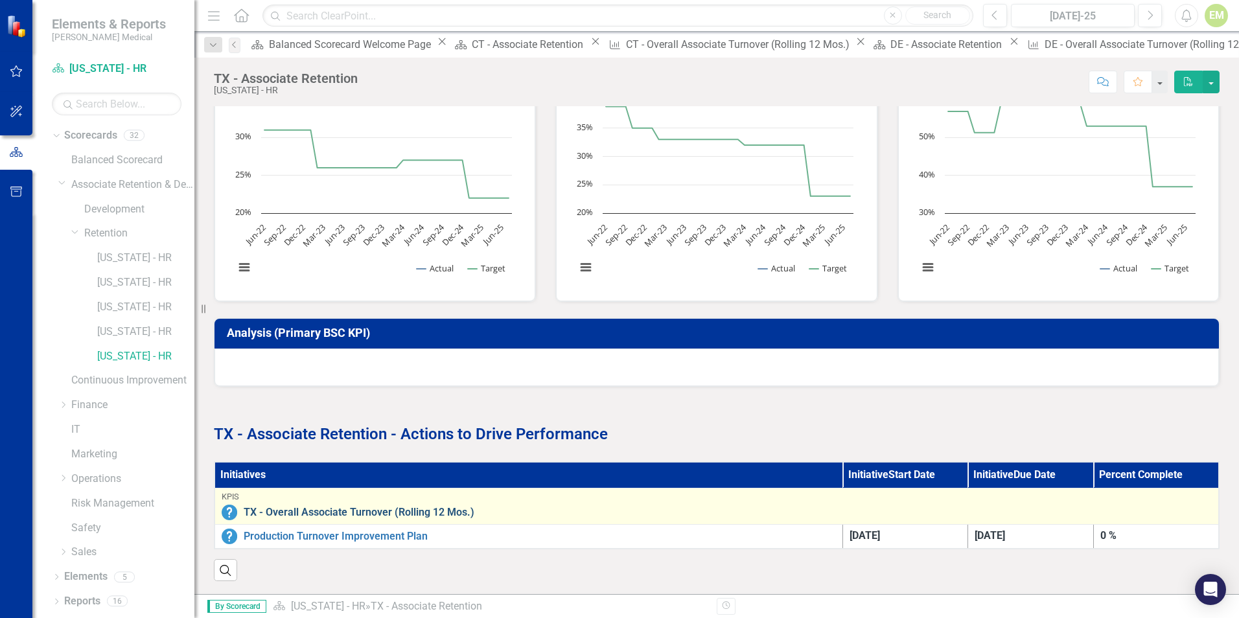
click at [355, 507] on link "TX - Overall Associate Turnover (Rolling 12 Mos.)" at bounding box center [728, 513] width 969 height 12
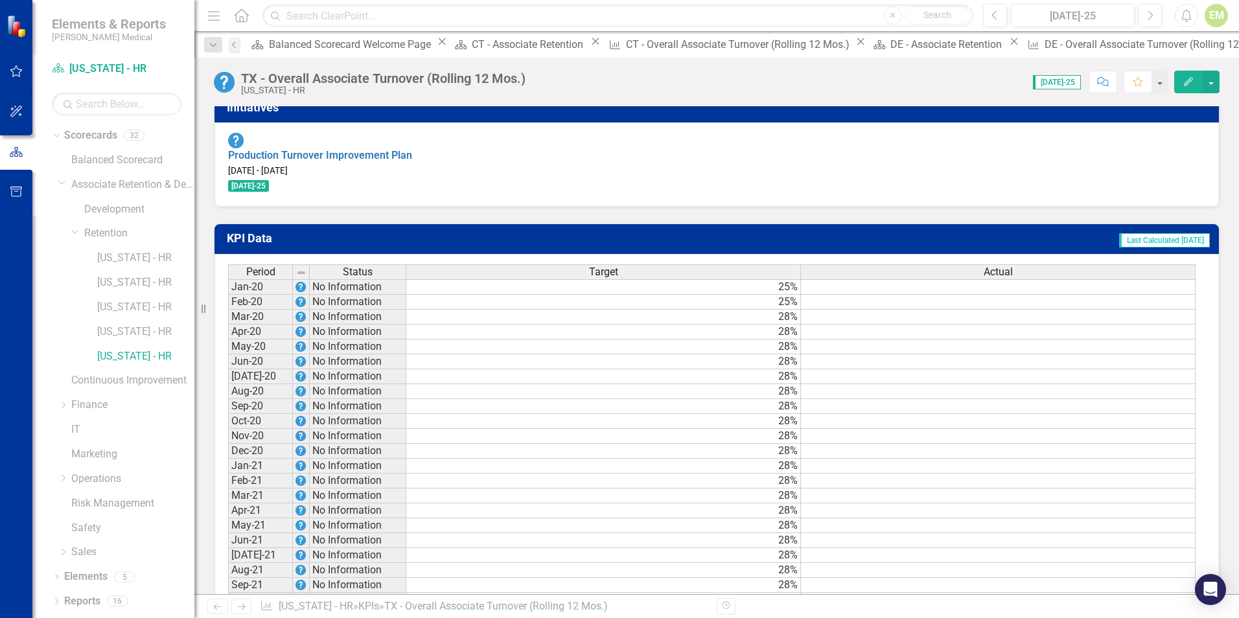
scroll to position [908, 0]
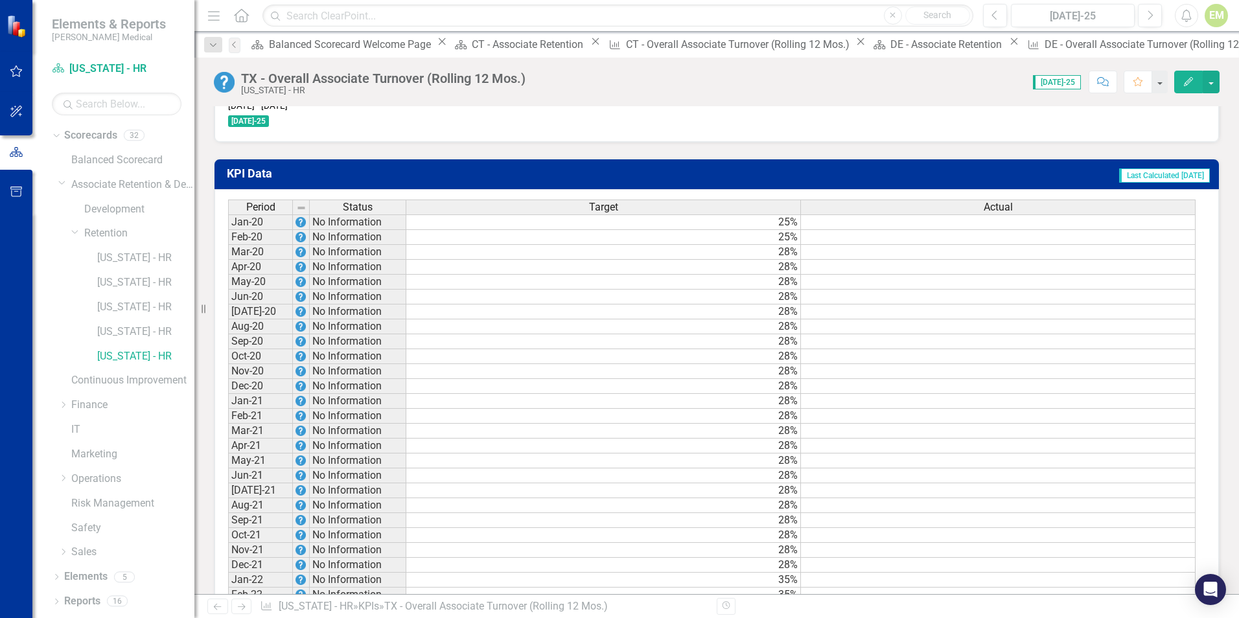
click at [1033, 215] on td at bounding box center [998, 223] width 395 height 16
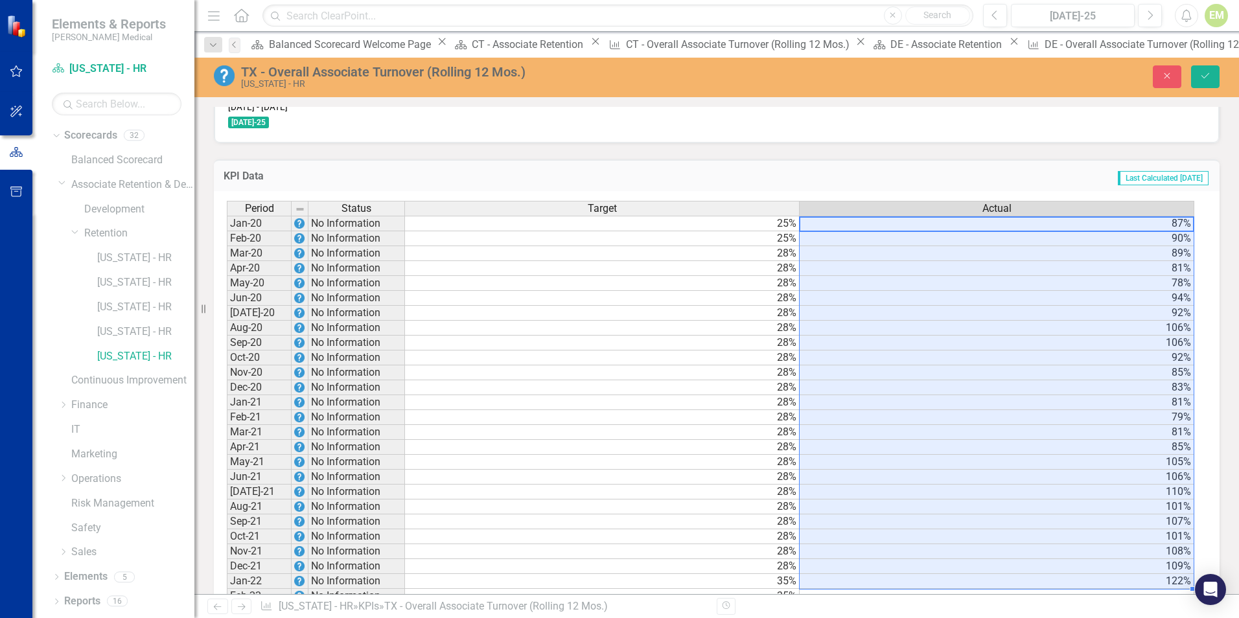
type textarea "87"
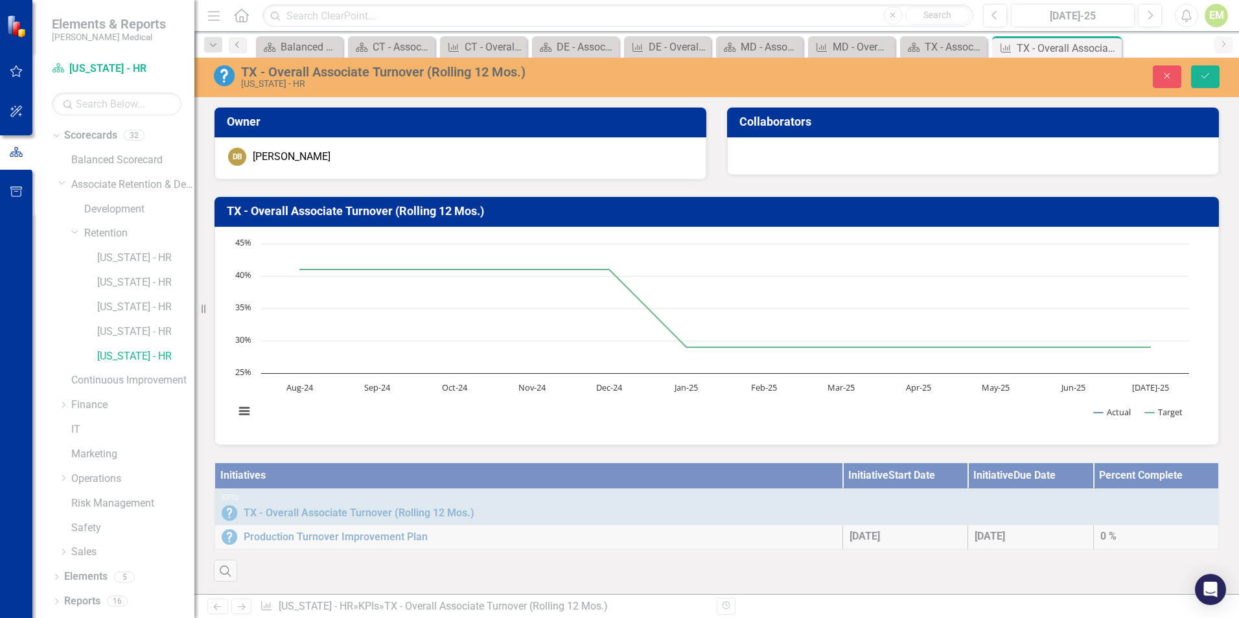
scroll to position [1426, 0]
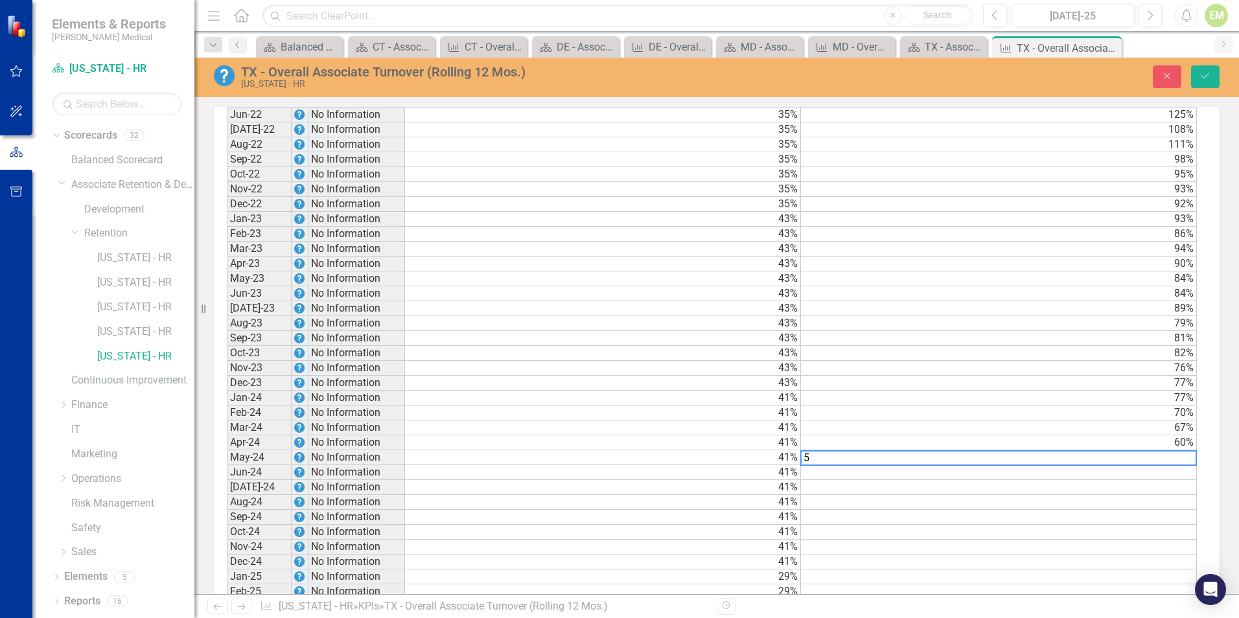
type textarea "59"
type textarea "58"
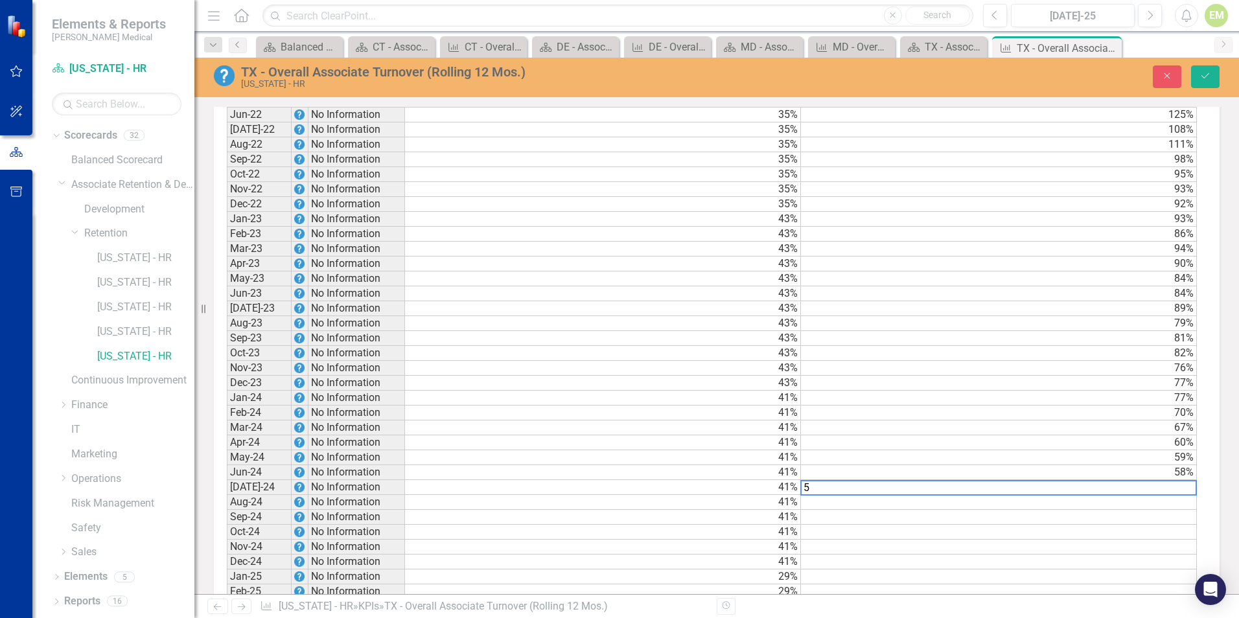
type textarea "59"
type textarea "63"
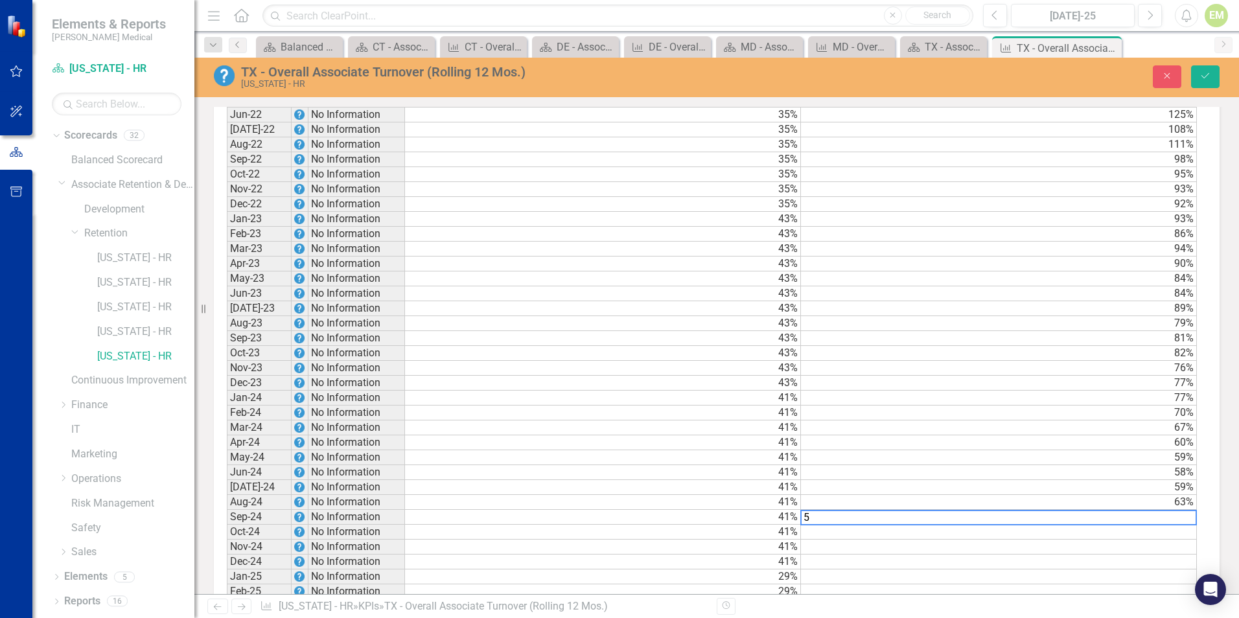
type textarea "58"
type textarea "59"
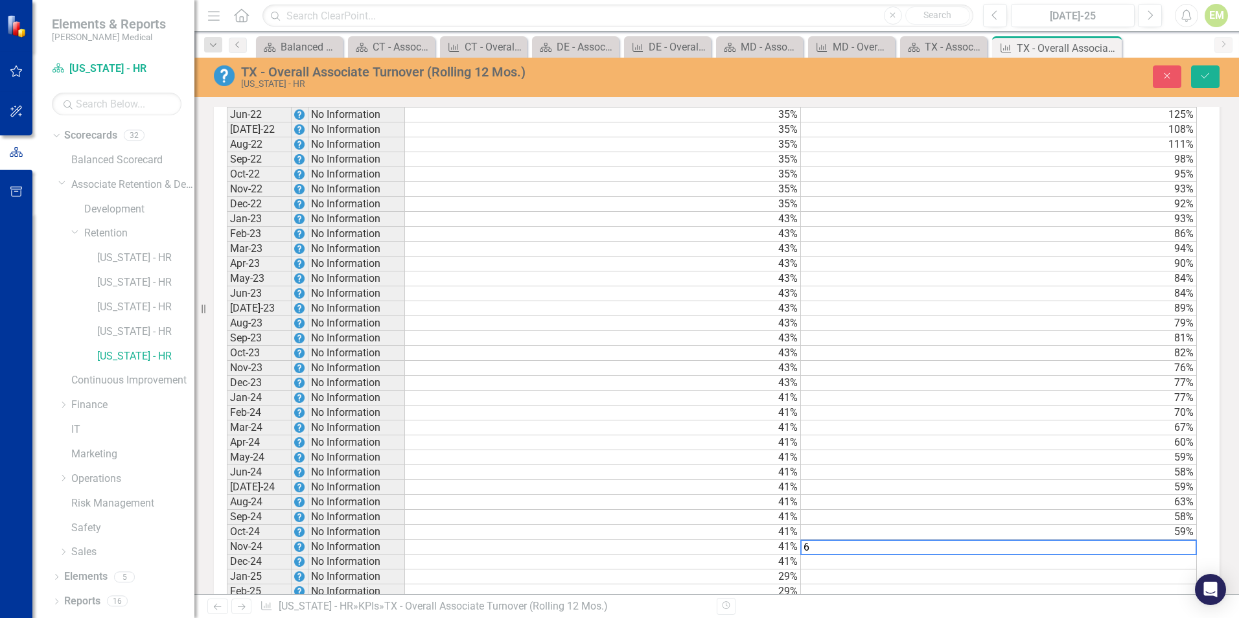
type textarea "66"
click at [1118, 570] on td at bounding box center [999, 562] width 396 height 15
type textarea "65"
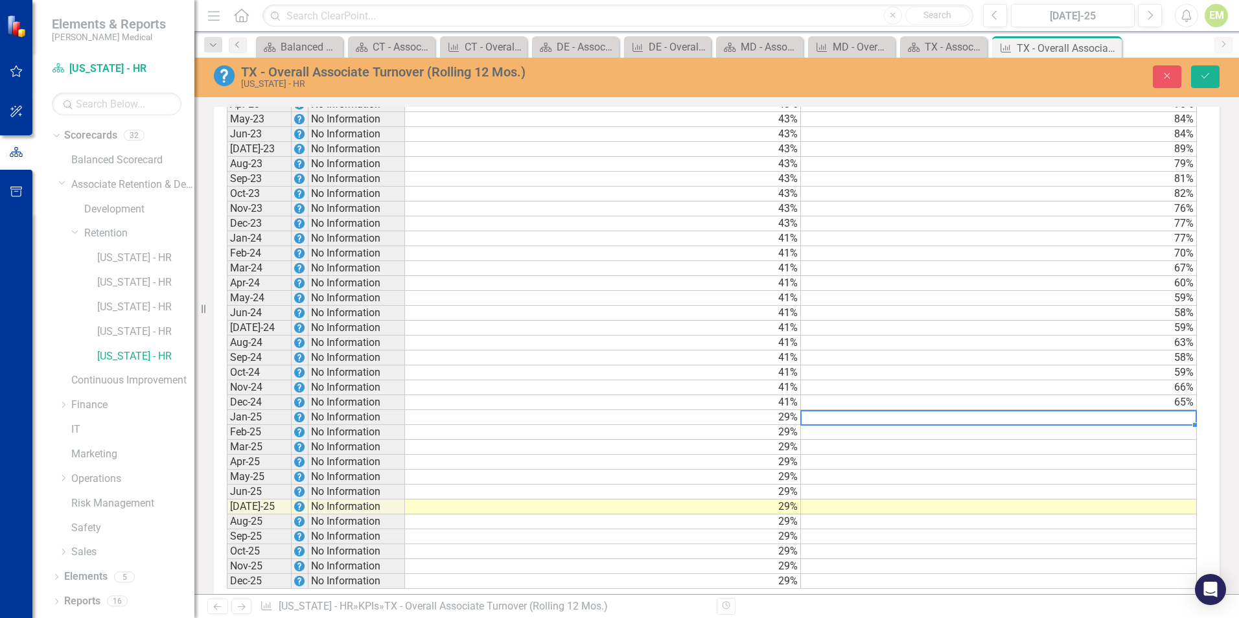
scroll to position [1621, 0]
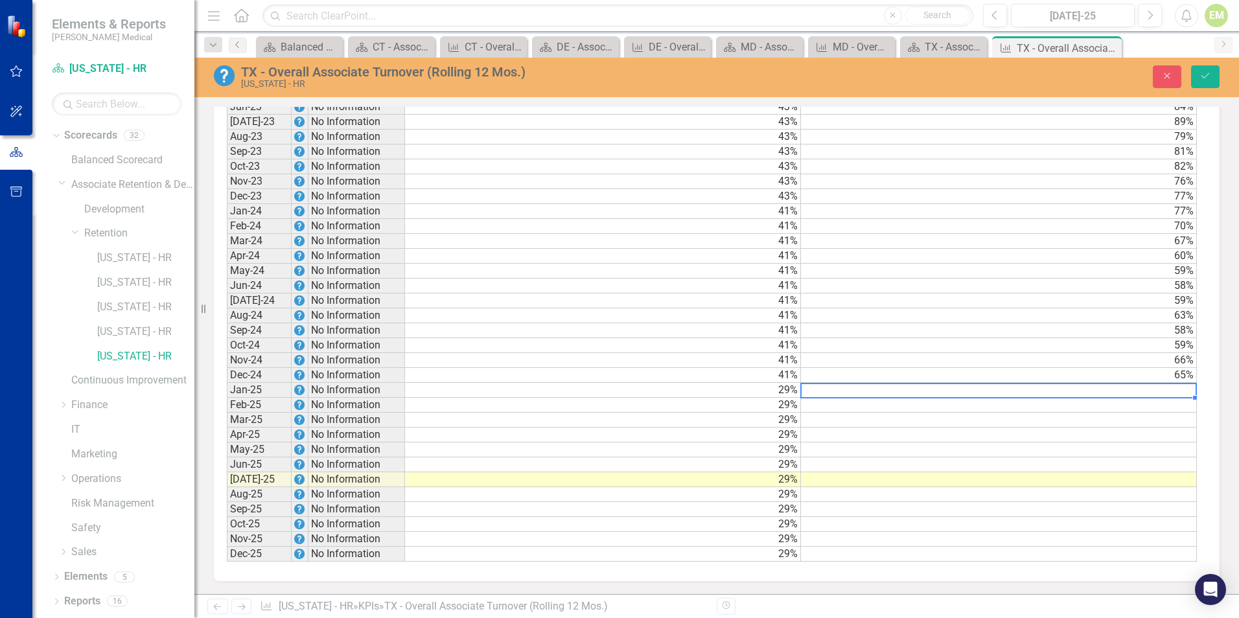
click at [1066, 393] on td at bounding box center [999, 390] width 396 height 15
type textarea "67"
type textarea "70"
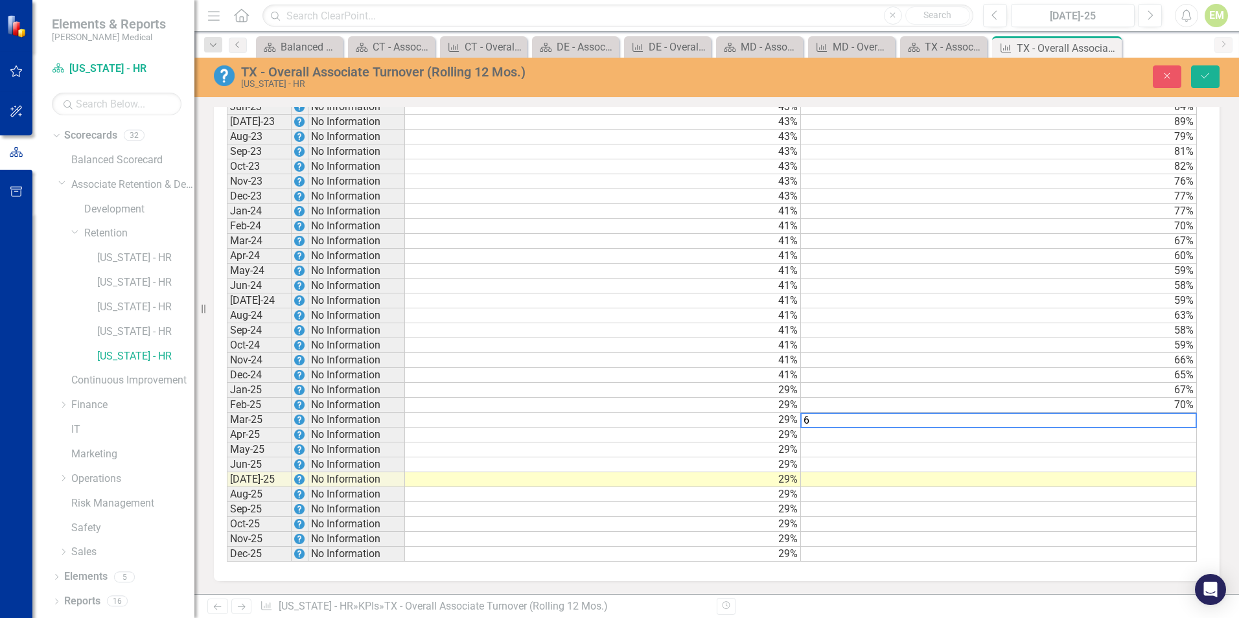
type textarea "67"
type textarea "72"
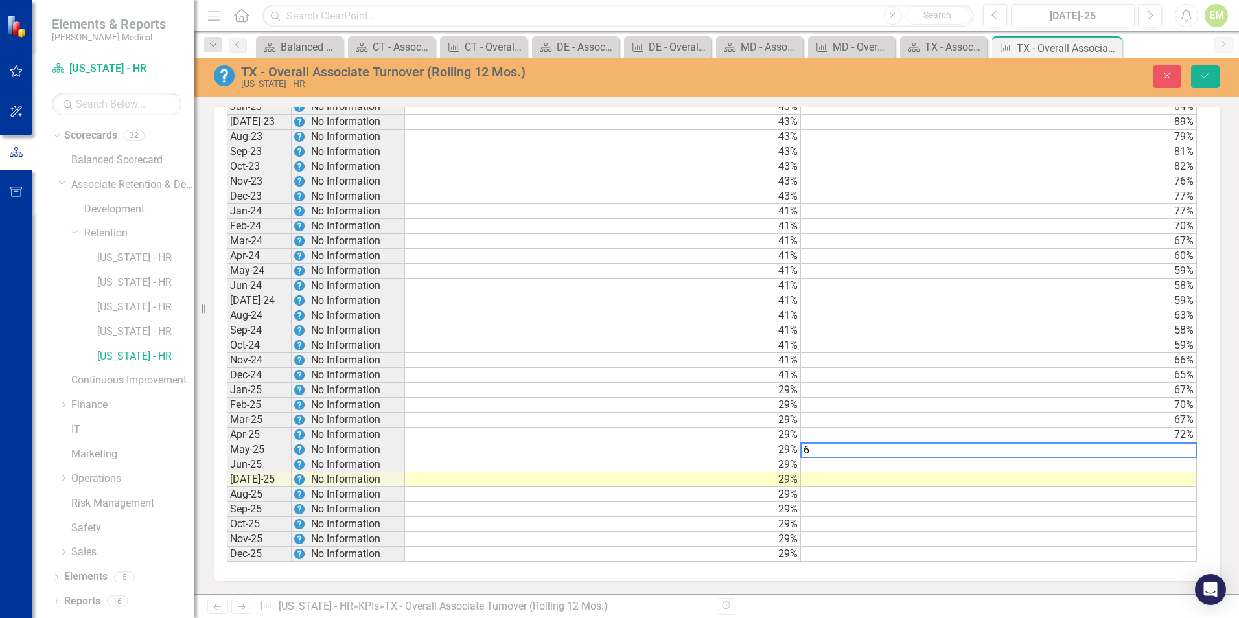
type textarea "64"
type textarea "68"
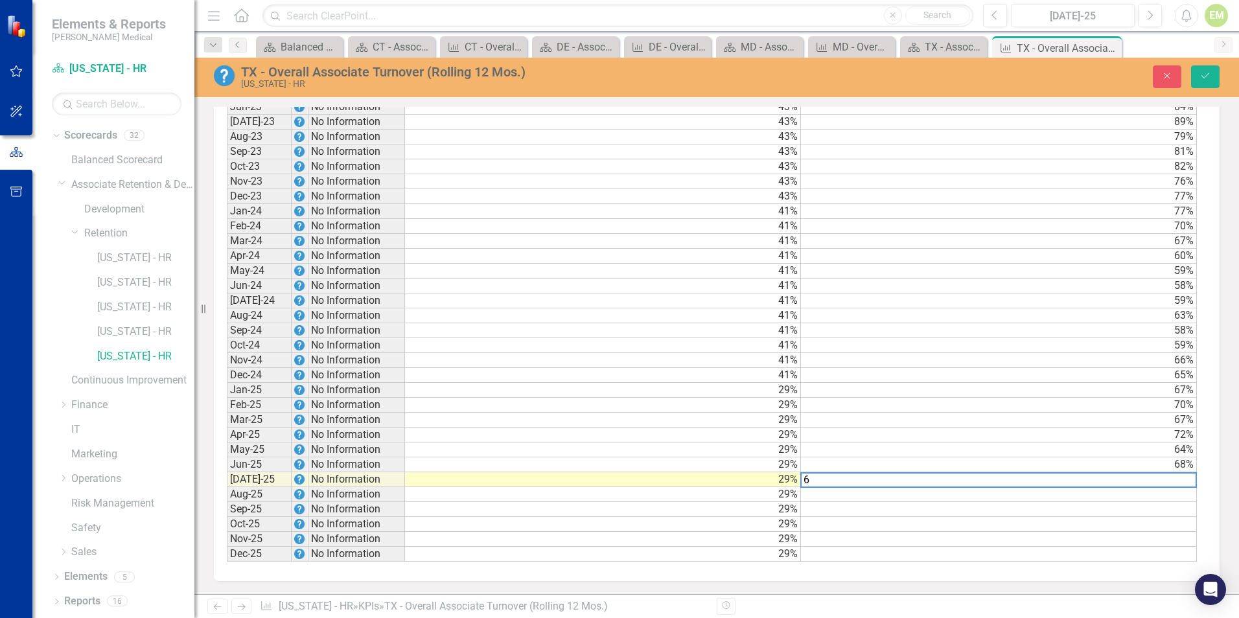
type textarea "62"
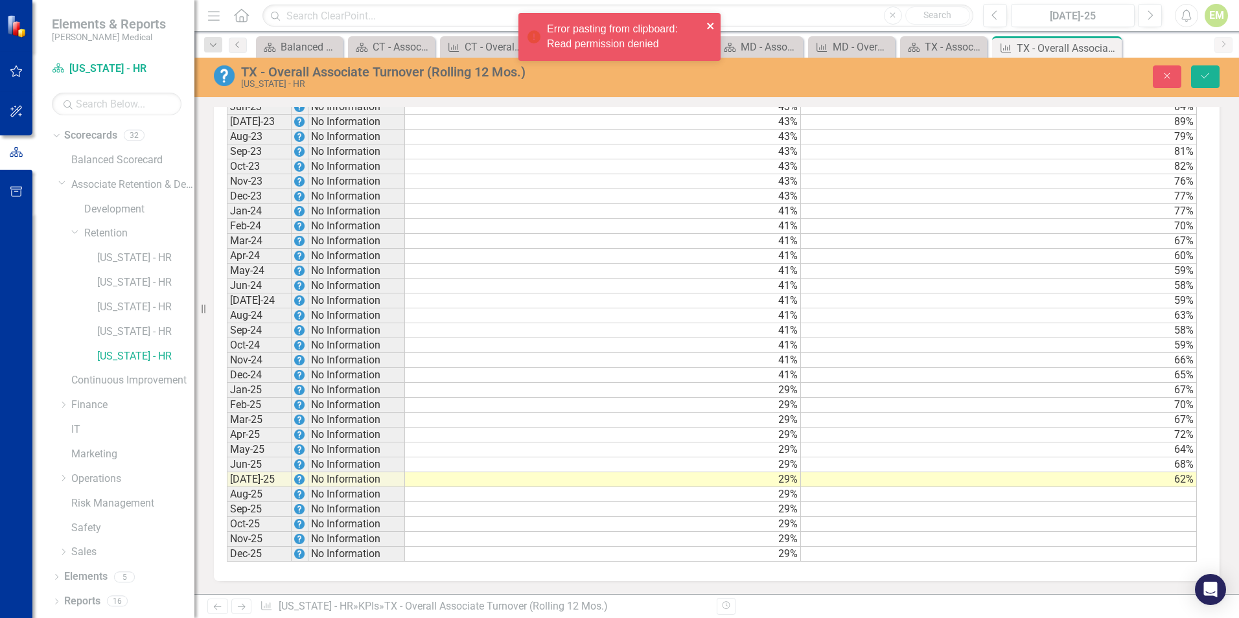
click at [712, 23] on icon "close" at bounding box center [711, 26] width 9 height 10
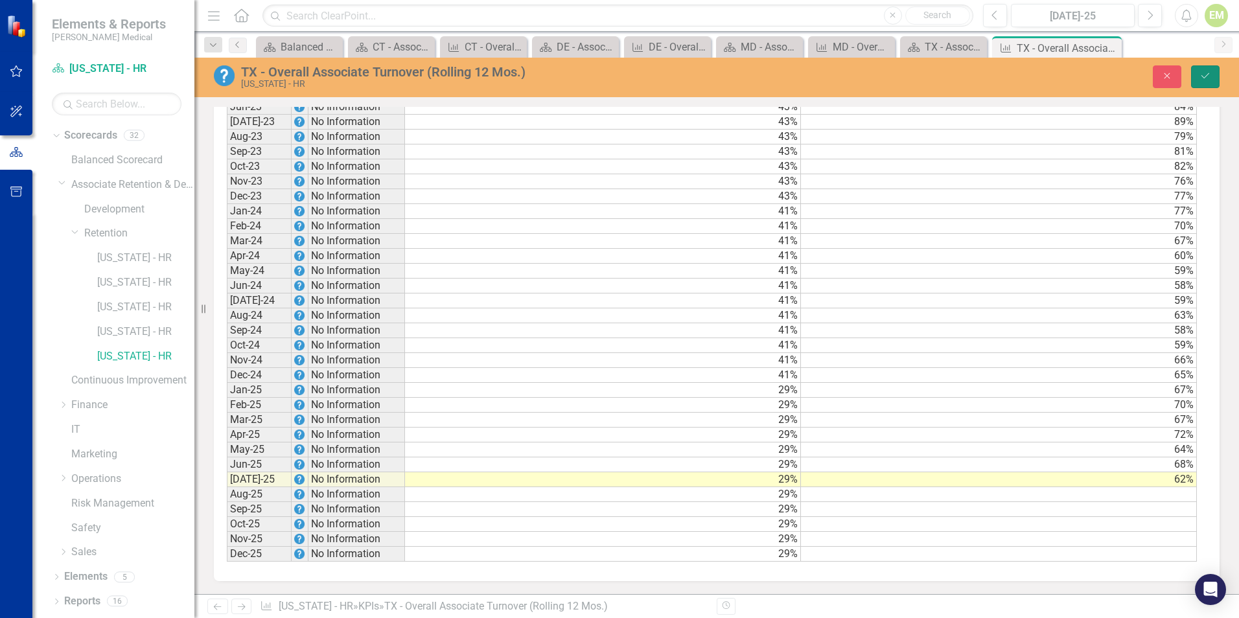
click at [1210, 75] on icon "Save" at bounding box center [1206, 75] width 12 height 9
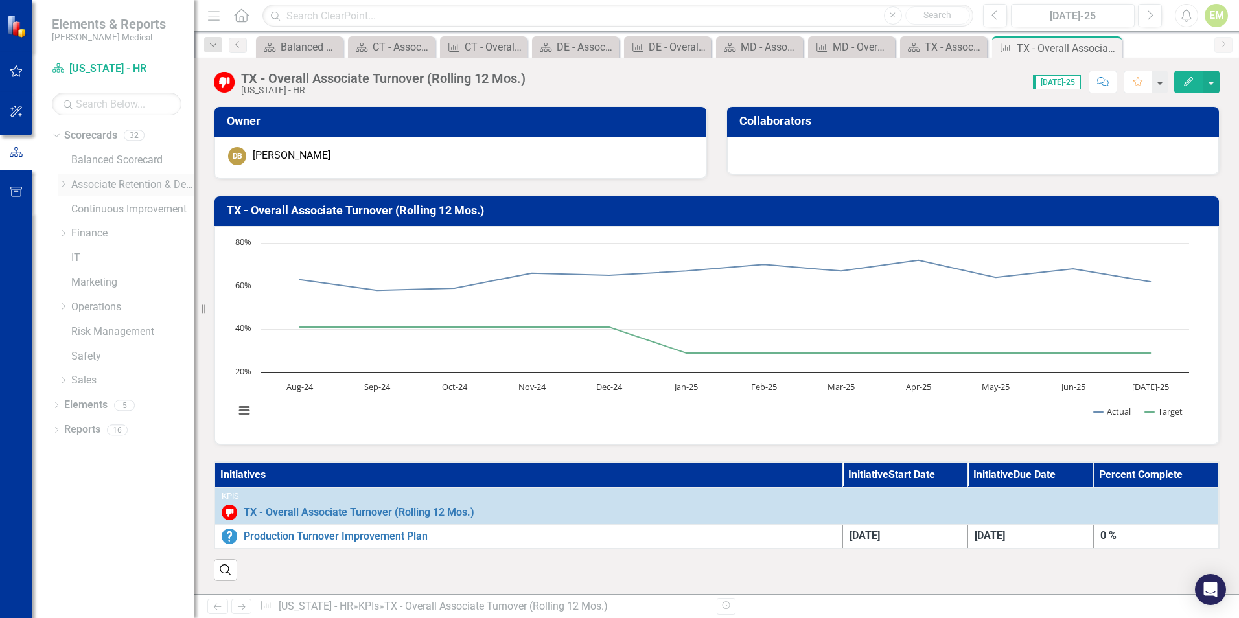
click at [66, 184] on icon "Dropdown" at bounding box center [63, 184] width 10 height 8
click at [80, 233] on icon "Dropdown" at bounding box center [76, 233] width 10 height 8
click at [113, 308] on link "[US_STATE] - HR" at bounding box center [145, 307] width 97 height 15
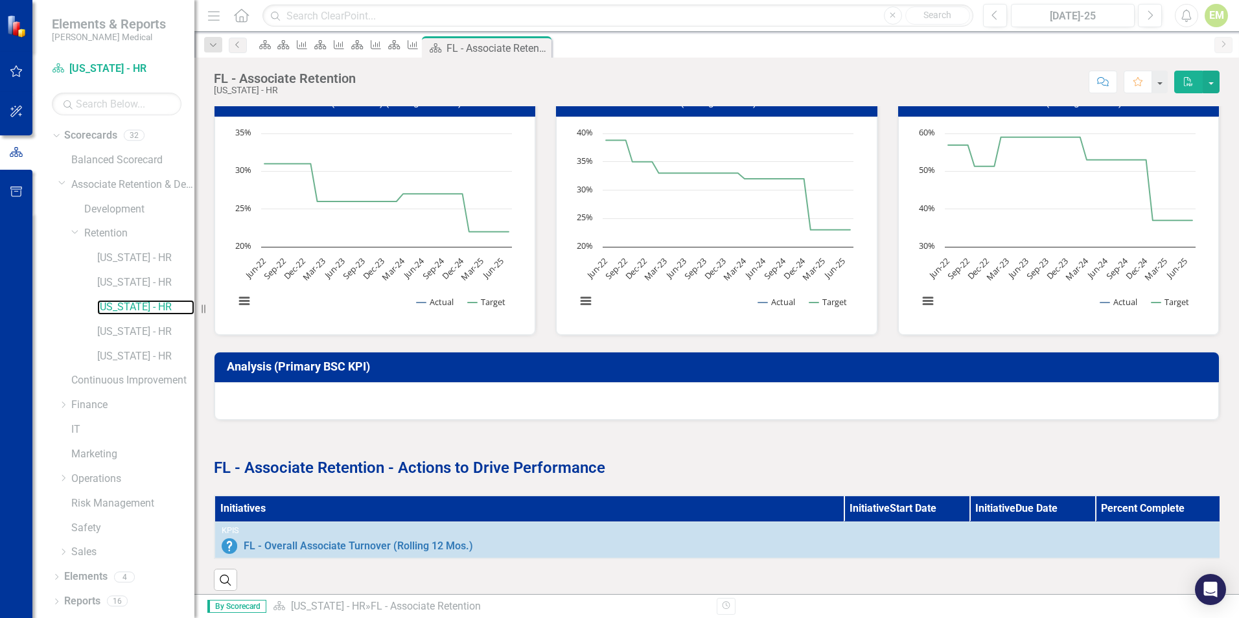
scroll to position [389, 0]
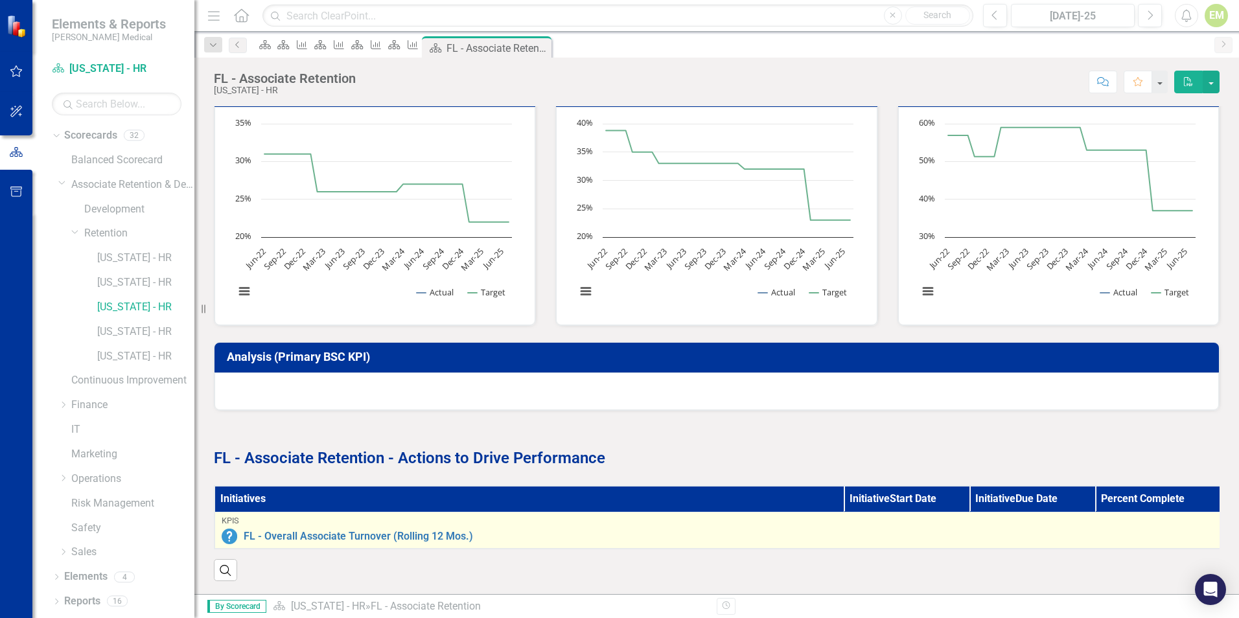
click at [397, 517] on div "KPIs FL - Overall Associate Turnover (Rolling 12 Mos.) Link Open Element" at bounding box center [718, 531] width 992 height 28
click at [358, 531] on link "FL - Overall Associate Turnover (Rolling 12 Mos.)" at bounding box center [729, 537] width 970 height 12
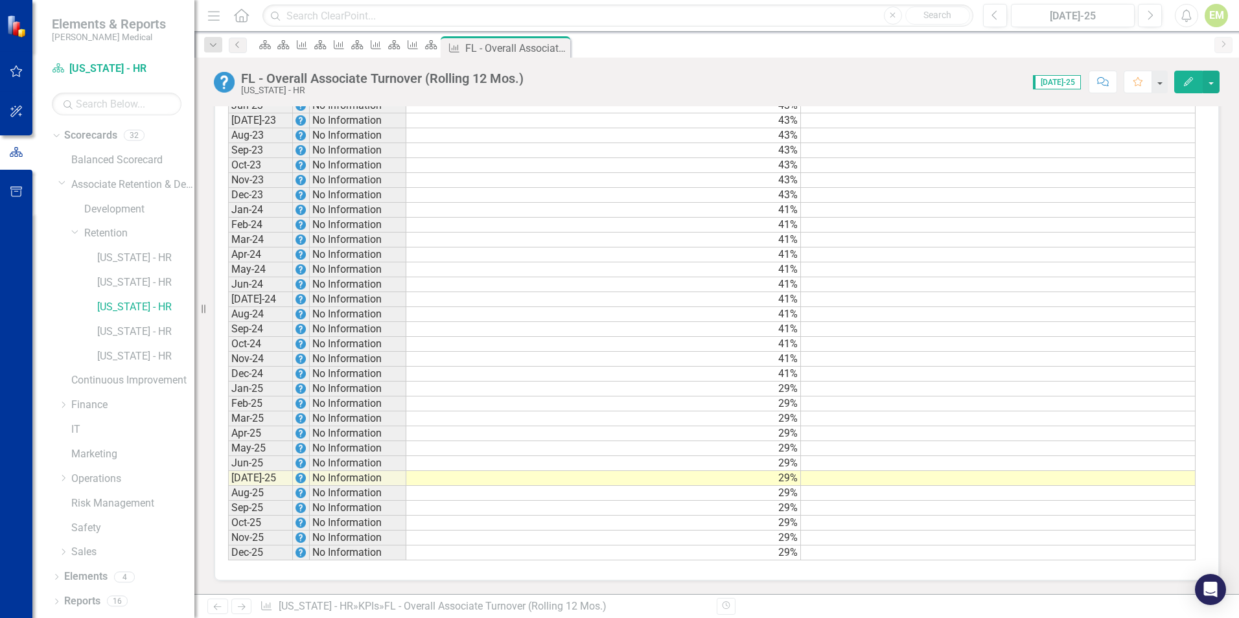
scroll to position [1577, 0]
click at [887, 178] on td at bounding box center [998, 180] width 395 height 15
type textarea "V"
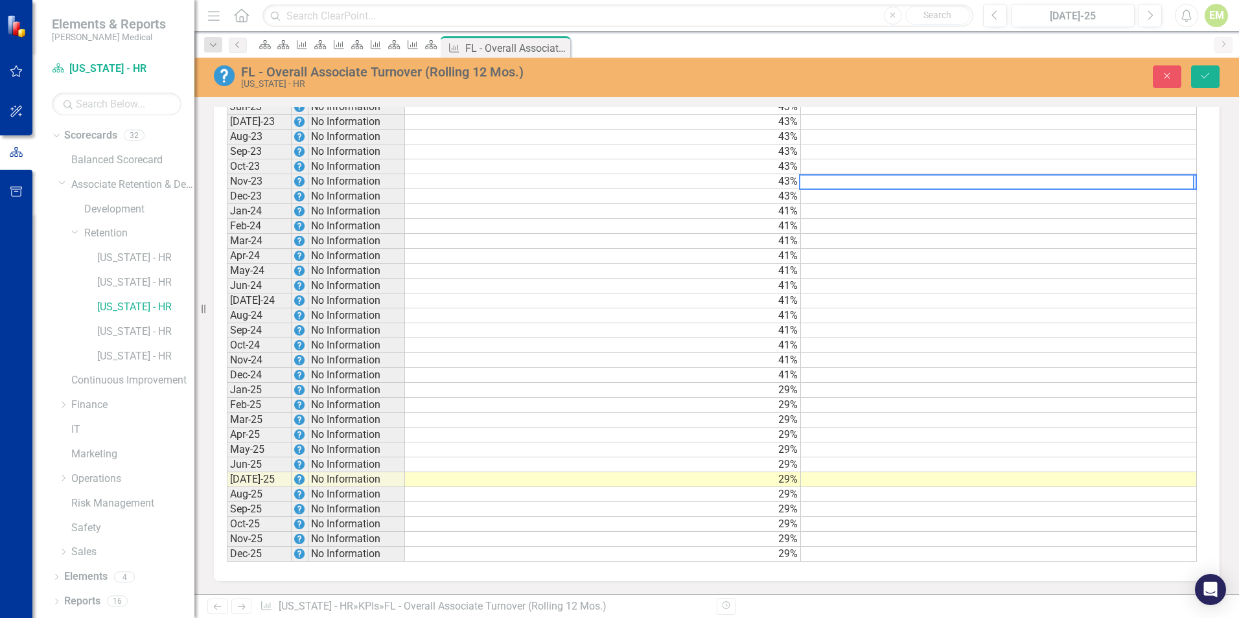
click at [915, 185] on textarea at bounding box center [996, 182] width 395 height 16
paste textarea "40 40 31 62"
type textarea "40 40 31 62"
click at [829, 301] on td at bounding box center [999, 301] width 396 height 15
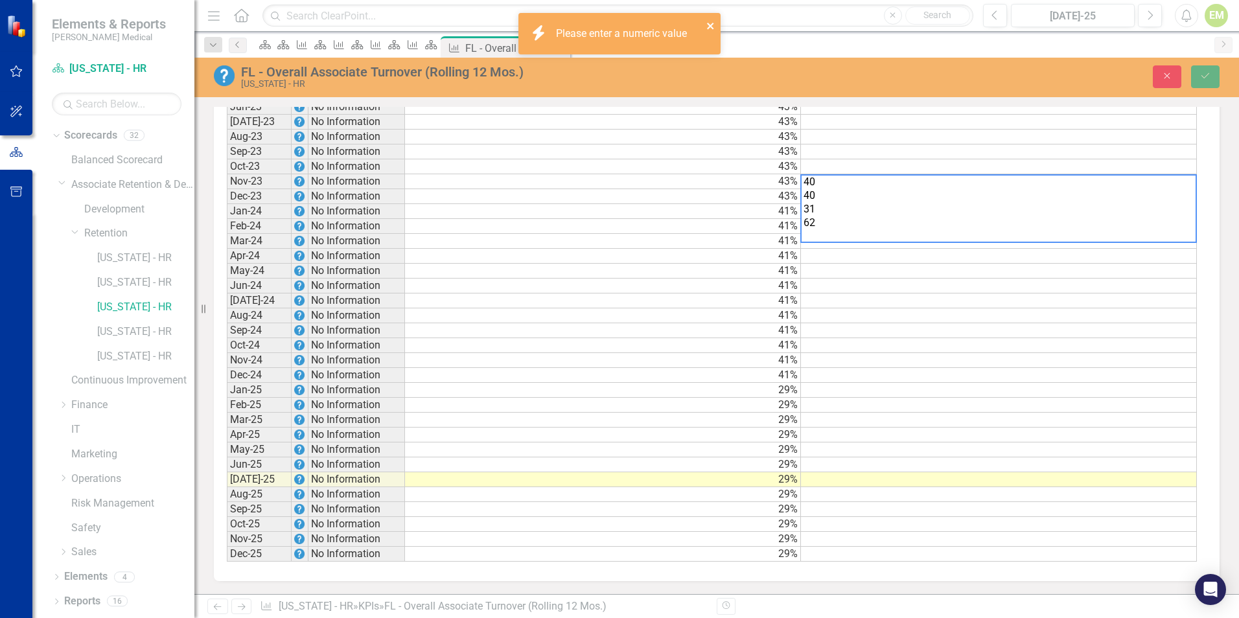
click at [714, 25] on icon "close" at bounding box center [711, 26] width 9 height 10
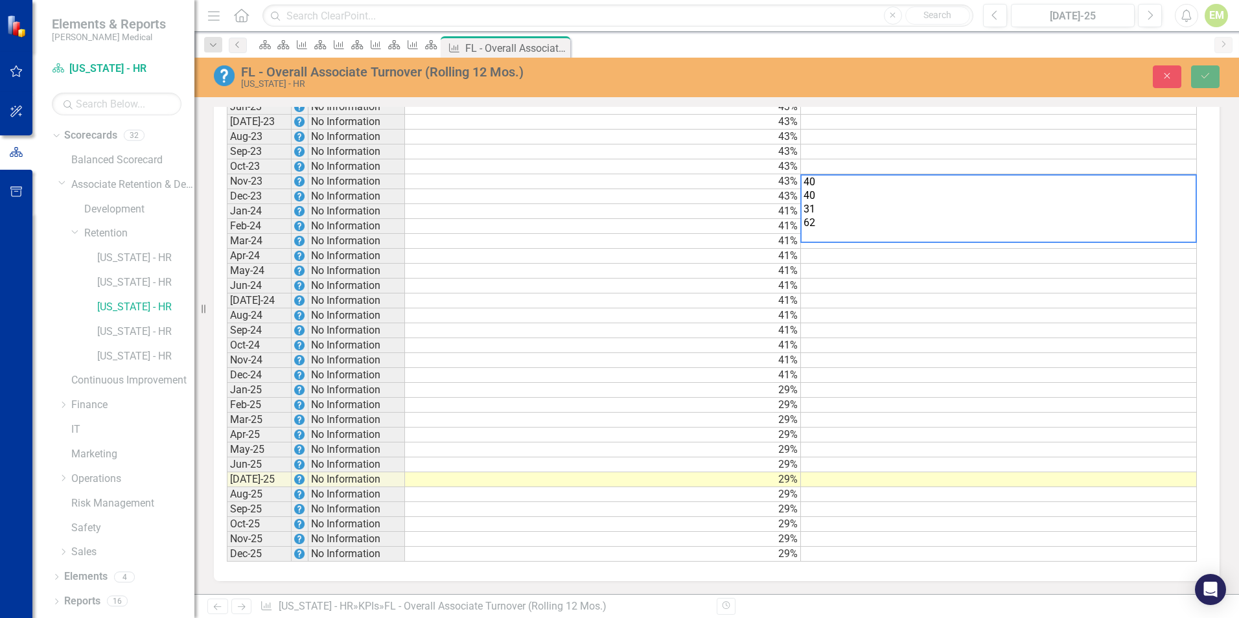
click at [913, 264] on td at bounding box center [999, 271] width 396 height 15
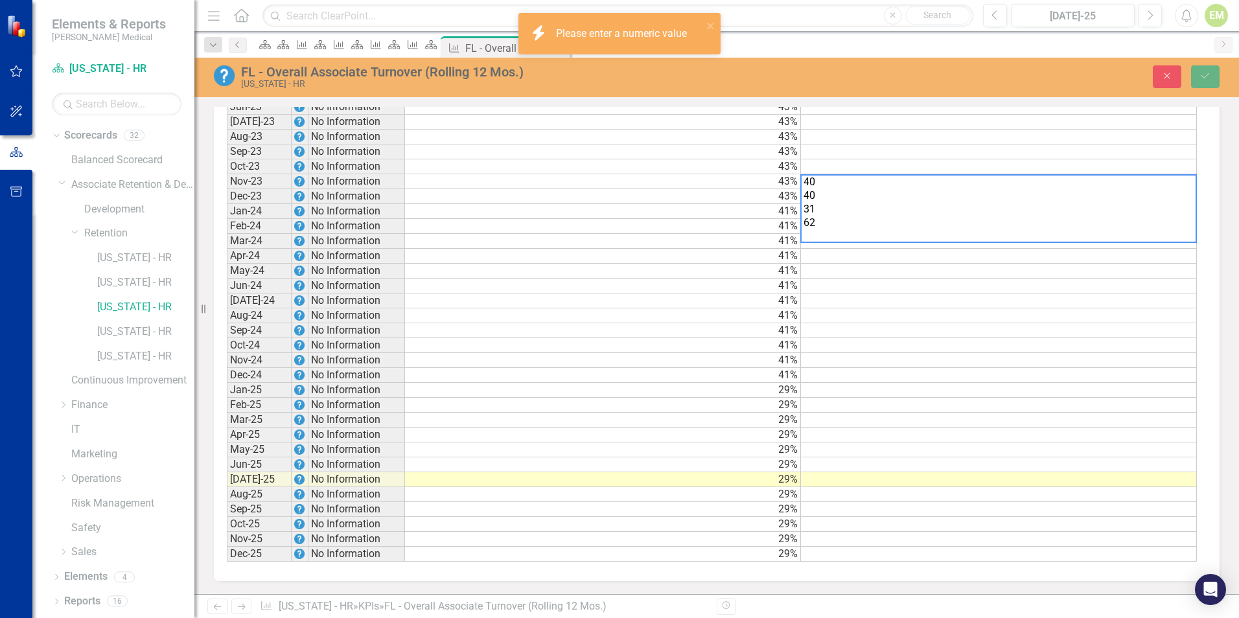
drag, startPoint x: 801, startPoint y: 183, endPoint x: 856, endPoint y: 231, distance: 72.6
click at [856, 231] on textarea "40 40 31 62" at bounding box center [999, 208] width 397 height 69
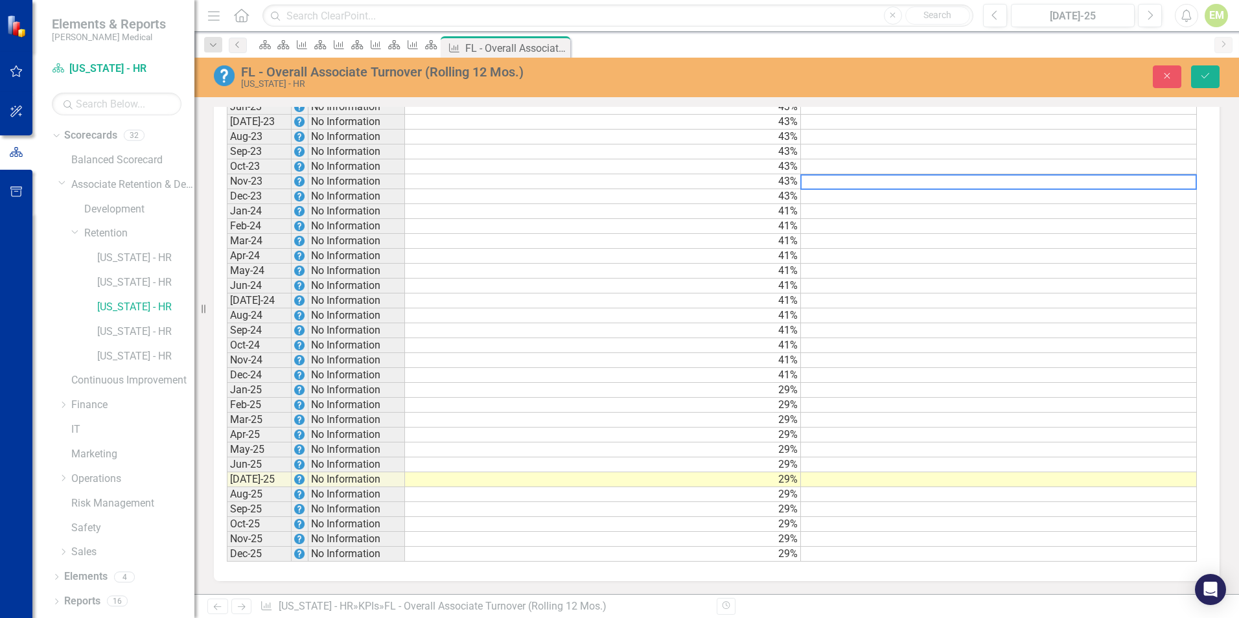
click at [227, 174] on div "Period Status Target Actual Jan-20 No Information 25% Feb-20 No Information 25%…" at bounding box center [227, 17] width 0 height 1089
click at [1127, 180] on td at bounding box center [999, 181] width 396 height 15
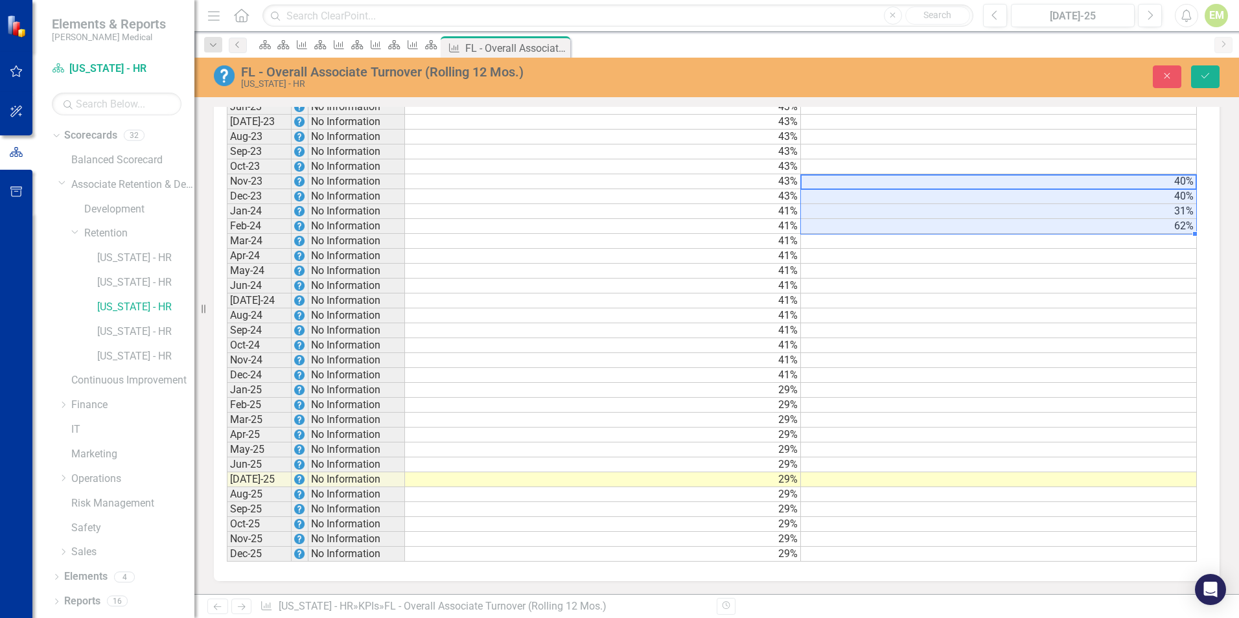
click at [1074, 240] on td at bounding box center [999, 241] width 396 height 15
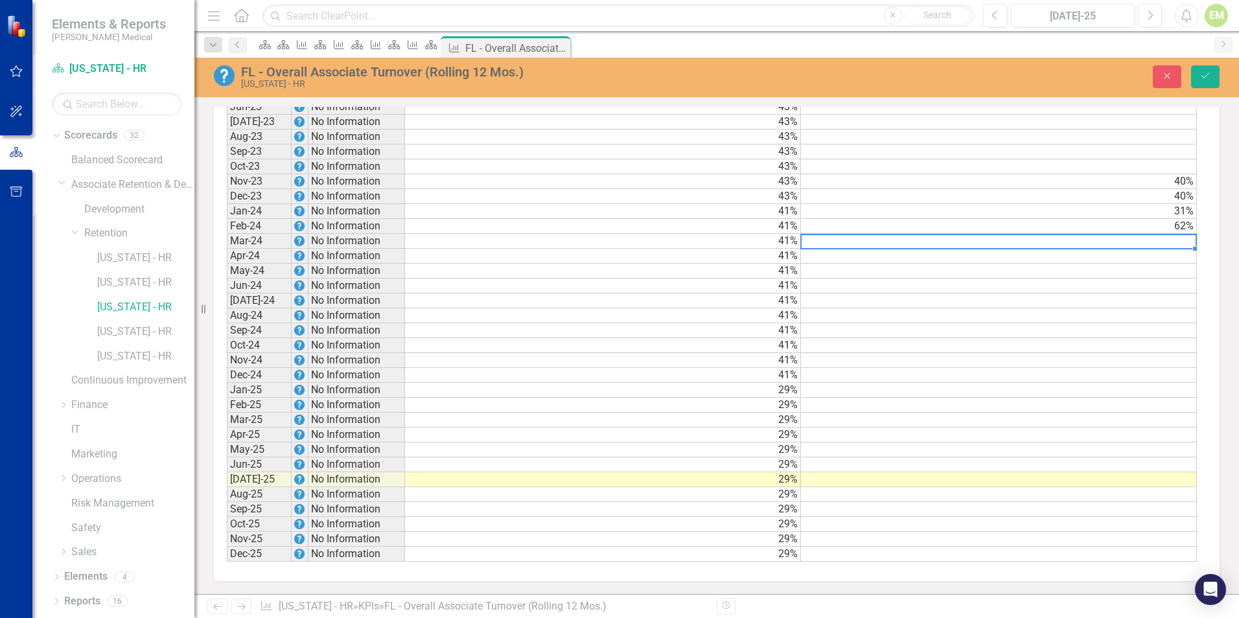
click at [1044, 234] on div at bounding box center [999, 234] width 396 height 1
type textarea "47"
type textarea "44"
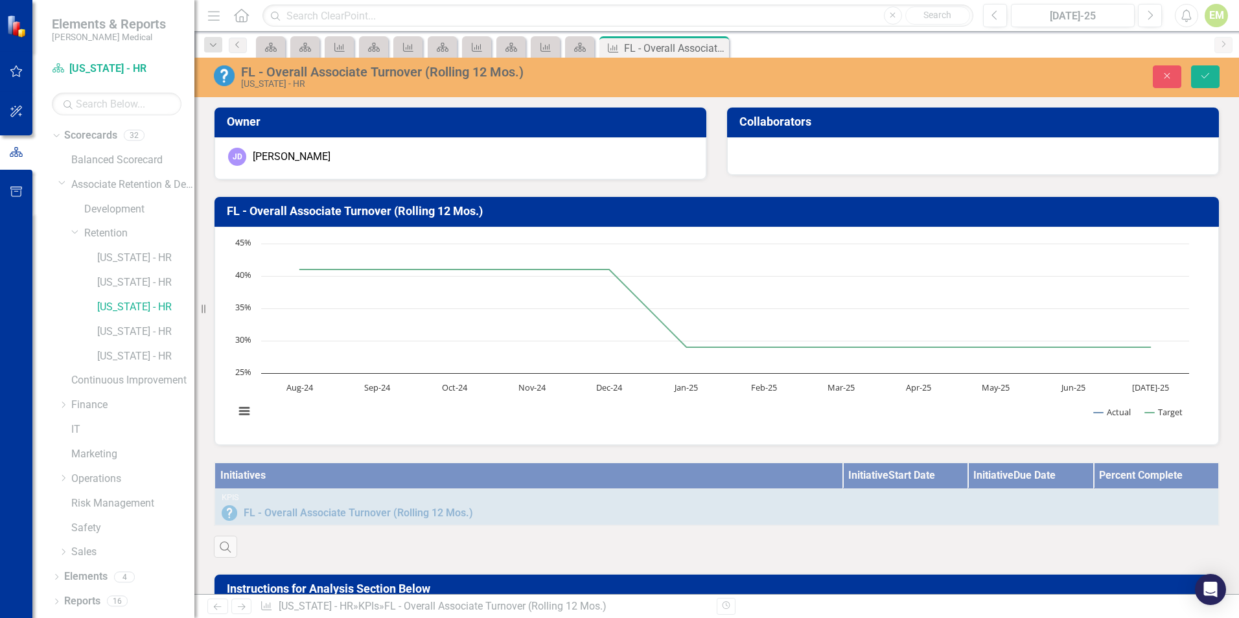
scroll to position [1577, 0]
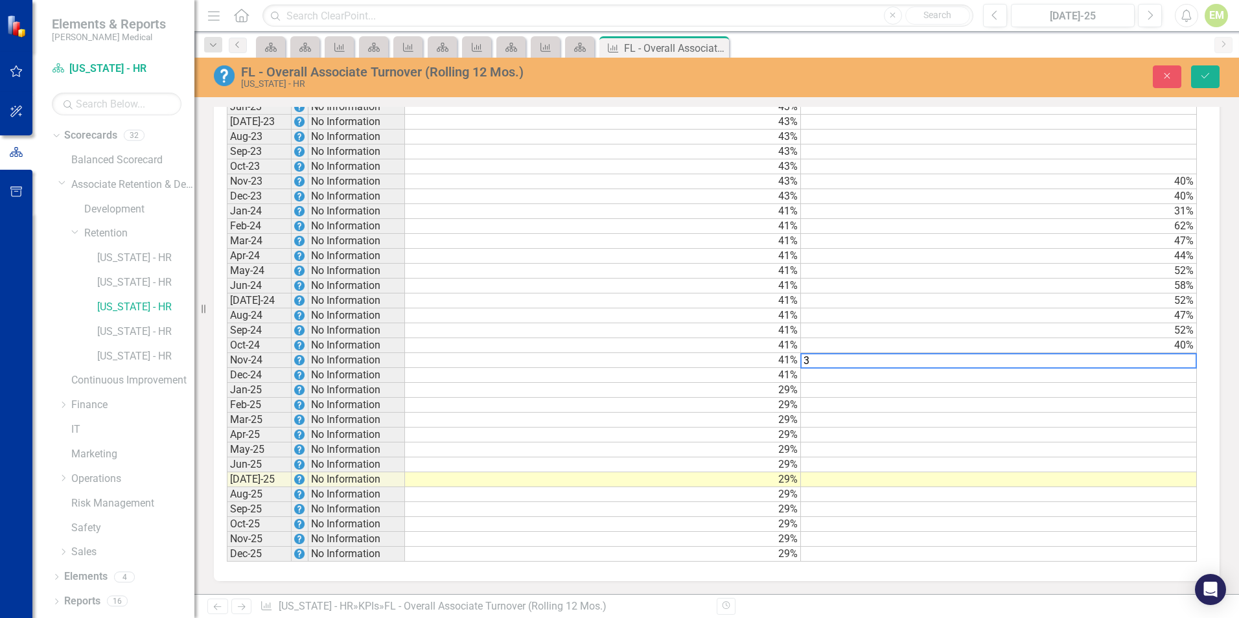
type textarea "37"
click at [227, 368] on div "Period Status Target Actual Jan-20 No Information 25% Feb-20 No Information 25%…" at bounding box center [227, 17] width 0 height 1089
click at [1004, 377] on td at bounding box center [999, 375] width 396 height 15
type textarea "35"
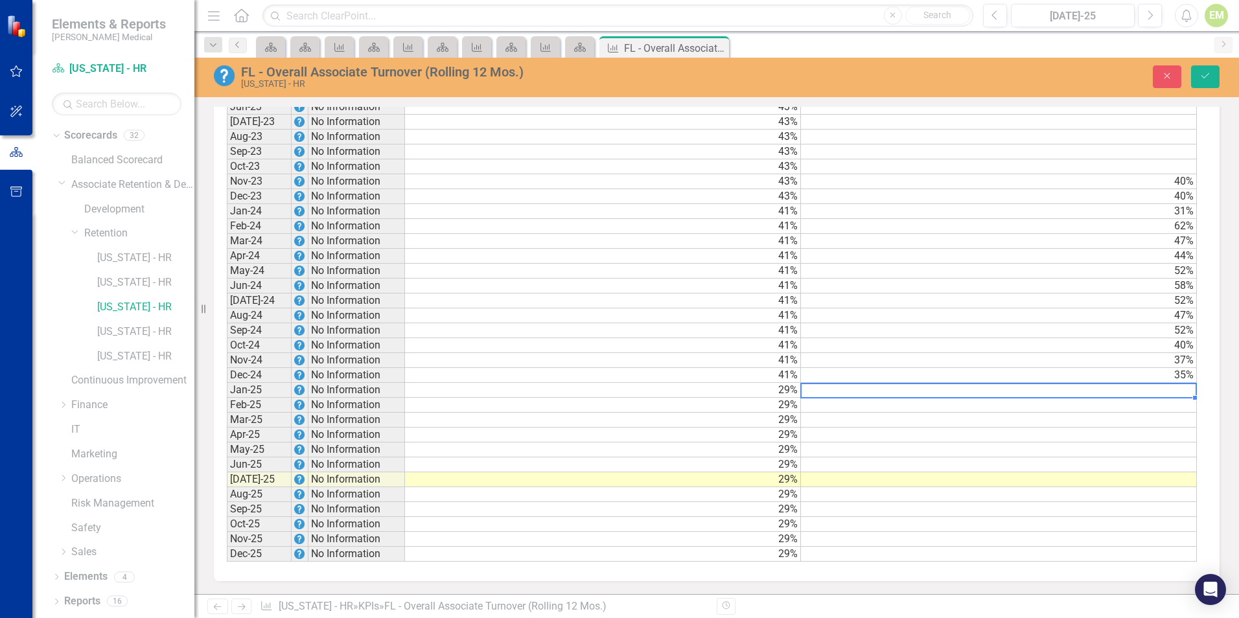
click at [983, 392] on td at bounding box center [999, 390] width 396 height 15
click at [1077, 385] on td at bounding box center [999, 390] width 396 height 15
click at [1077, 390] on td at bounding box center [999, 390] width 396 height 15
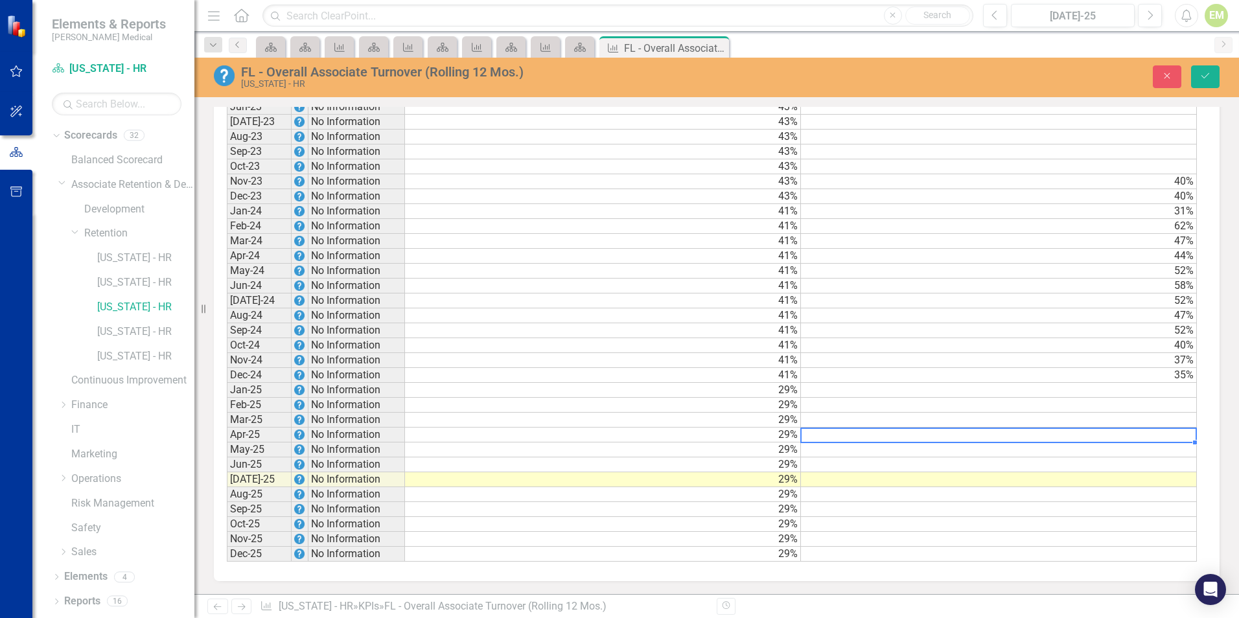
click at [1059, 431] on td at bounding box center [999, 435] width 396 height 15
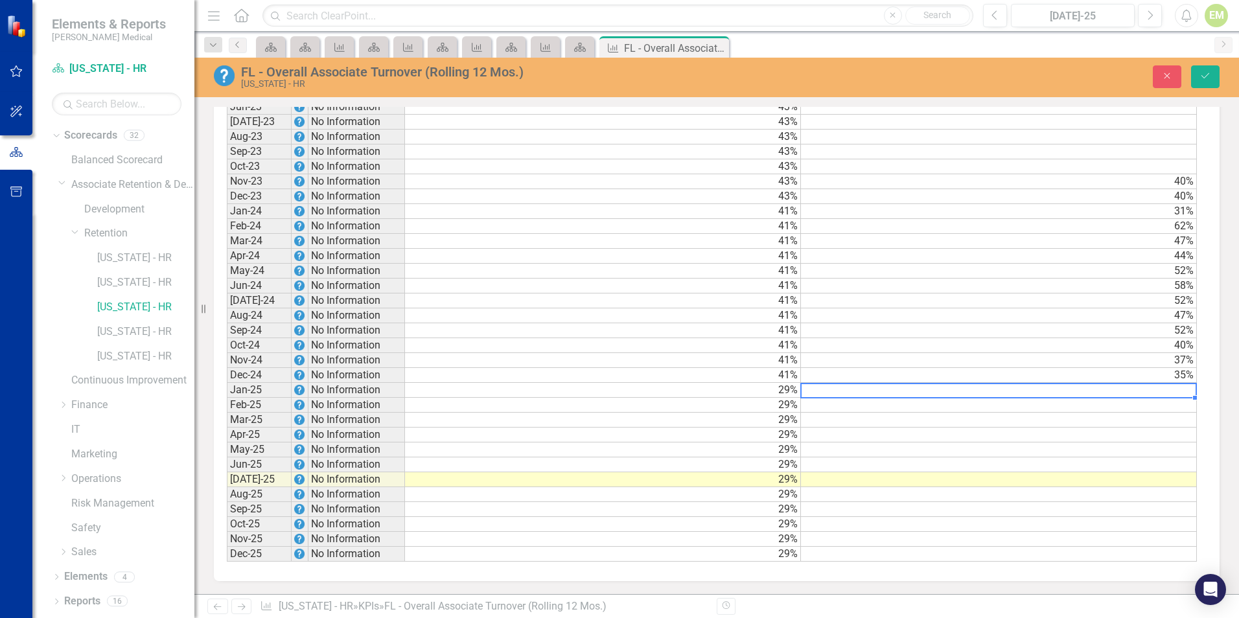
click at [1066, 395] on td at bounding box center [999, 390] width 396 height 15
type textarea "33"
type textarea "26"
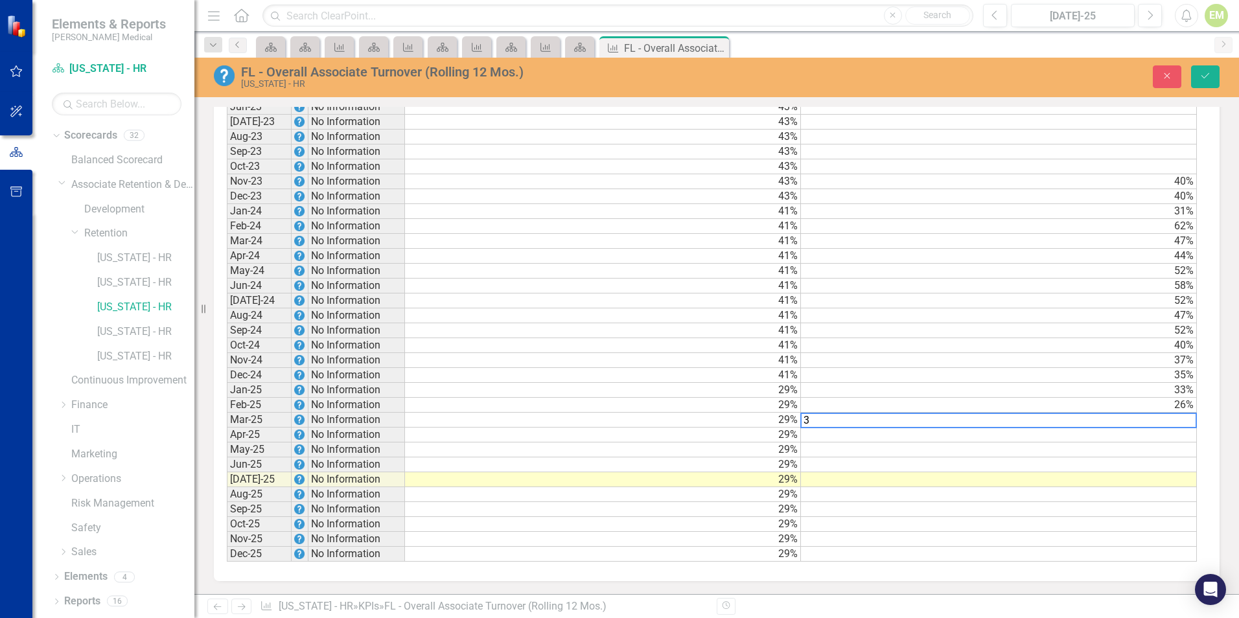
type textarea "32"
type textarea "40"
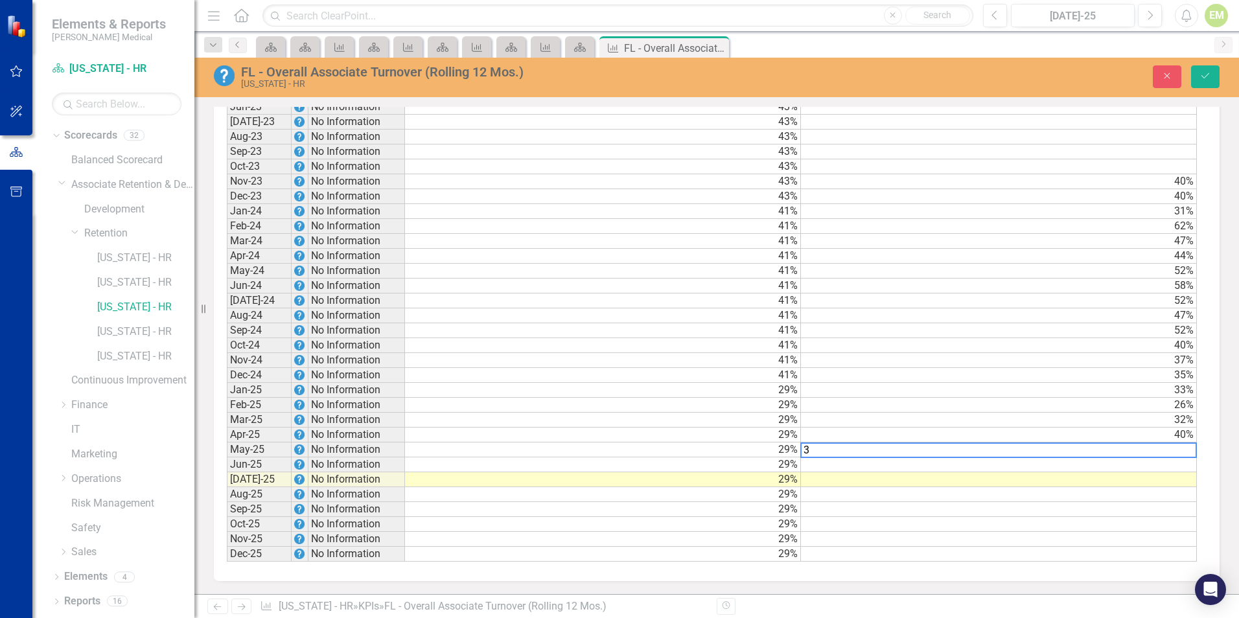
type textarea "37"
type textarea "39"
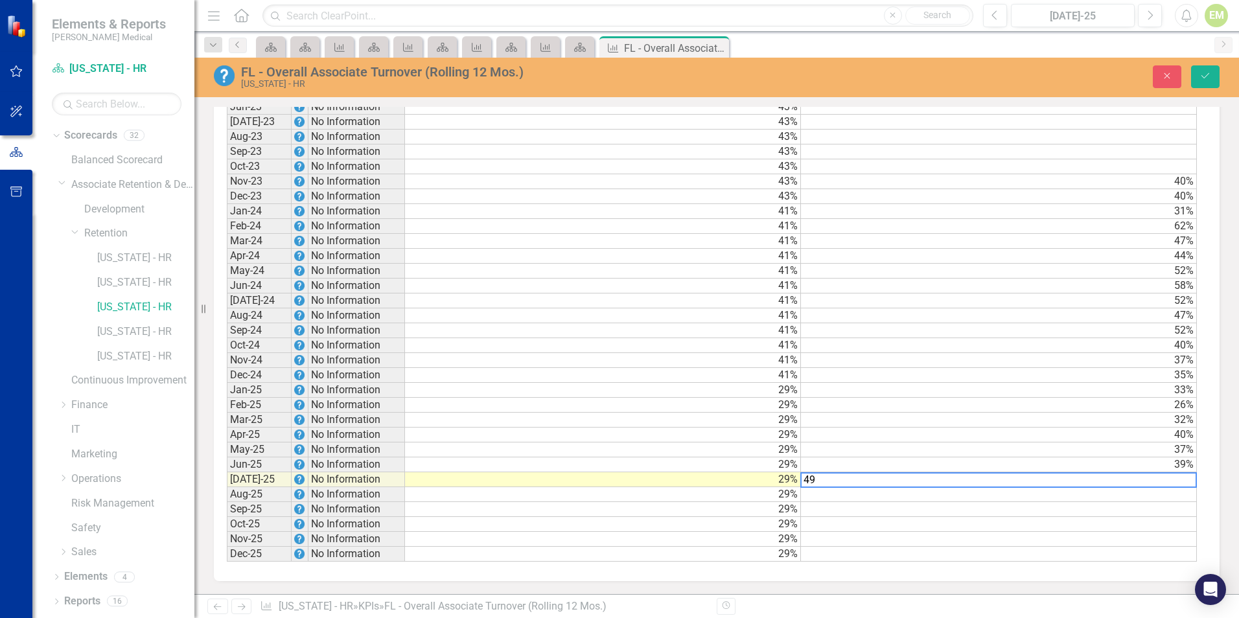
type textarea "49"
click at [1034, 509] on td at bounding box center [999, 509] width 396 height 15
click at [1201, 75] on icon "Save" at bounding box center [1206, 75] width 12 height 9
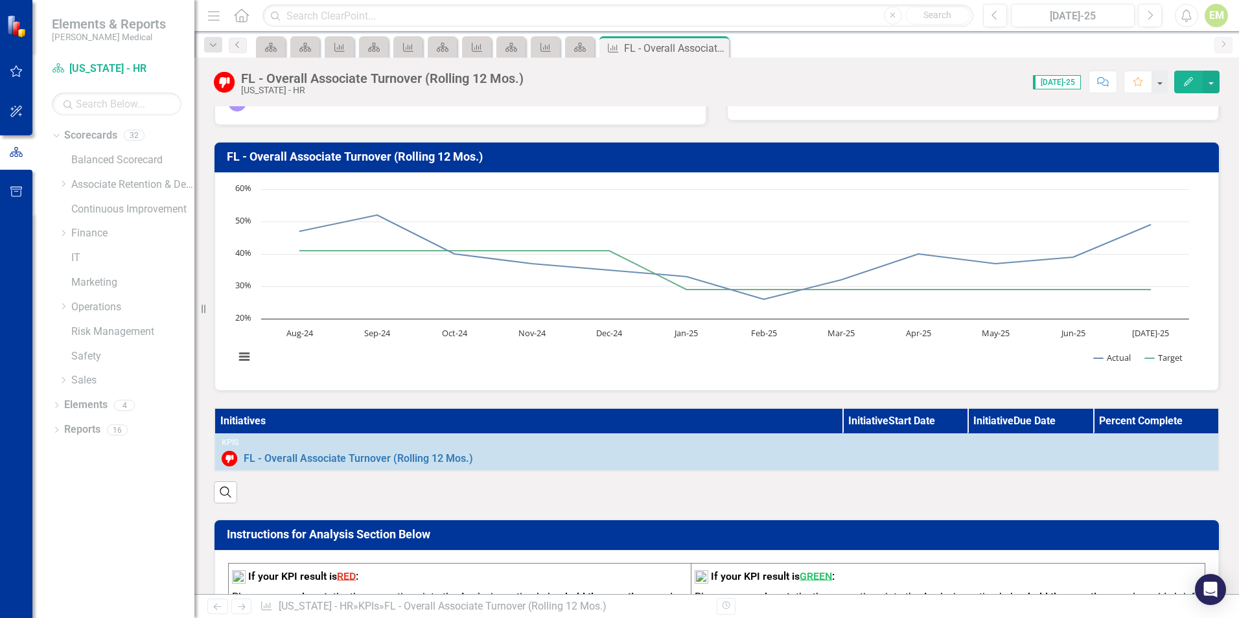
scroll to position [0, 0]
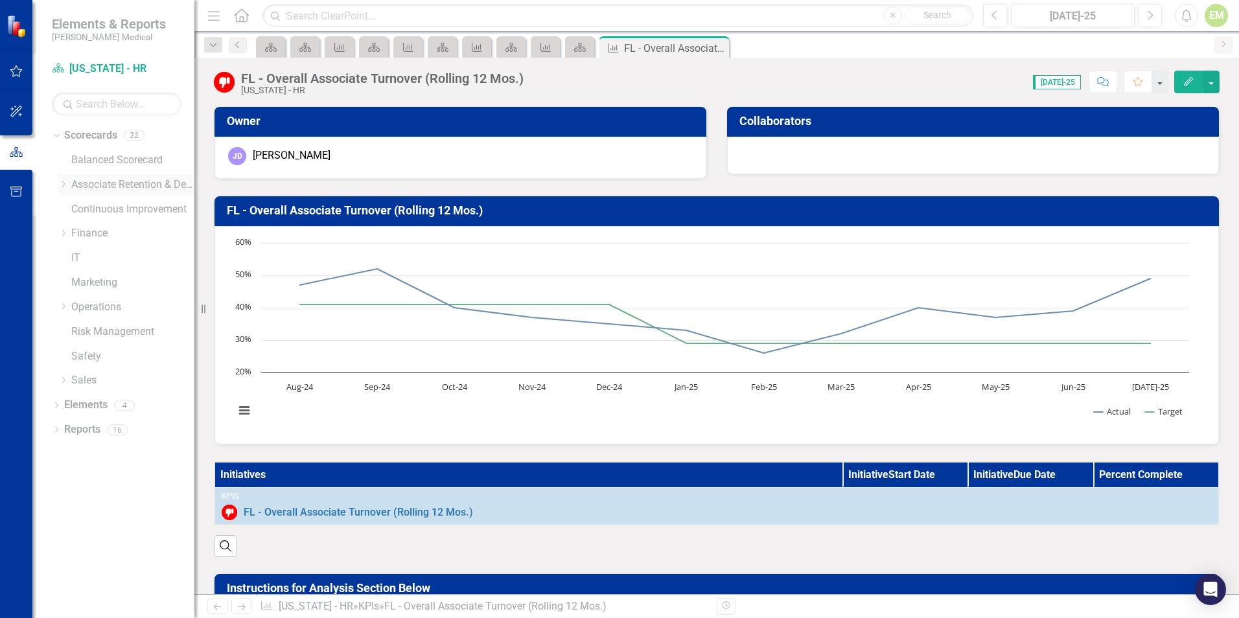
click at [64, 181] on icon "Dropdown" at bounding box center [63, 184] width 10 height 8
